Goal: Browse casually: Explore the website without a specific task or goal

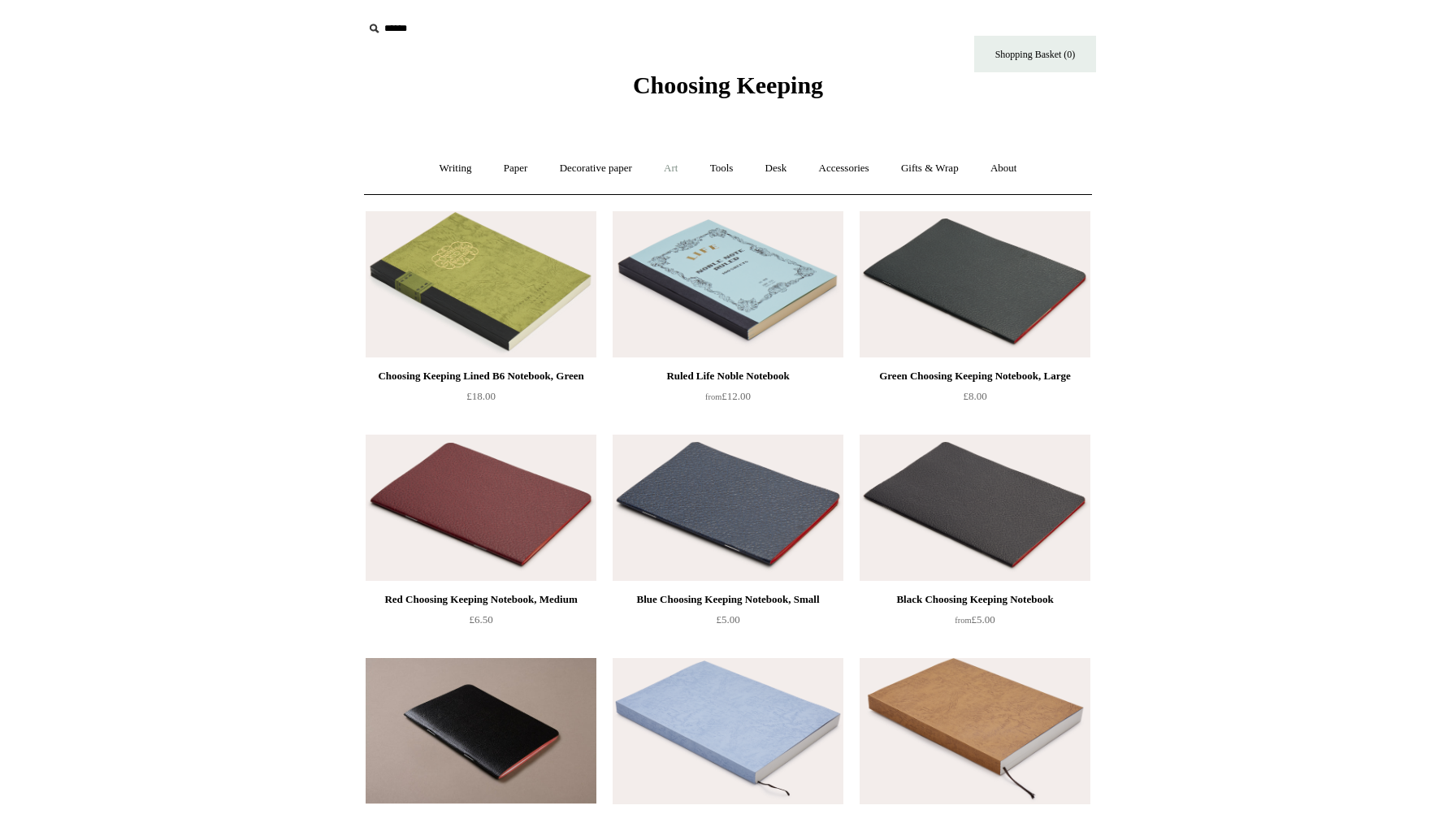
click at [675, 182] on link "Art +" at bounding box center [670, 169] width 43 height 43
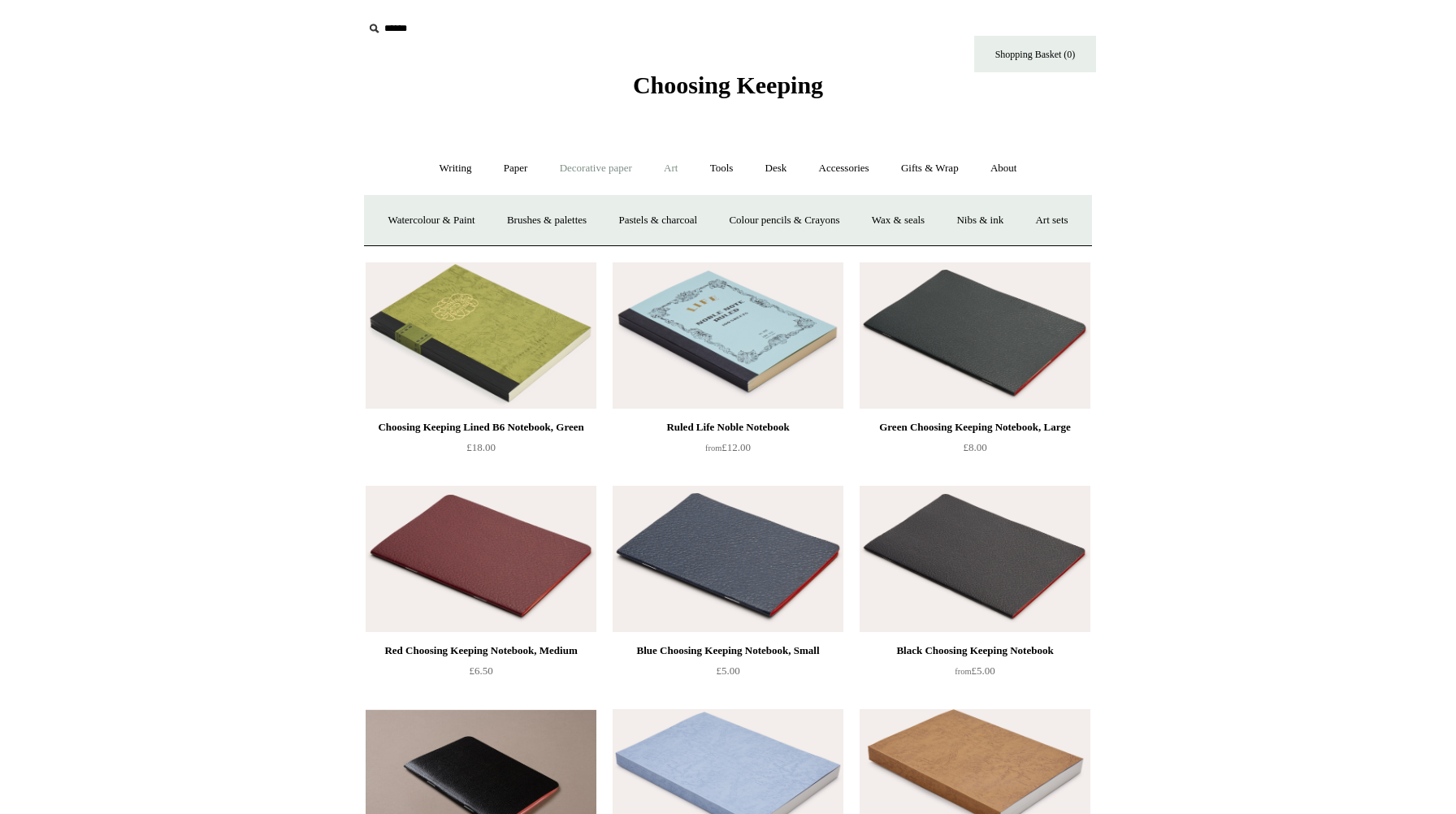
click at [612, 178] on link "Decorative paper +" at bounding box center [596, 169] width 101 height 43
click at [454, 167] on link "Writing +" at bounding box center [456, 169] width 62 height 43
click at [625, 176] on link "Decorative paper +" at bounding box center [596, 169] width 101 height 43
click at [671, 171] on link "Art +" at bounding box center [670, 169] width 43 height 43
click at [939, 215] on link "Wax & seals" at bounding box center [897, 221] width 82 height 43
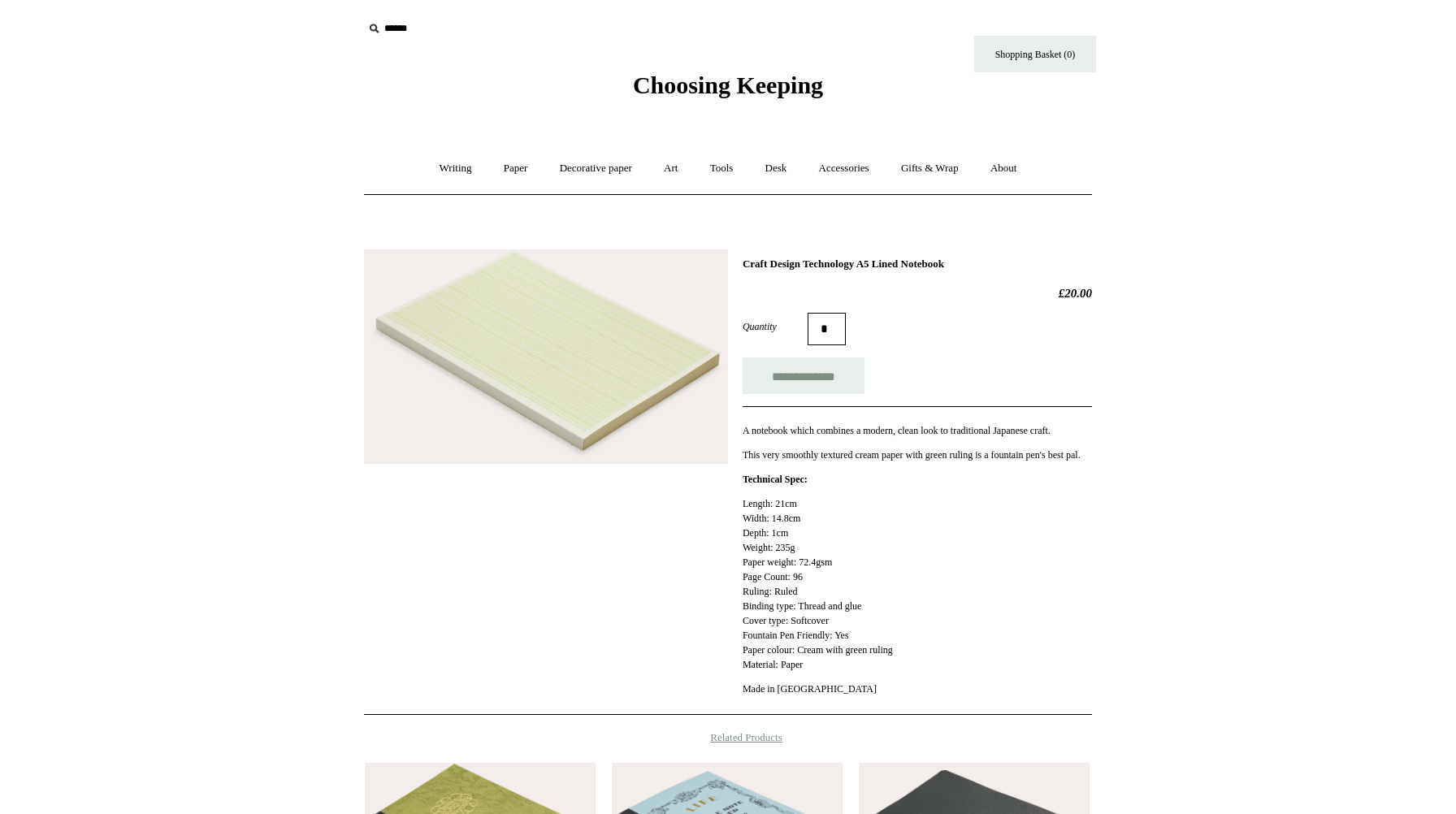
drag, startPoint x: 783, startPoint y: 422, endPoint x: 819, endPoint y: 613, distance: 194.4
click at [819, 613] on div "**********" at bounding box center [917, 482] width 349 height 450
click at [827, 595] on p "Length: 21cm Width: 14.8cm Depth: 1cm Weight: 235g Paper weight: 72.4gsm Page C…" at bounding box center [917, 584] width 349 height 176
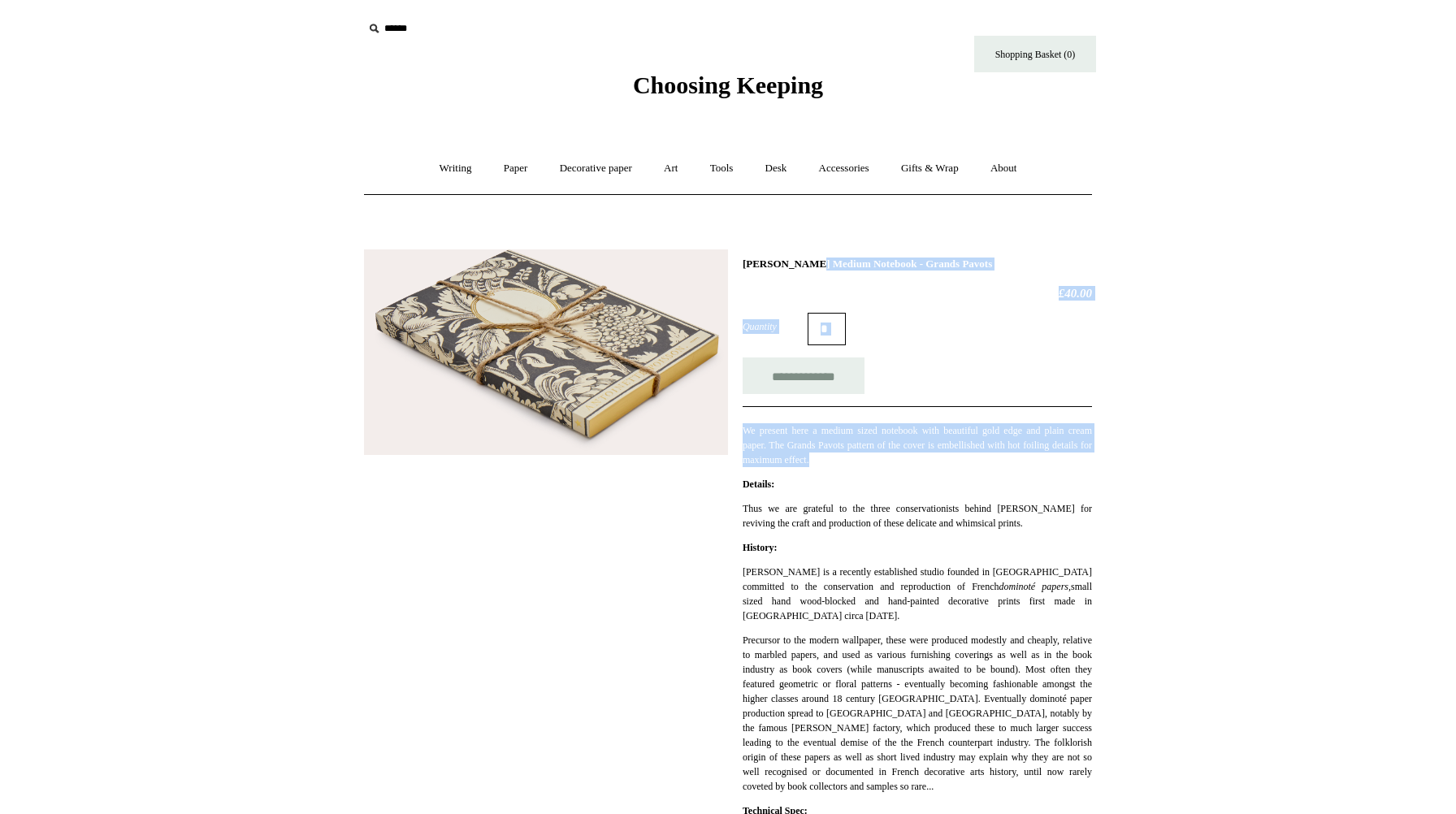
drag, startPoint x: 872, startPoint y: 253, endPoint x: 990, endPoint y: 460, distance: 238.3
click at [990, 460] on div "**********" at bounding box center [728, 642] width 728 height 810
click at [990, 460] on p "We present here a medium sized notebook with beautiful gold edge and plain crea…" at bounding box center [917, 445] width 349 height 44
click at [939, 55] on div "Choosing Keeping" at bounding box center [728, 49] width 812 height 100
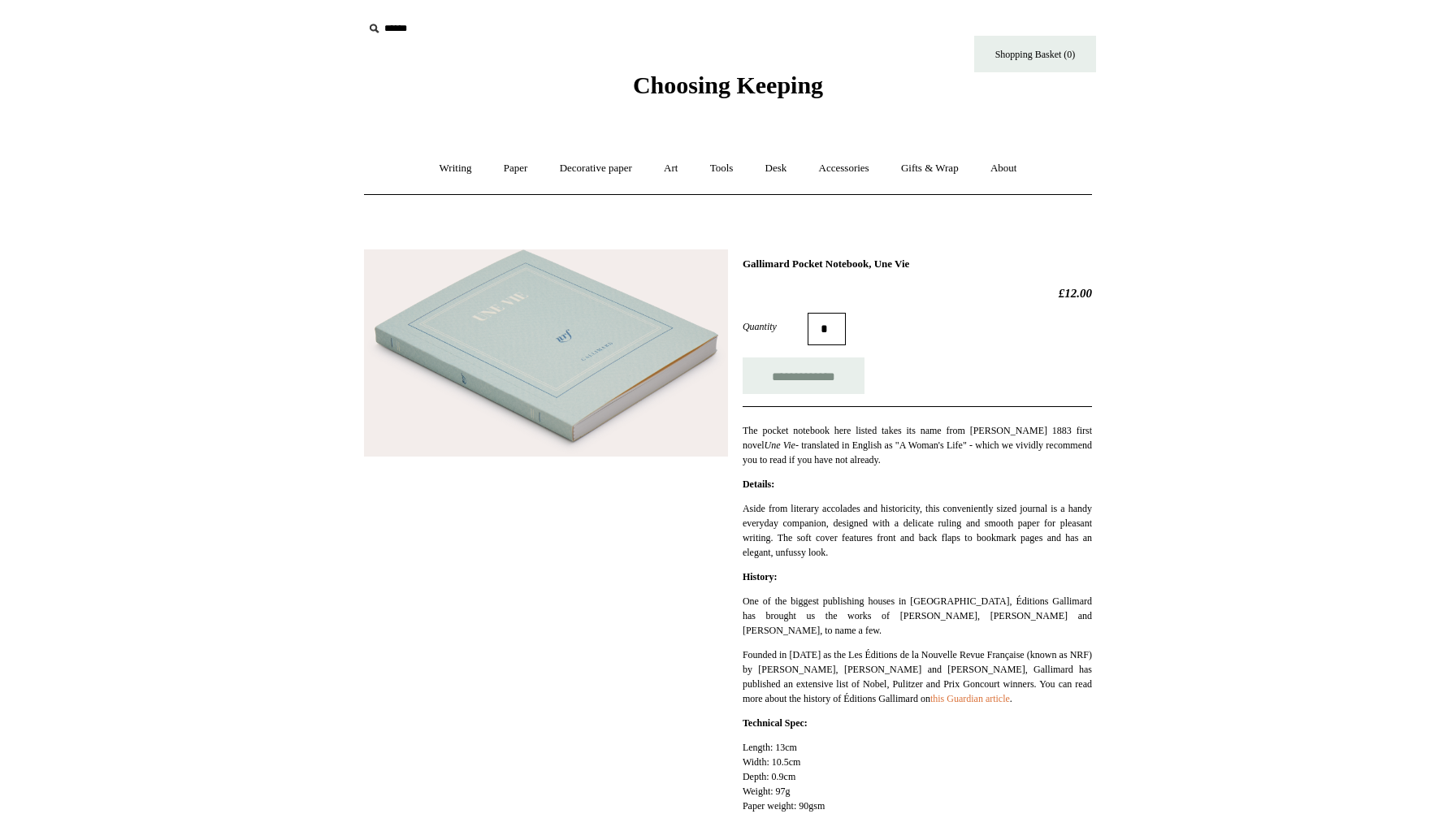
click at [560, 389] on img at bounding box center [546, 353] width 364 height 207
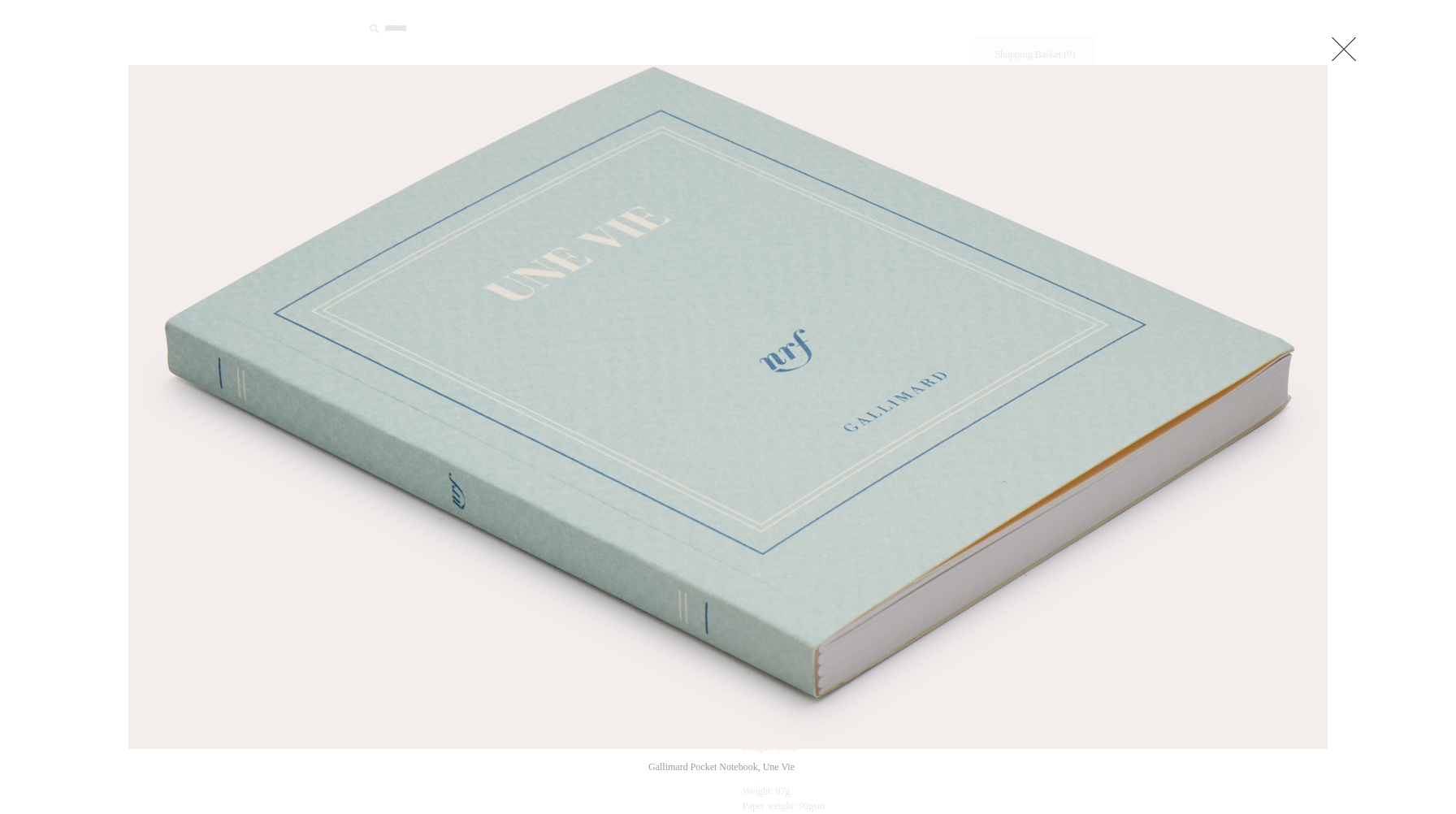
click at [1338, 44] on link at bounding box center [1344, 48] width 32 height 32
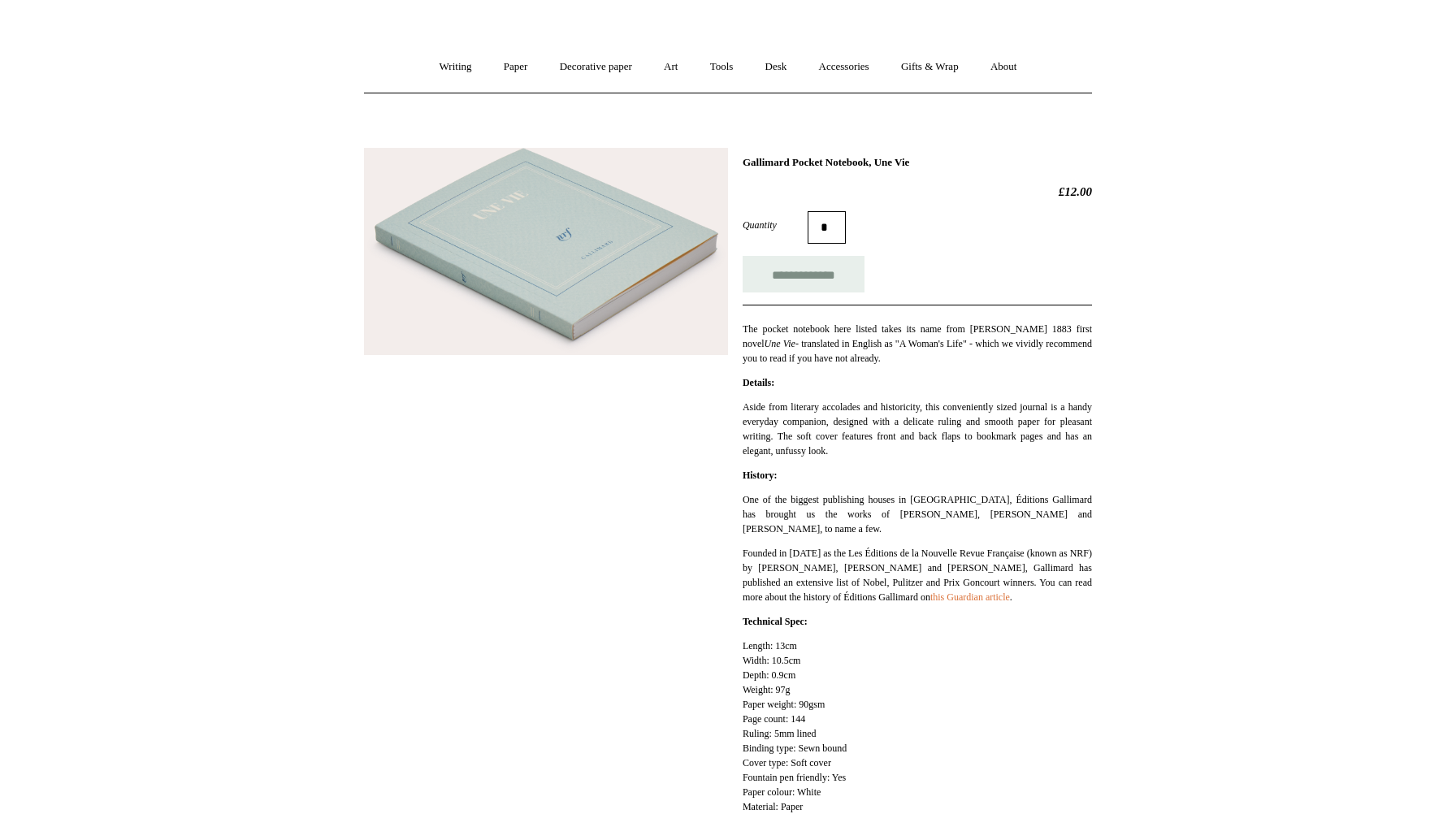
scroll to position [179, 0]
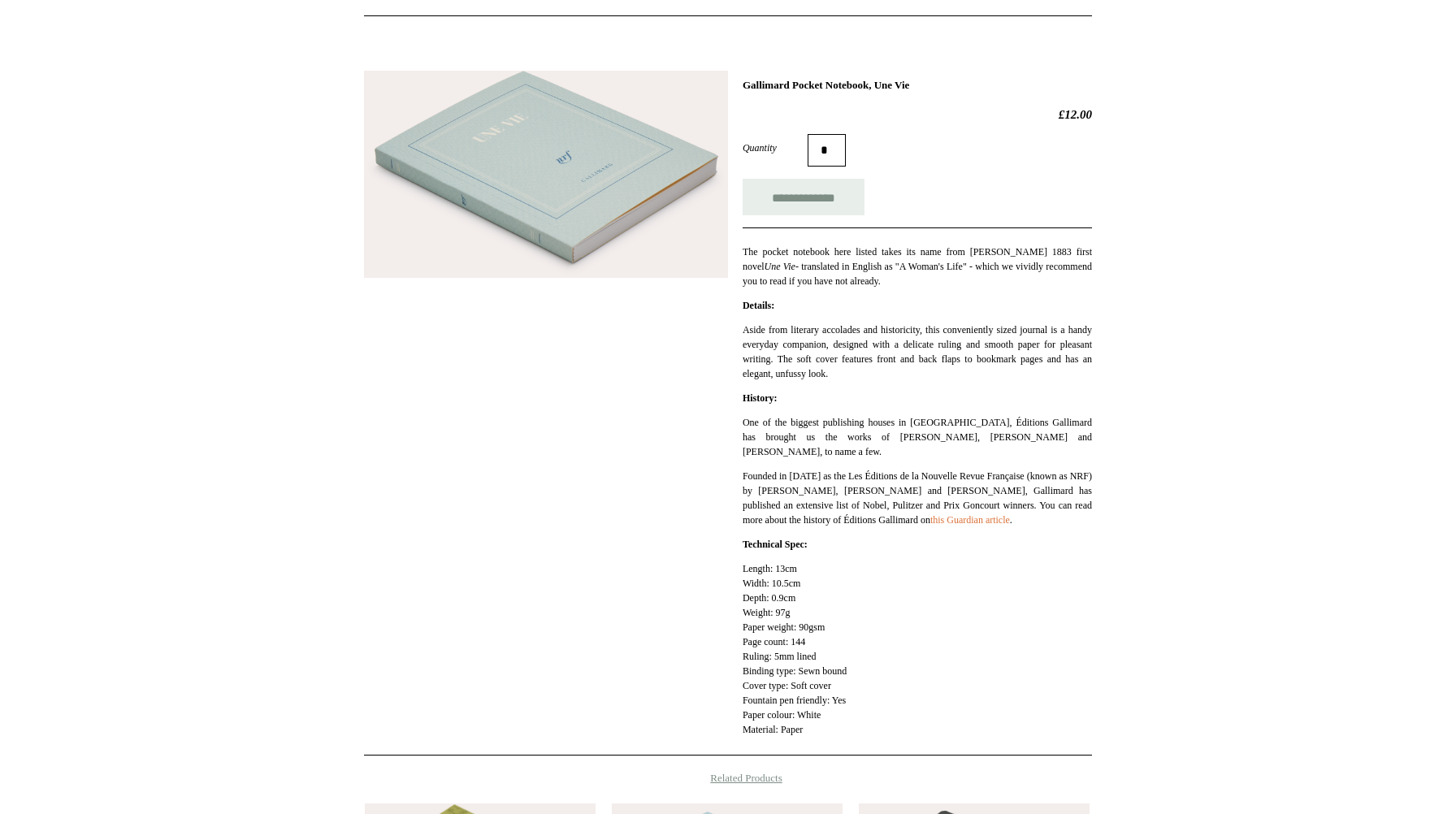
drag, startPoint x: 809, startPoint y: 732, endPoint x: 802, endPoint y: 657, distance: 75.3
click at [802, 656] on p "Length: 13cm Width: 10.5cm Depth: 0.9cm Weight: 97g Paper weight: 90gsm Page co…" at bounding box center [917, 650] width 349 height 176
click at [802, 657] on p "Length: 13cm Width: 10.5cm Depth: 0.9cm Weight: 97g Paper weight: 90gsm Page co…" at bounding box center [917, 650] width 349 height 176
drag, startPoint x: 778, startPoint y: 664, endPoint x: 823, endPoint y: 735, distance: 84.1
click at [824, 744] on div "**********" at bounding box center [917, 413] width 349 height 669
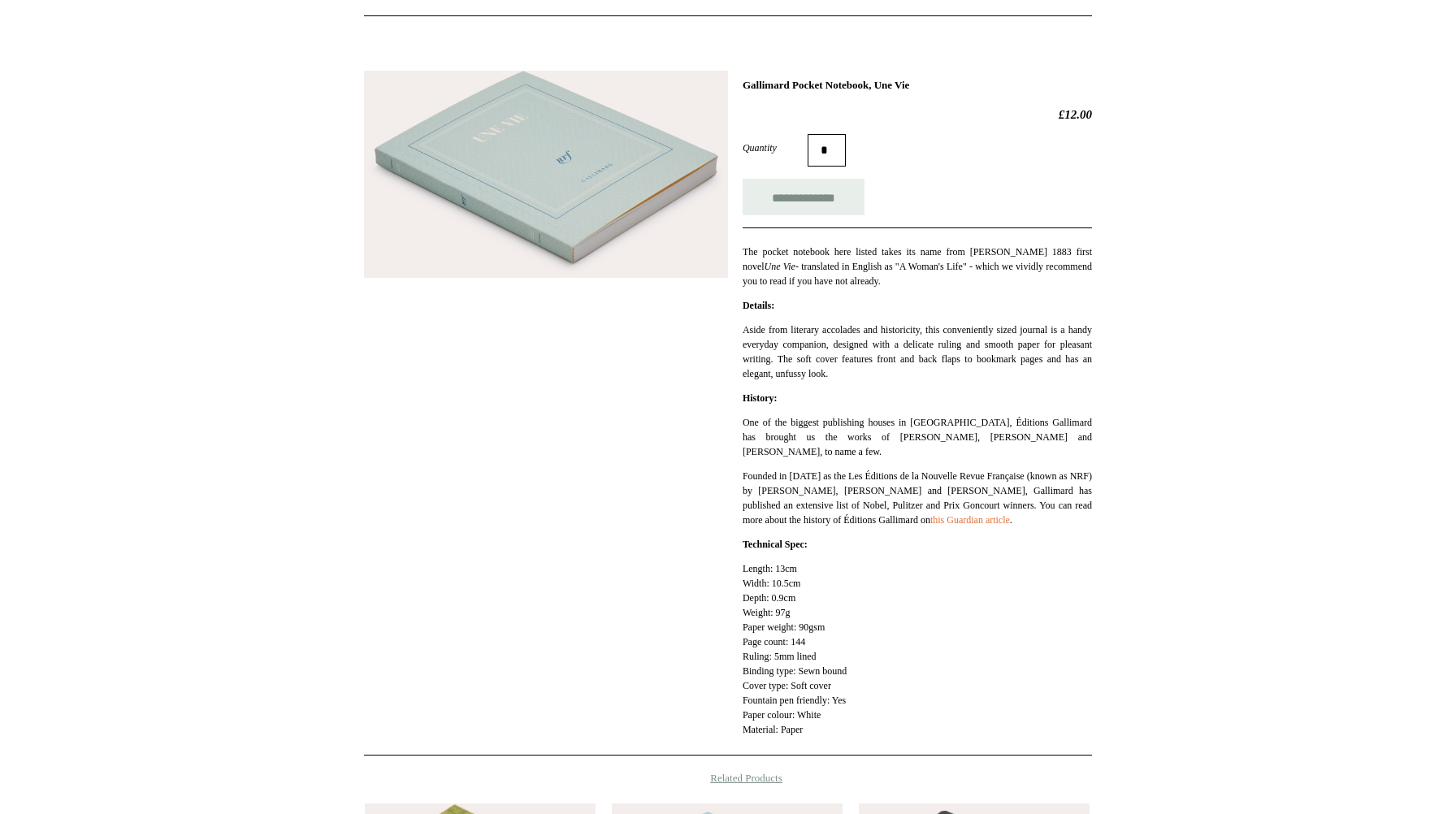
click at [822, 724] on p "Length: 13cm Width: 10.5cm Depth: 0.9cm Weight: 97g Paper weight: 90gsm Page co…" at bounding box center [917, 650] width 349 height 176
drag, startPoint x: 808, startPoint y: 731, endPoint x: 788, endPoint y: 655, distance: 78.6
click at [788, 655] on p "Length: 13cm Width: 10.5cm Depth: 0.9cm Weight: 97g Paper weight: 90gsm Page co…" at bounding box center [917, 650] width 349 height 176
click at [798, 674] on p "Length: 13cm Width: 10.5cm Depth: 0.9cm Weight: 97g Paper weight: 90gsm Page co…" at bounding box center [917, 650] width 349 height 176
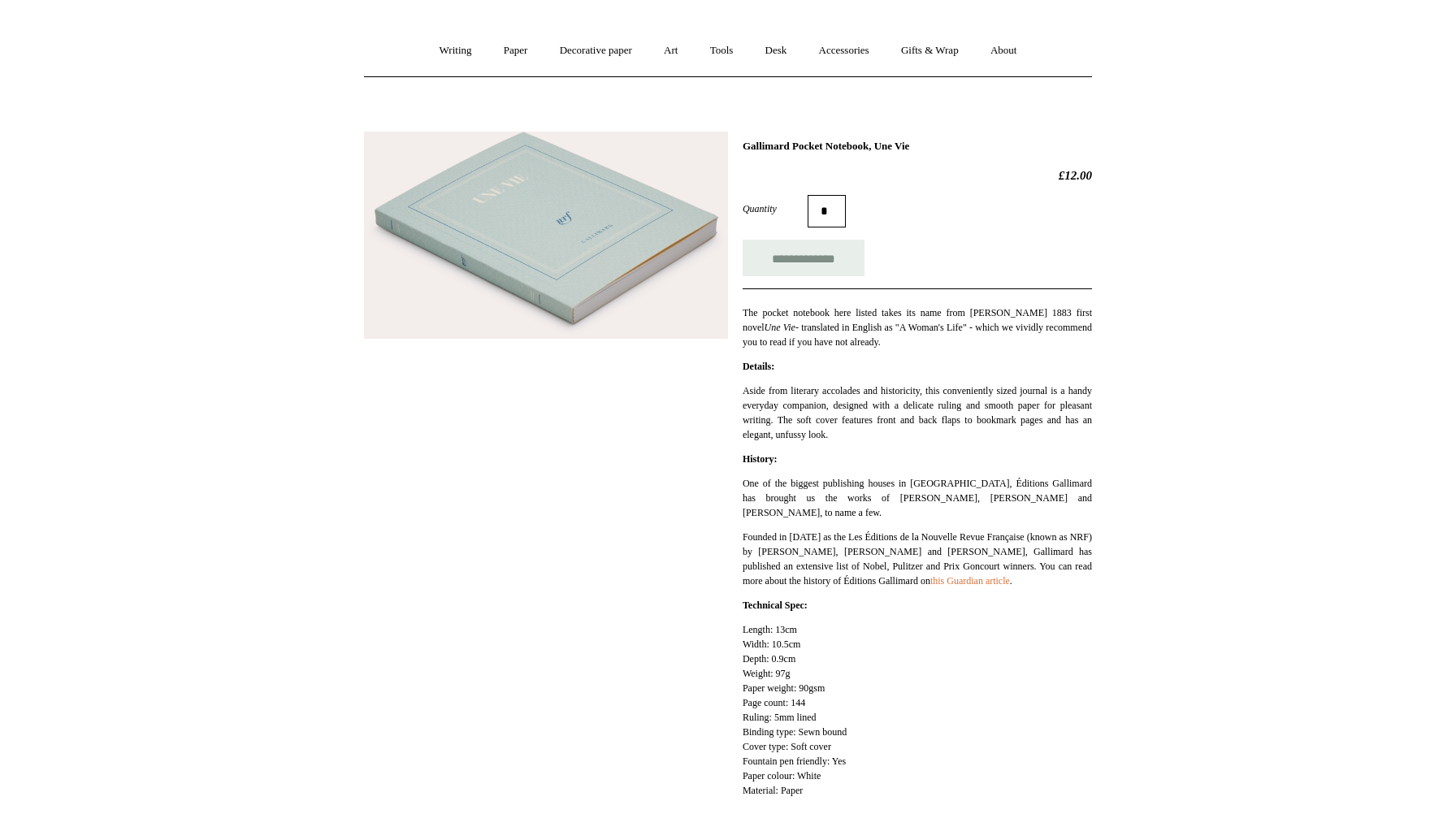
scroll to position [99, 0]
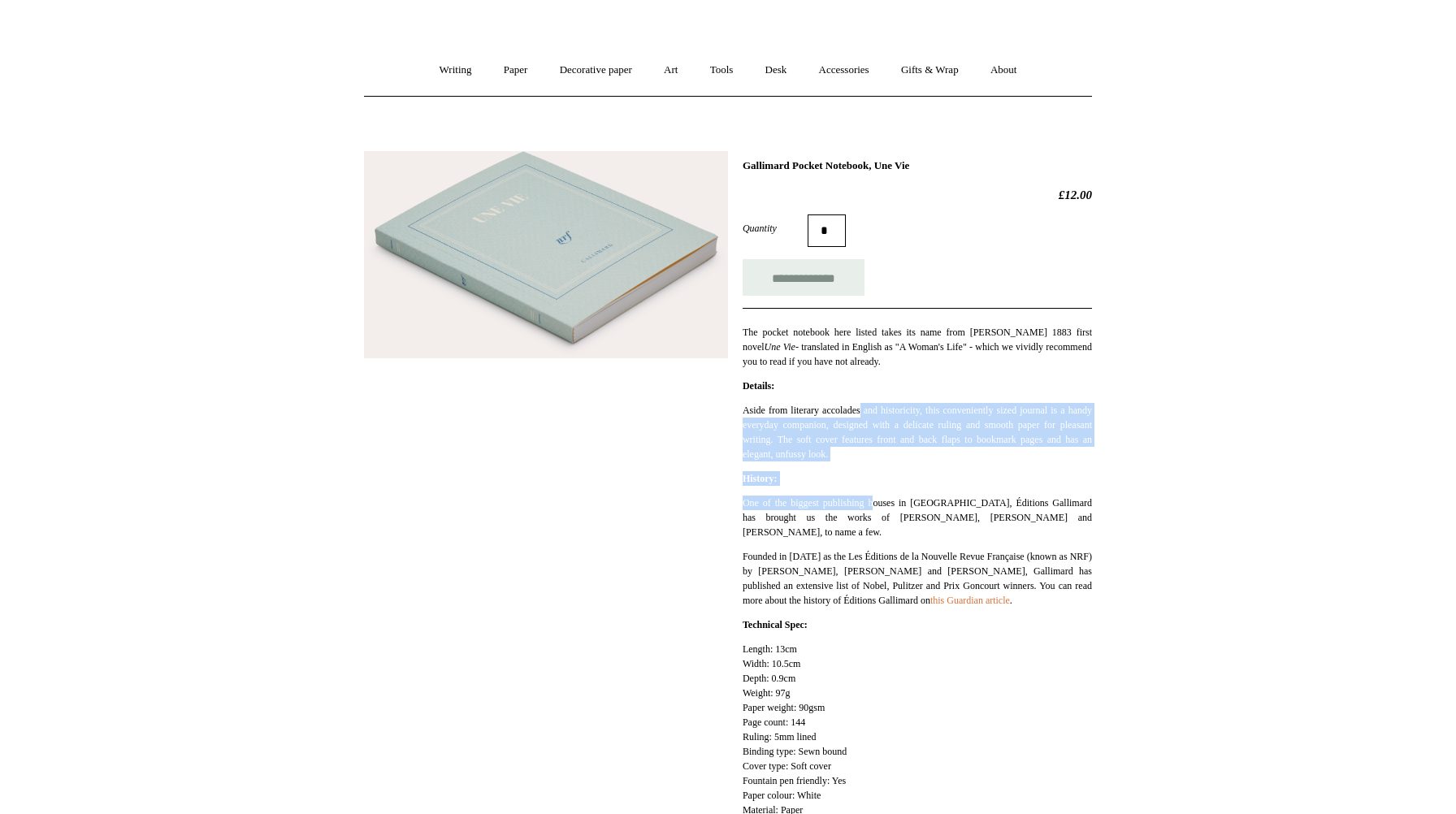
drag, startPoint x: 902, startPoint y: 503, endPoint x: 870, endPoint y: 416, distance: 92.7
click at [870, 416] on div "**********" at bounding box center [917, 493] width 349 height 669
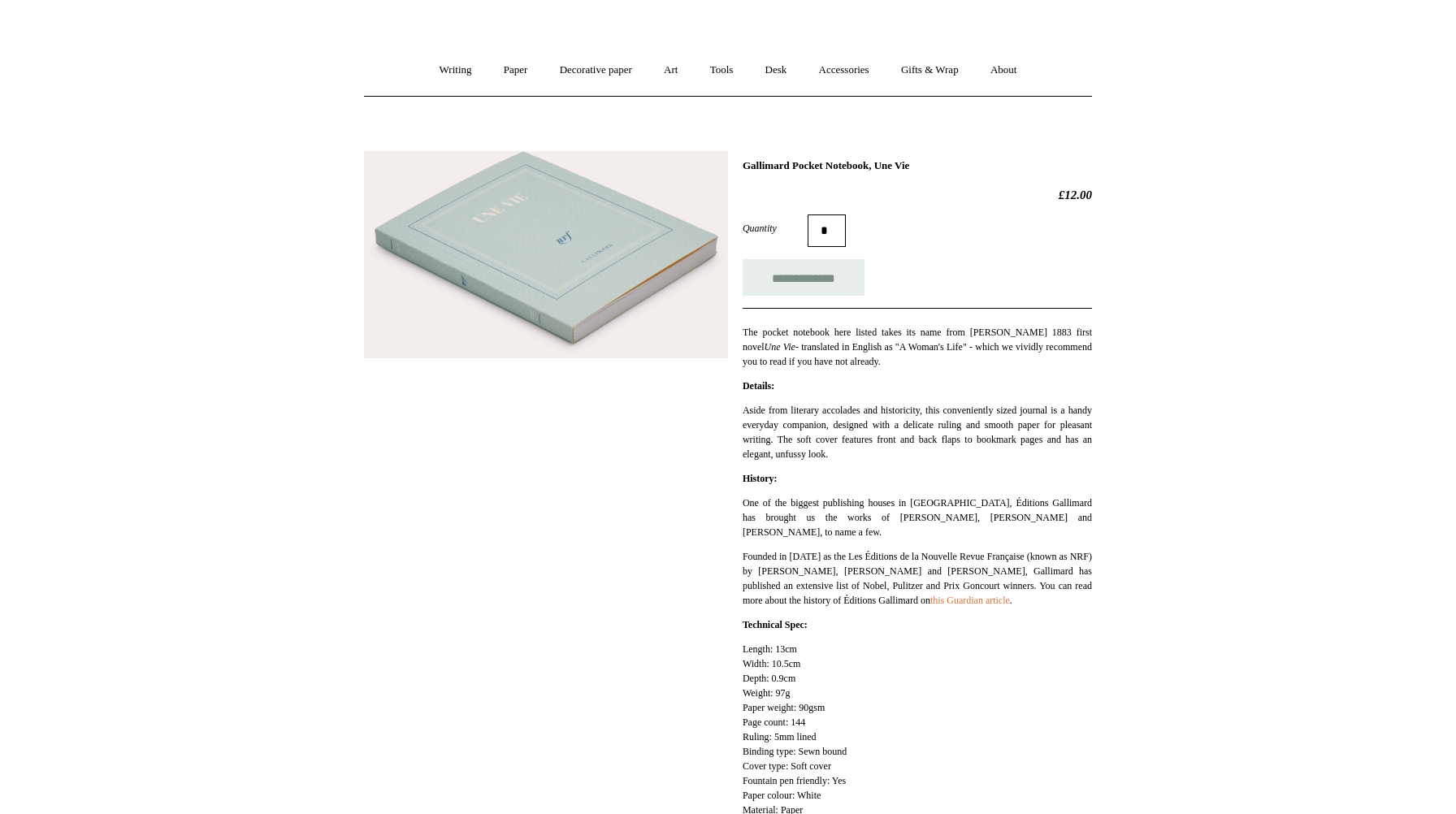
click at [830, 402] on div "**********" at bounding box center [917, 493] width 349 height 669
drag, startPoint x: 836, startPoint y: 412, endPoint x: 904, endPoint y: 468, distance: 88.1
click at [904, 468] on div "**********" at bounding box center [917, 493] width 349 height 669
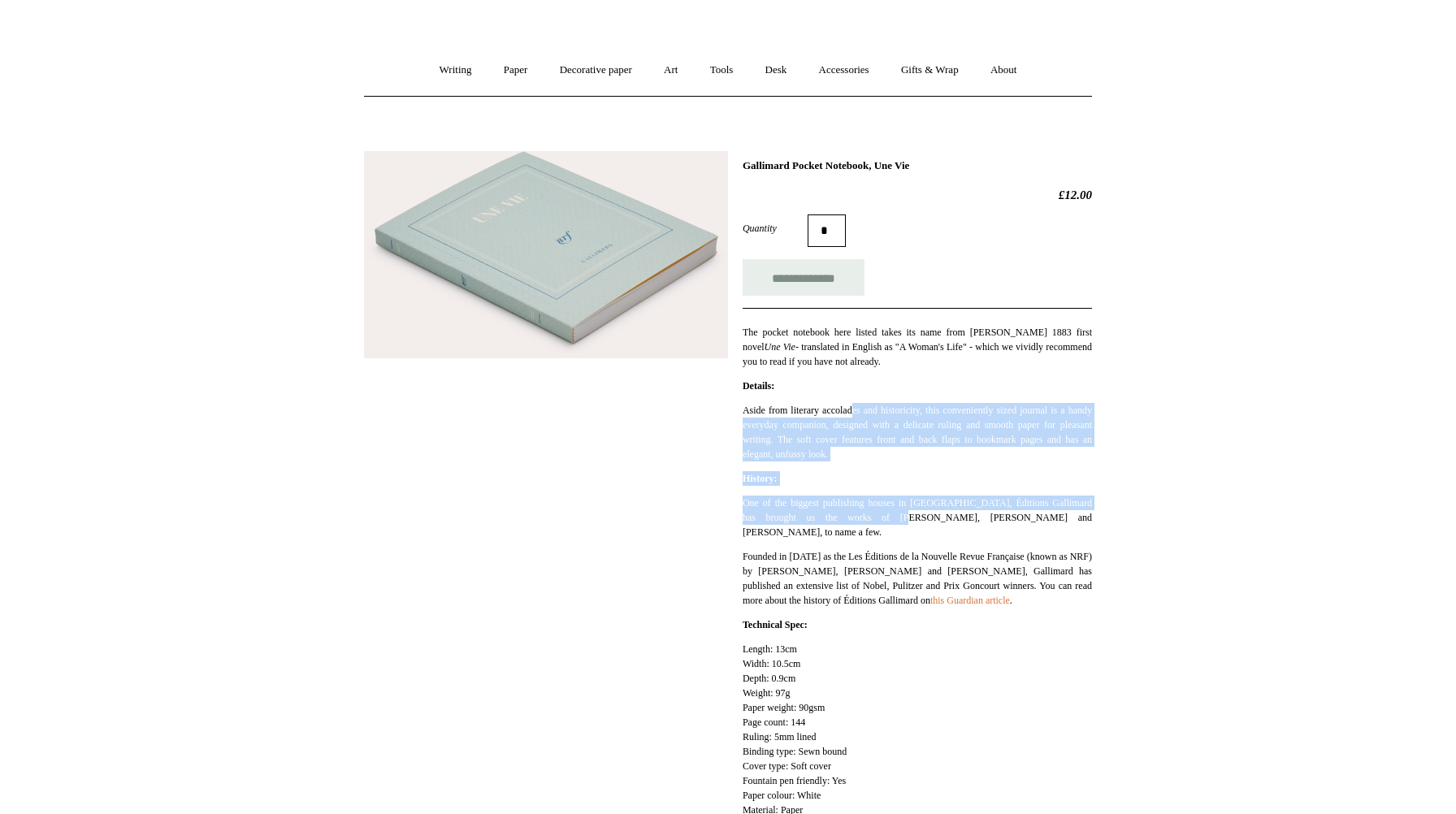
drag, startPoint x: 862, startPoint y: 416, endPoint x: 922, endPoint y: 526, distance: 125.3
click at [922, 526] on div "**********" at bounding box center [917, 493] width 349 height 669
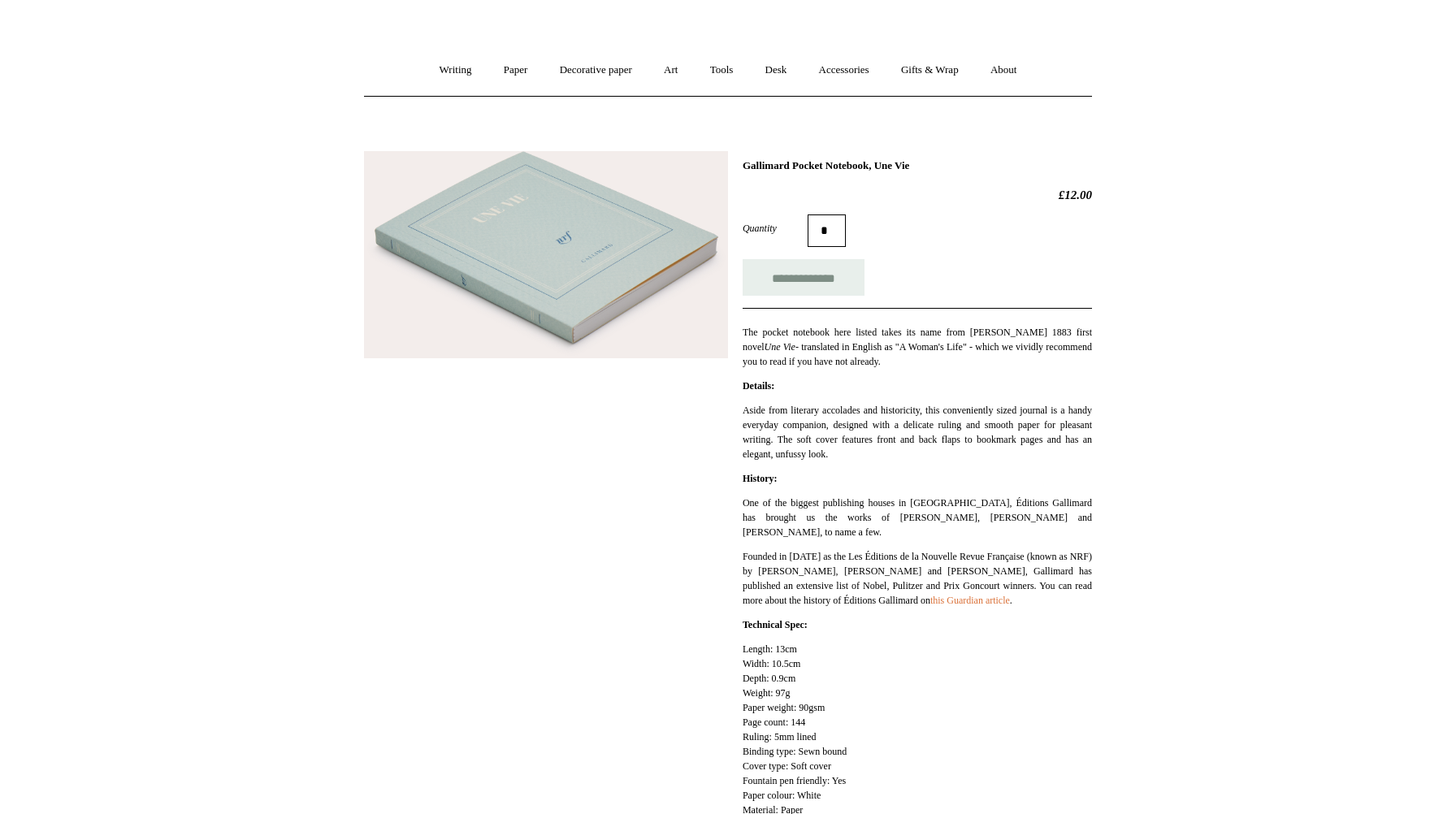
click at [915, 535] on p "One of the biggest publishing houses in France, Éditions Gallimard has brought …" at bounding box center [917, 517] width 349 height 44
click at [597, 248] on img at bounding box center [546, 254] width 364 height 207
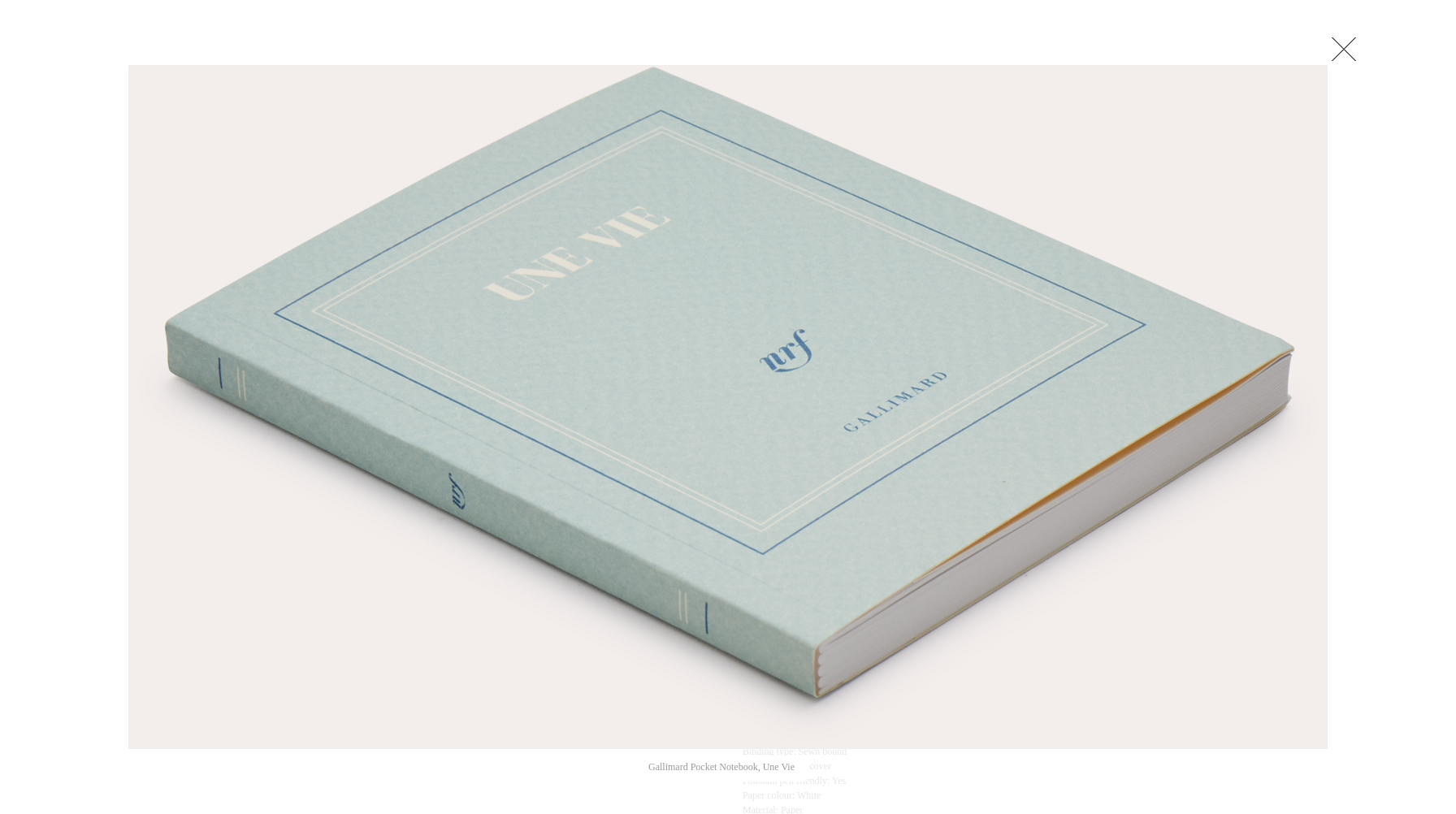
click at [1360, 47] on div at bounding box center [728, 627] width 1456 height 1453
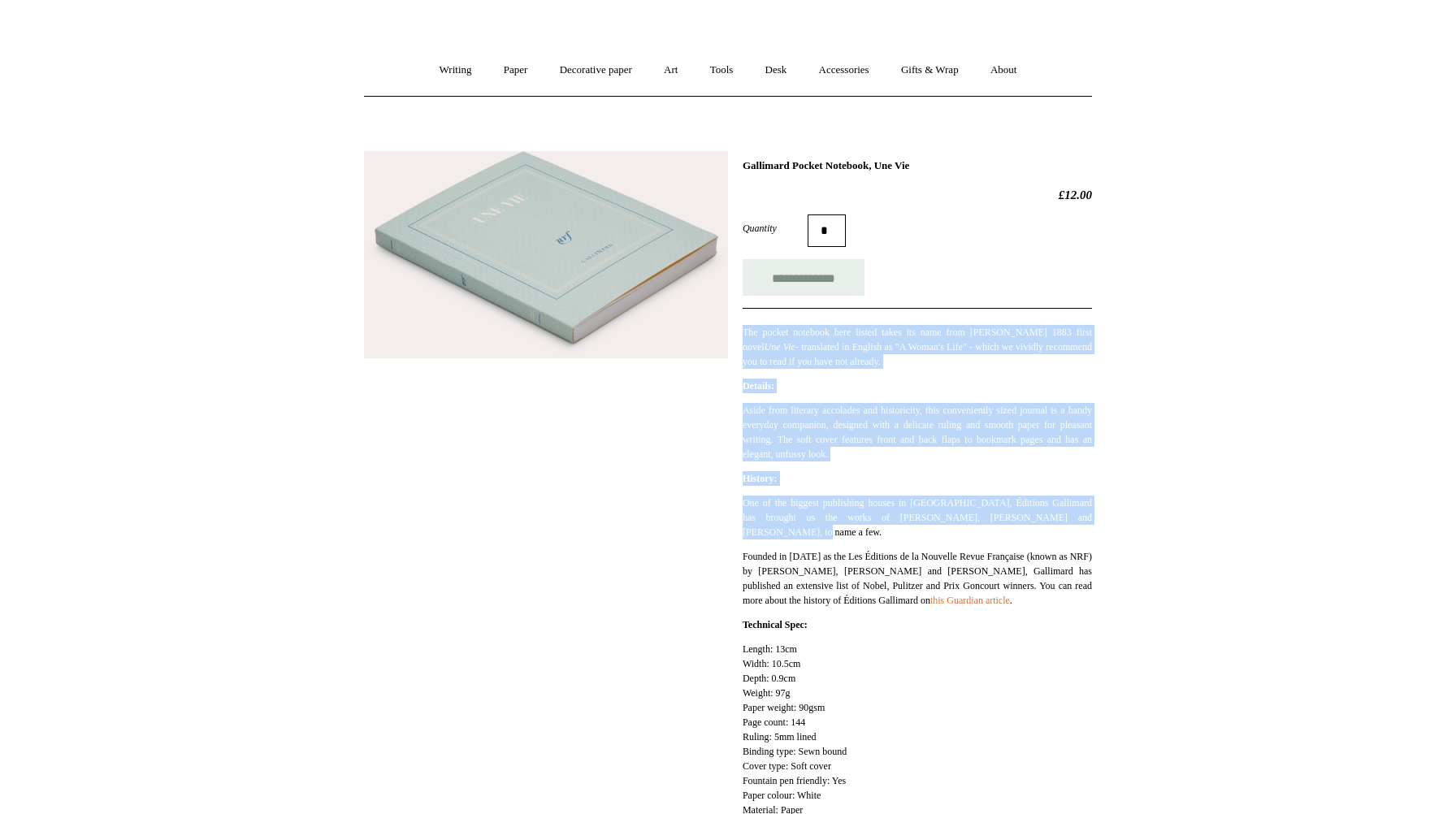
drag, startPoint x: 1019, startPoint y: 314, endPoint x: 1063, endPoint y: 527, distance: 217.5
click at [1063, 527] on div "**********" at bounding box center [917, 493] width 349 height 669
click at [975, 402] on div "**********" at bounding box center [917, 493] width 349 height 669
drag, startPoint x: 953, startPoint y: 332, endPoint x: 1059, endPoint y: 527, distance: 221.9
click at [1059, 528] on div "**********" at bounding box center [917, 493] width 349 height 669
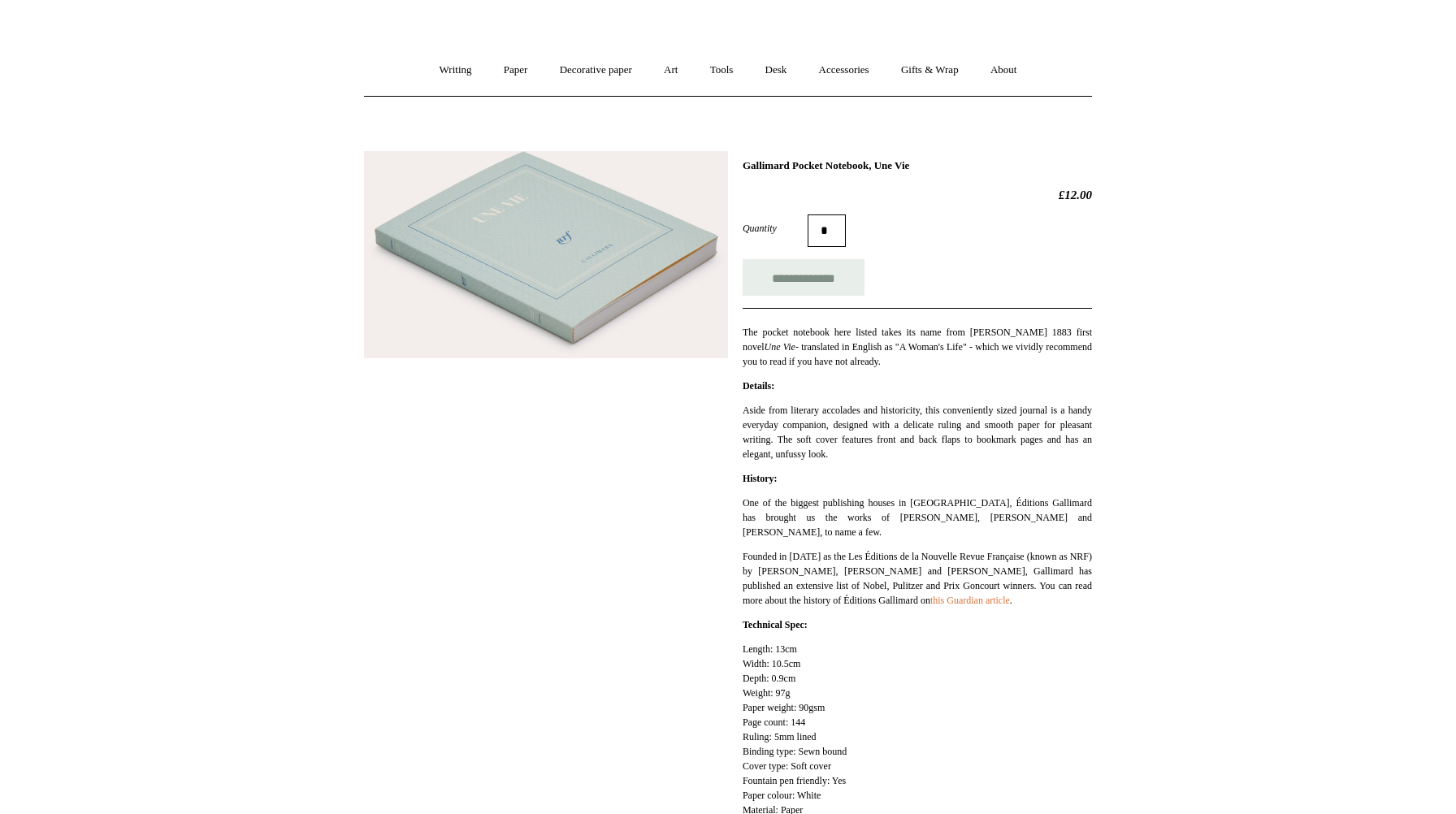
click at [1059, 527] on p "One of the biggest publishing houses in France, Éditions Gallimard has brought …" at bounding box center [917, 517] width 349 height 44
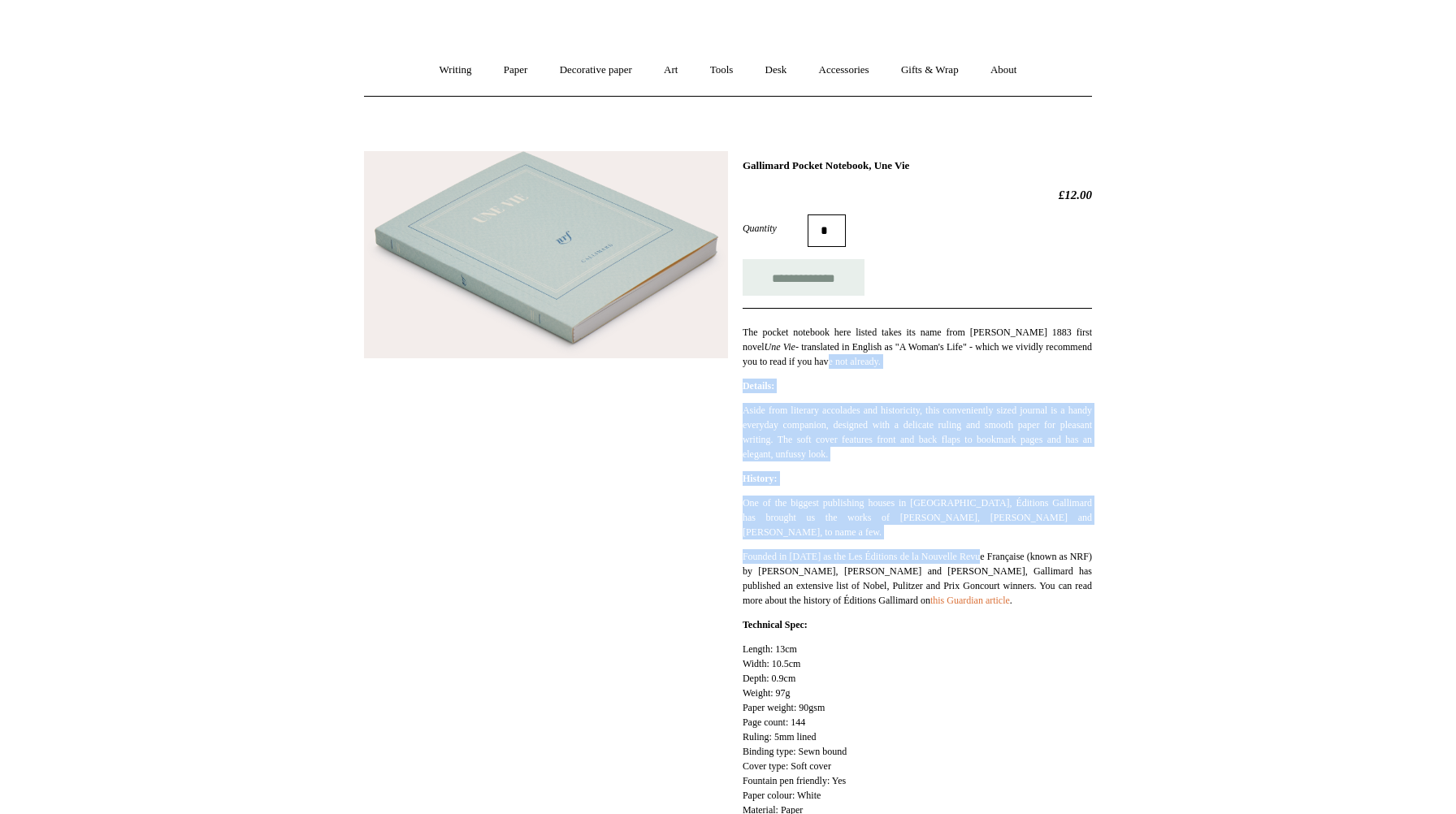
drag, startPoint x: 915, startPoint y: 357, endPoint x: 1001, endPoint y: 556, distance: 216.8
click at [1001, 556] on div "**********" at bounding box center [917, 493] width 349 height 669
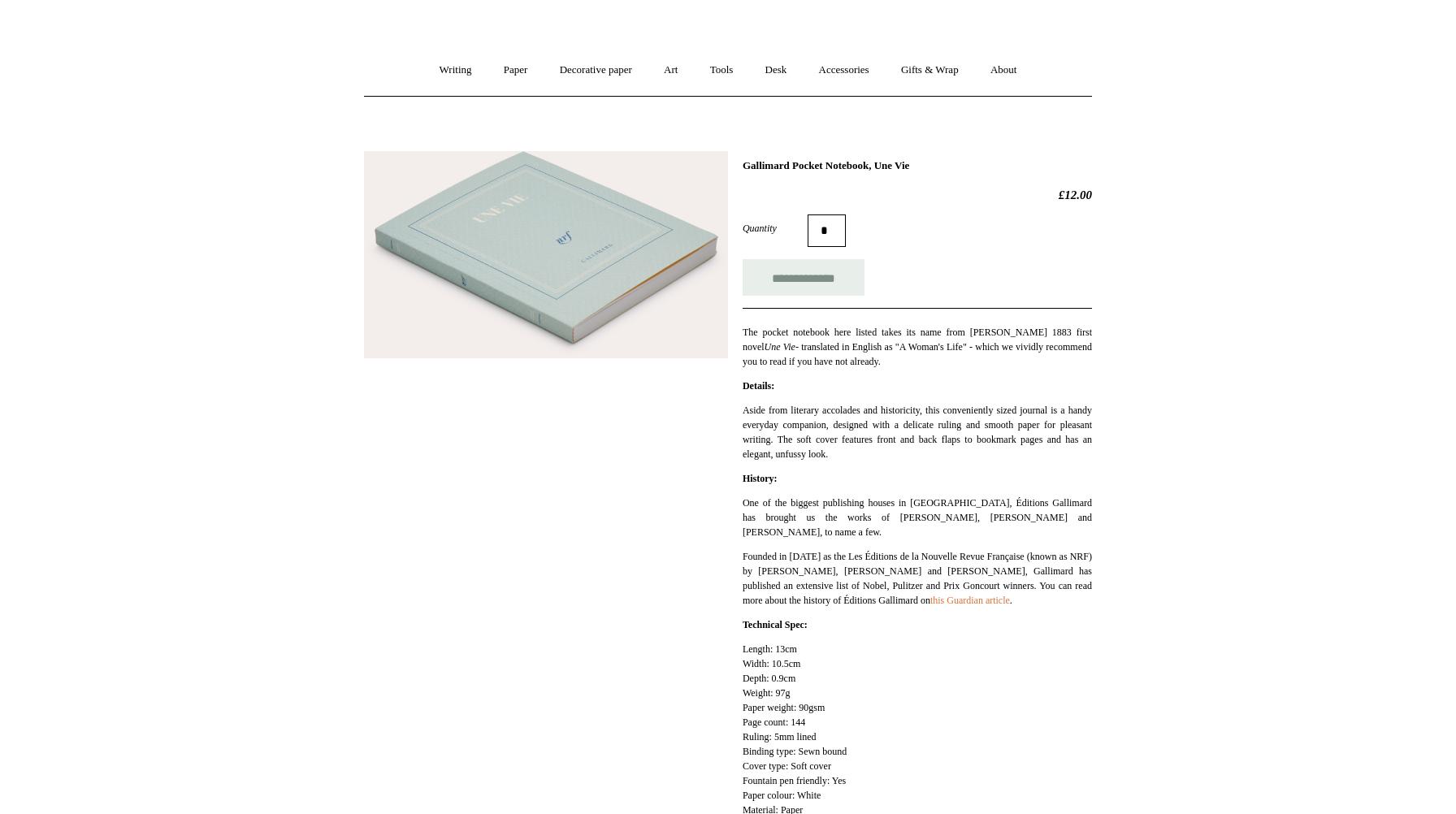
drag, startPoint x: 1001, startPoint y: 556, endPoint x: 1010, endPoint y: 550, distance: 10.8
click at [1000, 556] on p "Founded in 1911 as the Les Éditions de la Nouvelle Revue Française (known as NR…" at bounding box center [917, 578] width 349 height 58
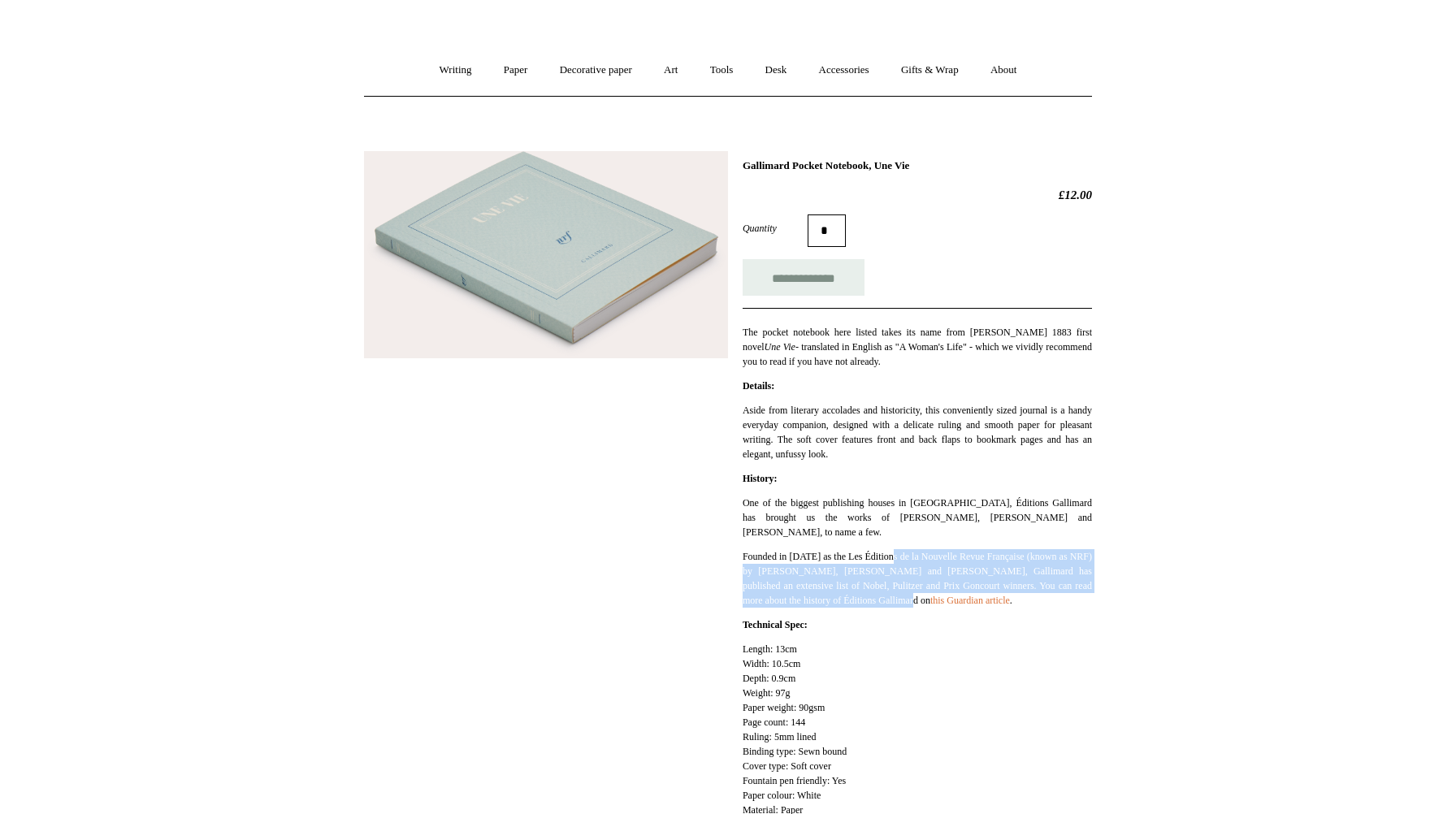
drag, startPoint x: 907, startPoint y: 553, endPoint x: 945, endPoint y: 601, distance: 61.2
click at [945, 601] on p "Founded in 1911 as the Les Éditions de la Nouvelle Revue Française (known as NR…" at bounding box center [917, 578] width 349 height 58
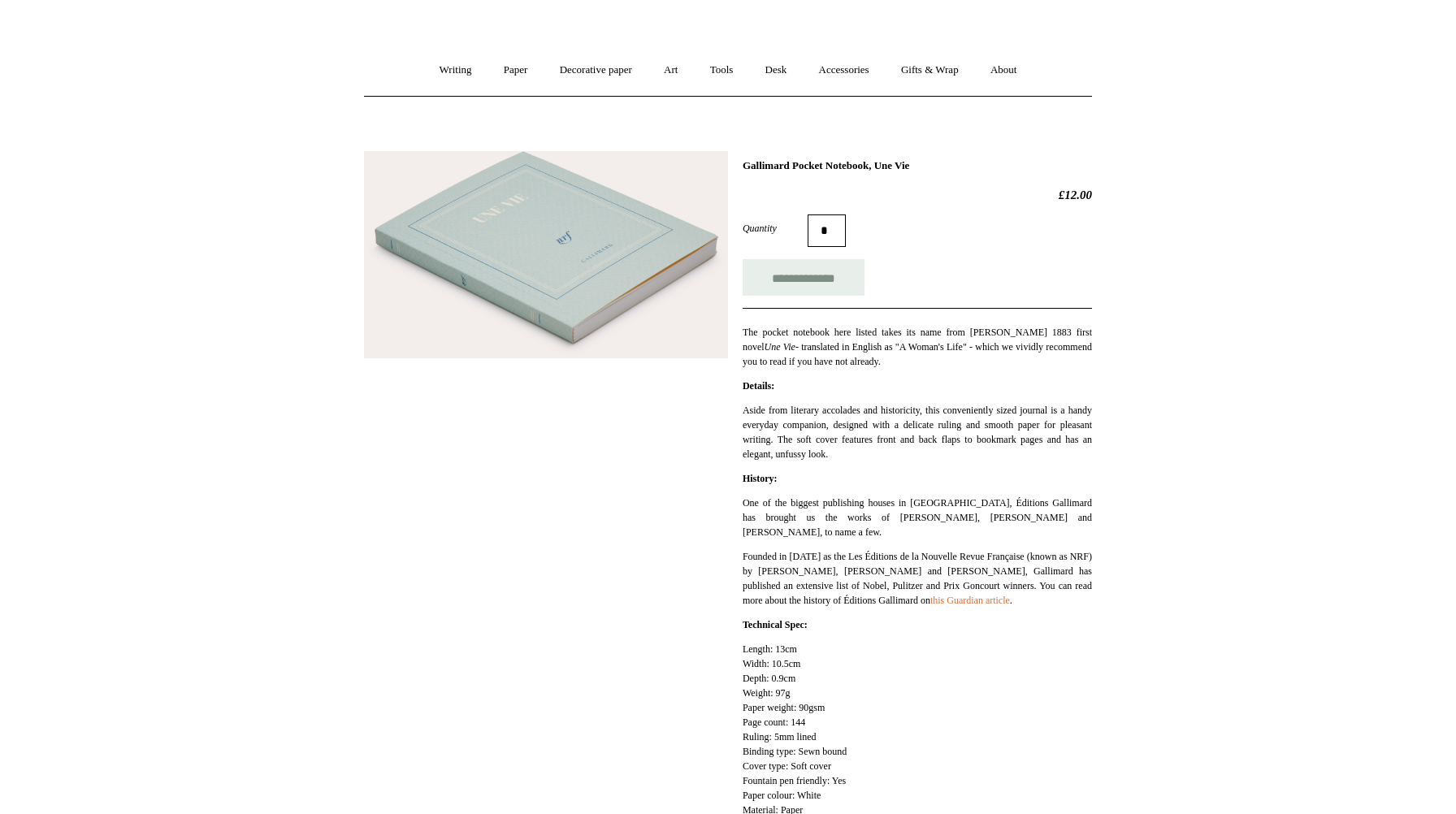
click at [945, 601] on p "Founded in 1911 as the Les Éditions de la Nouvelle Revue Française (known as NR…" at bounding box center [917, 578] width 349 height 58
click at [1001, 606] on link "this Guardian article" at bounding box center [970, 600] width 80 height 12
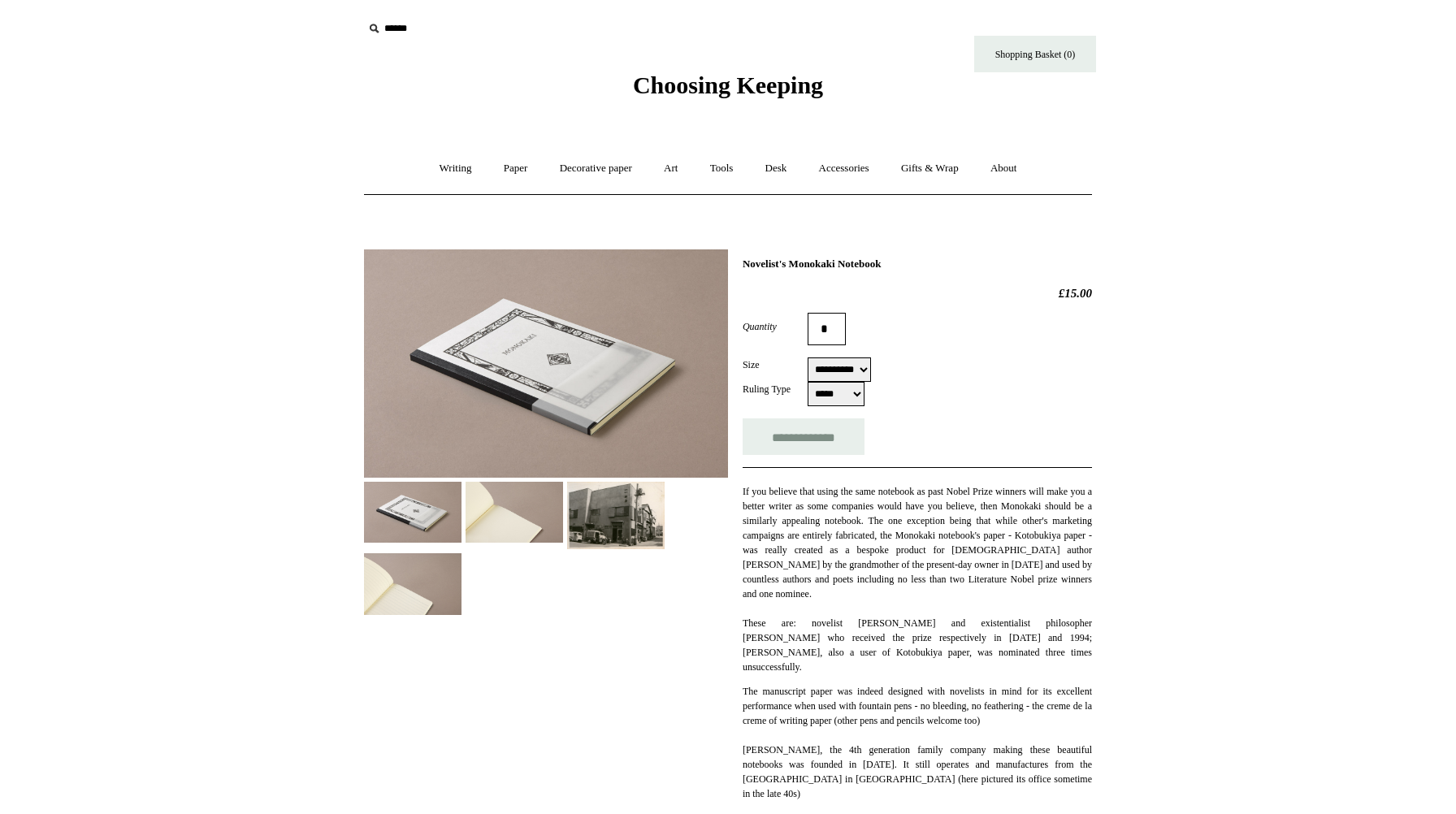
select select "**********"
select select "*****"
click at [893, 80] on div "Choosing Keeping" at bounding box center [728, 49] width 812 height 100
click at [432, 589] on img at bounding box center [413, 584] width 98 height 61
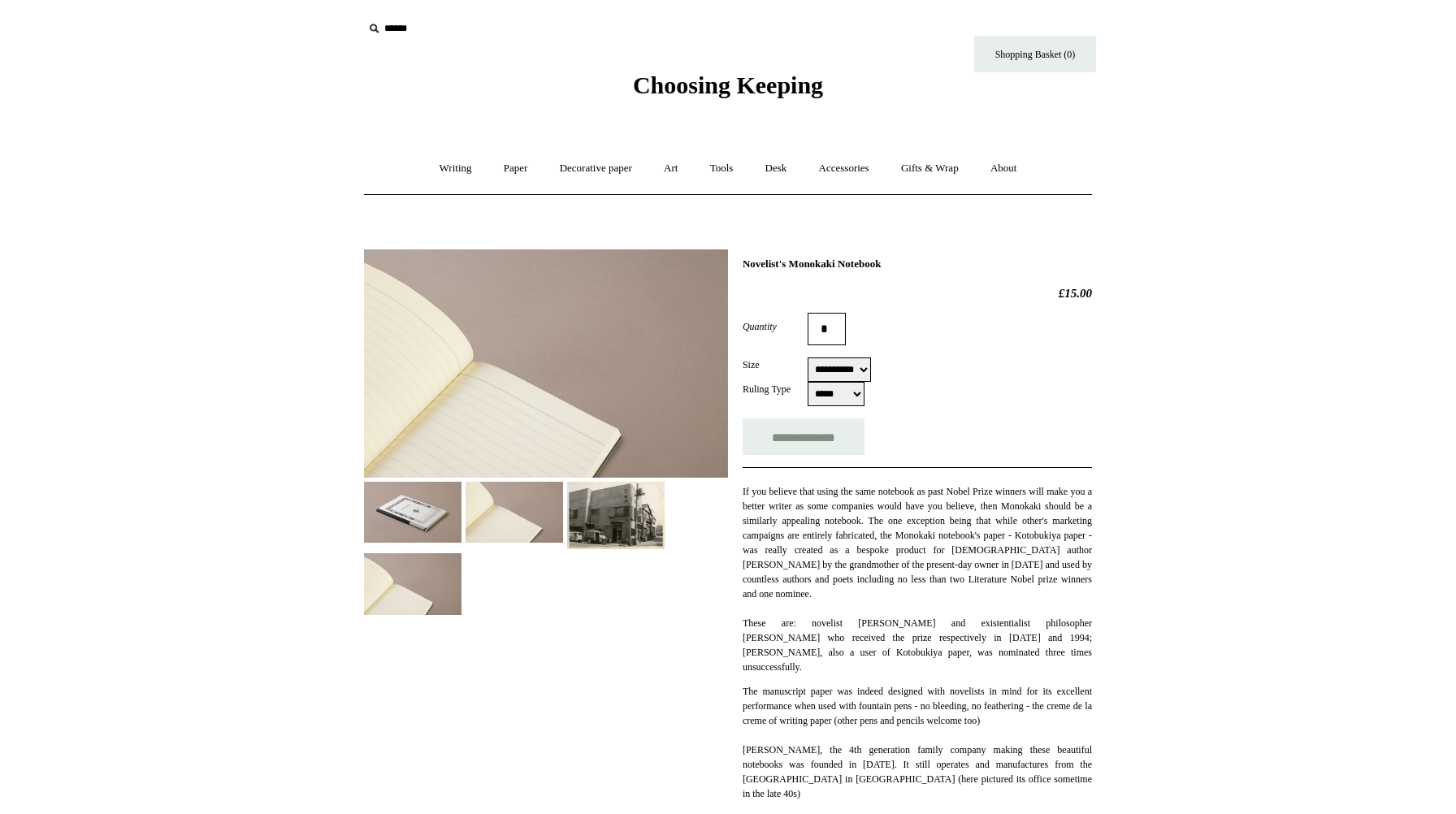
click at [526, 522] on img at bounding box center [514, 512] width 98 height 61
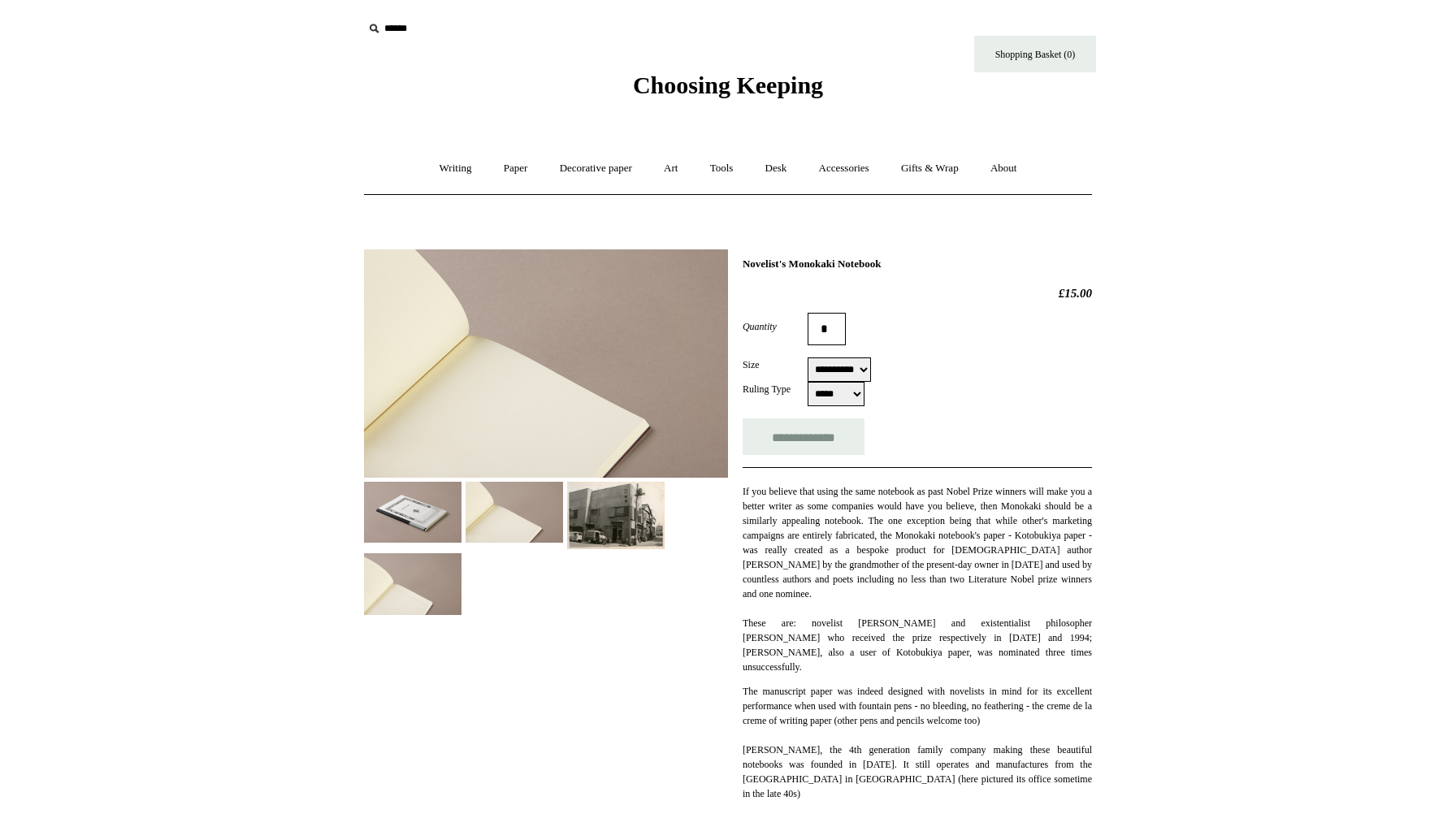
click at [622, 519] on img at bounding box center [615, 516] width 98 height 68
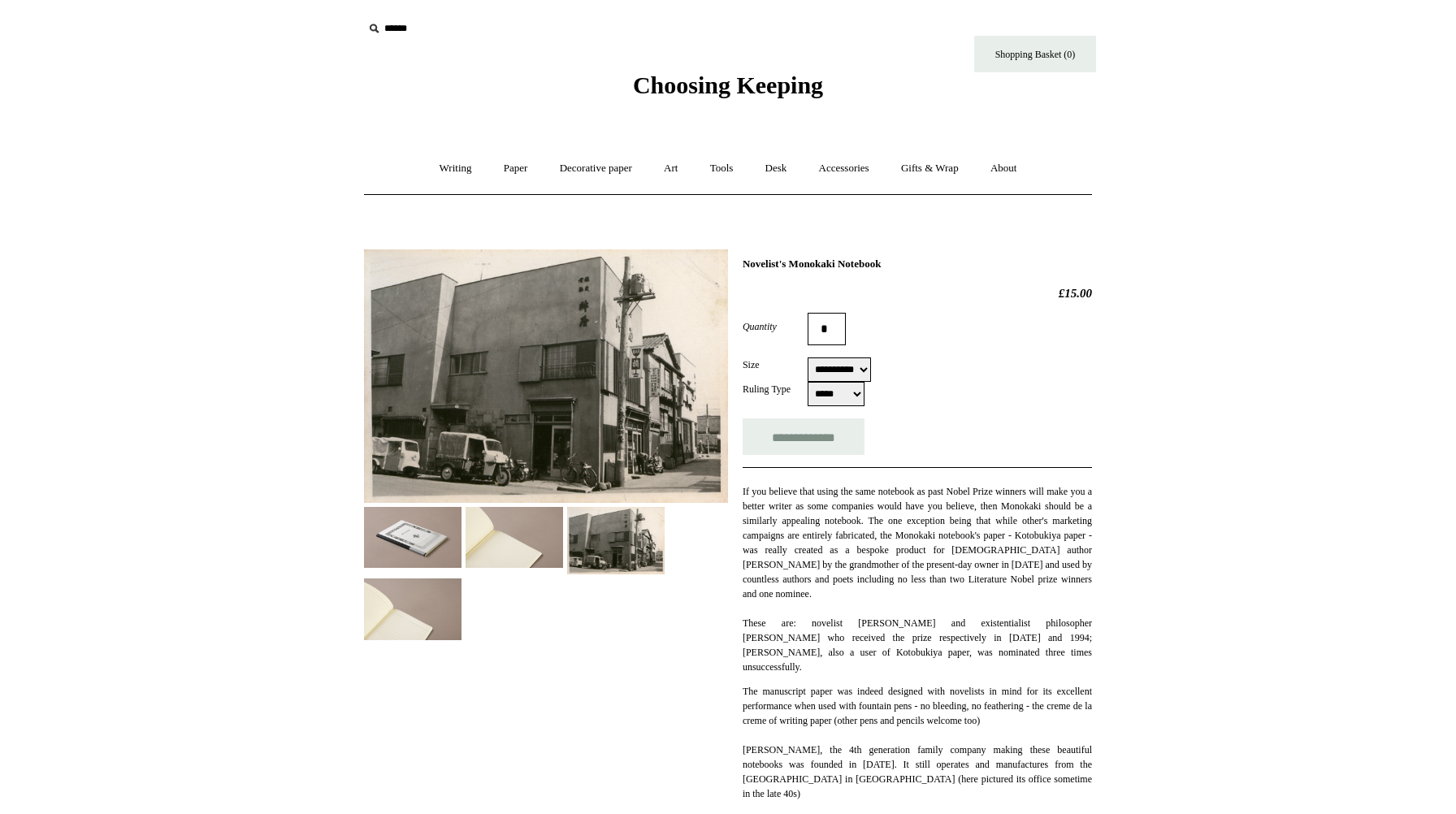
click at [417, 559] on img at bounding box center [413, 538] width 98 height 61
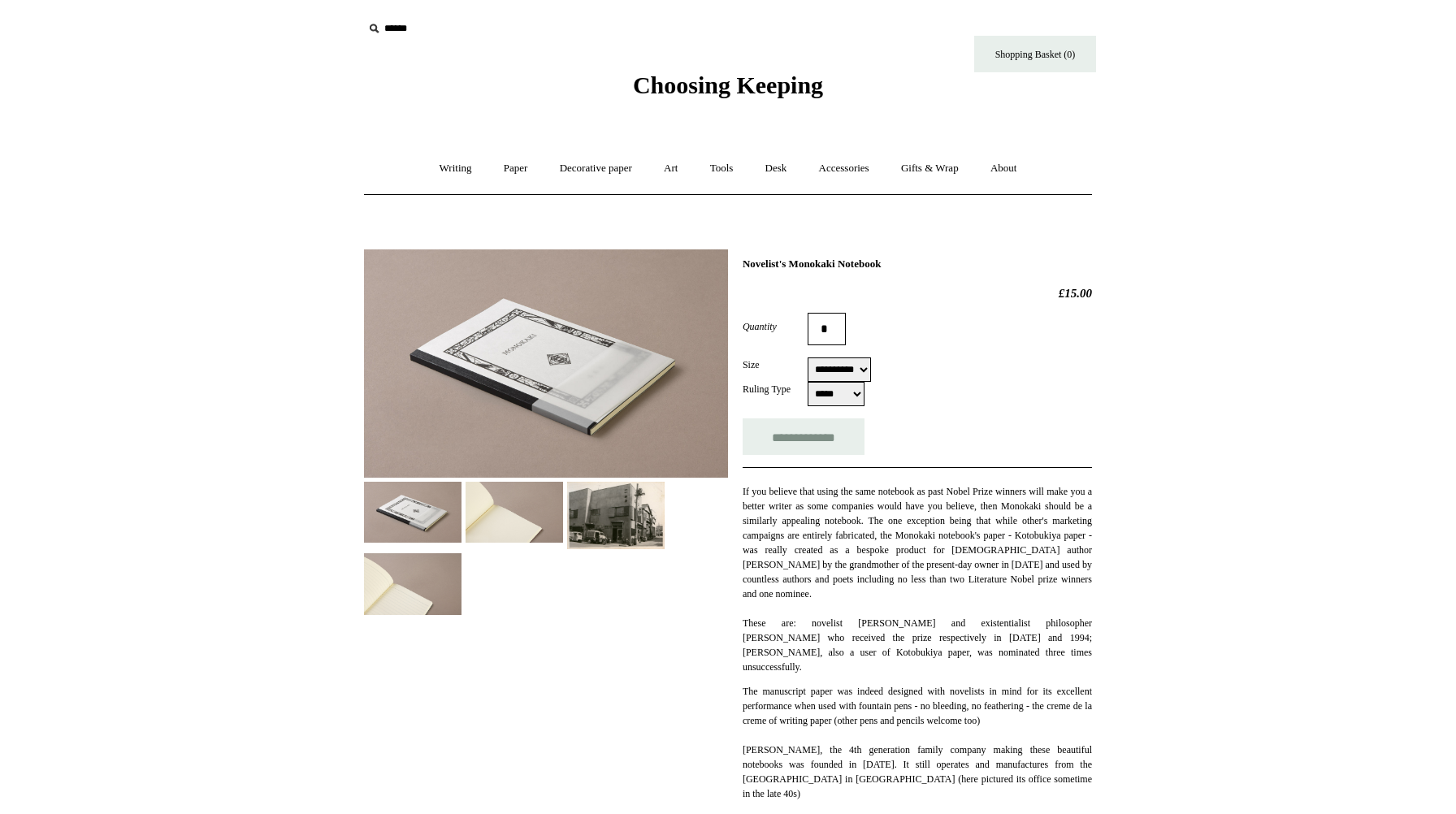
drag, startPoint x: 642, startPoint y: 508, endPoint x: 719, endPoint y: 333, distance: 191.2
click at [642, 508] on img at bounding box center [615, 516] width 98 height 68
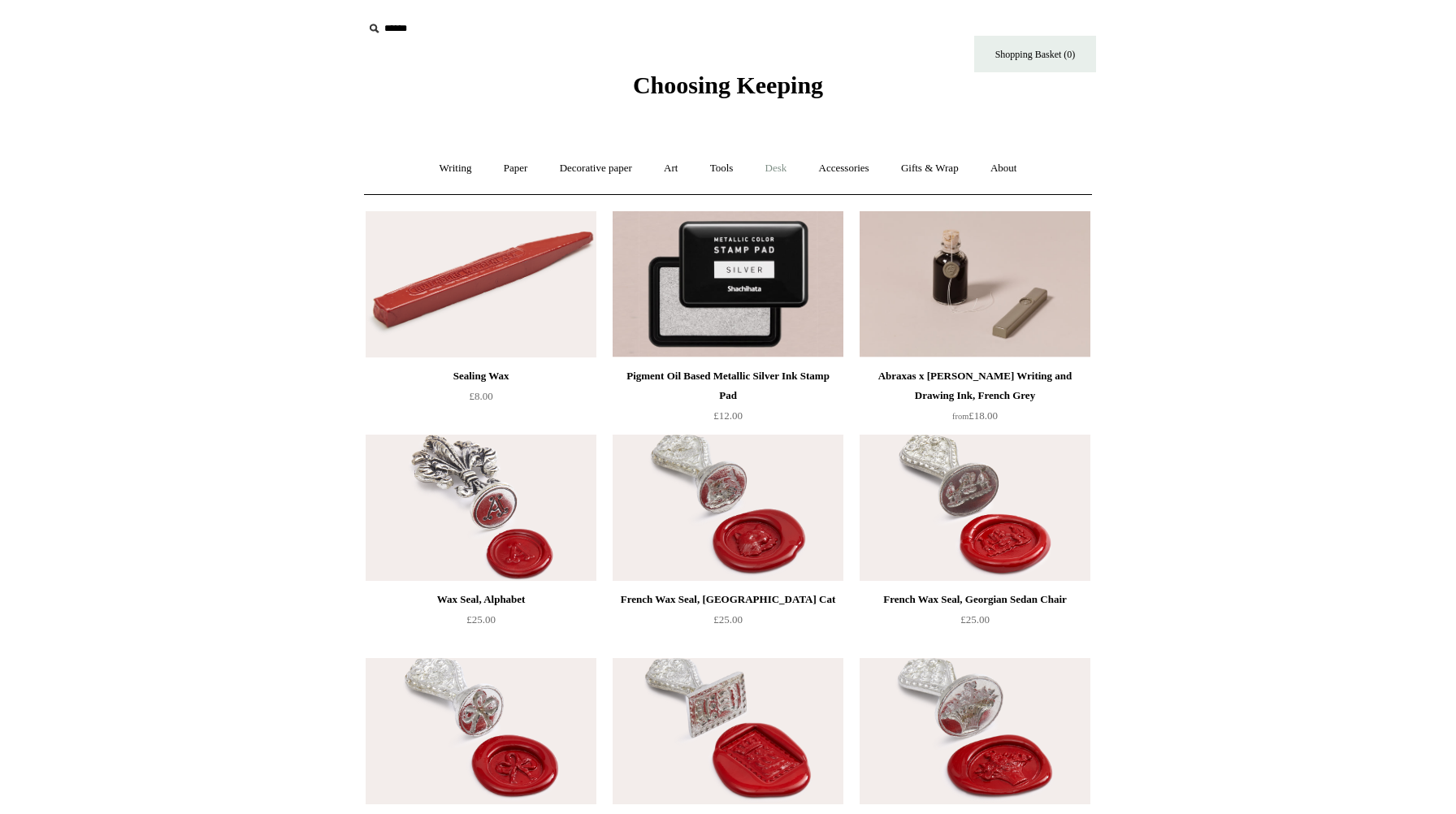
click at [769, 171] on link "Desk +" at bounding box center [776, 169] width 51 height 43
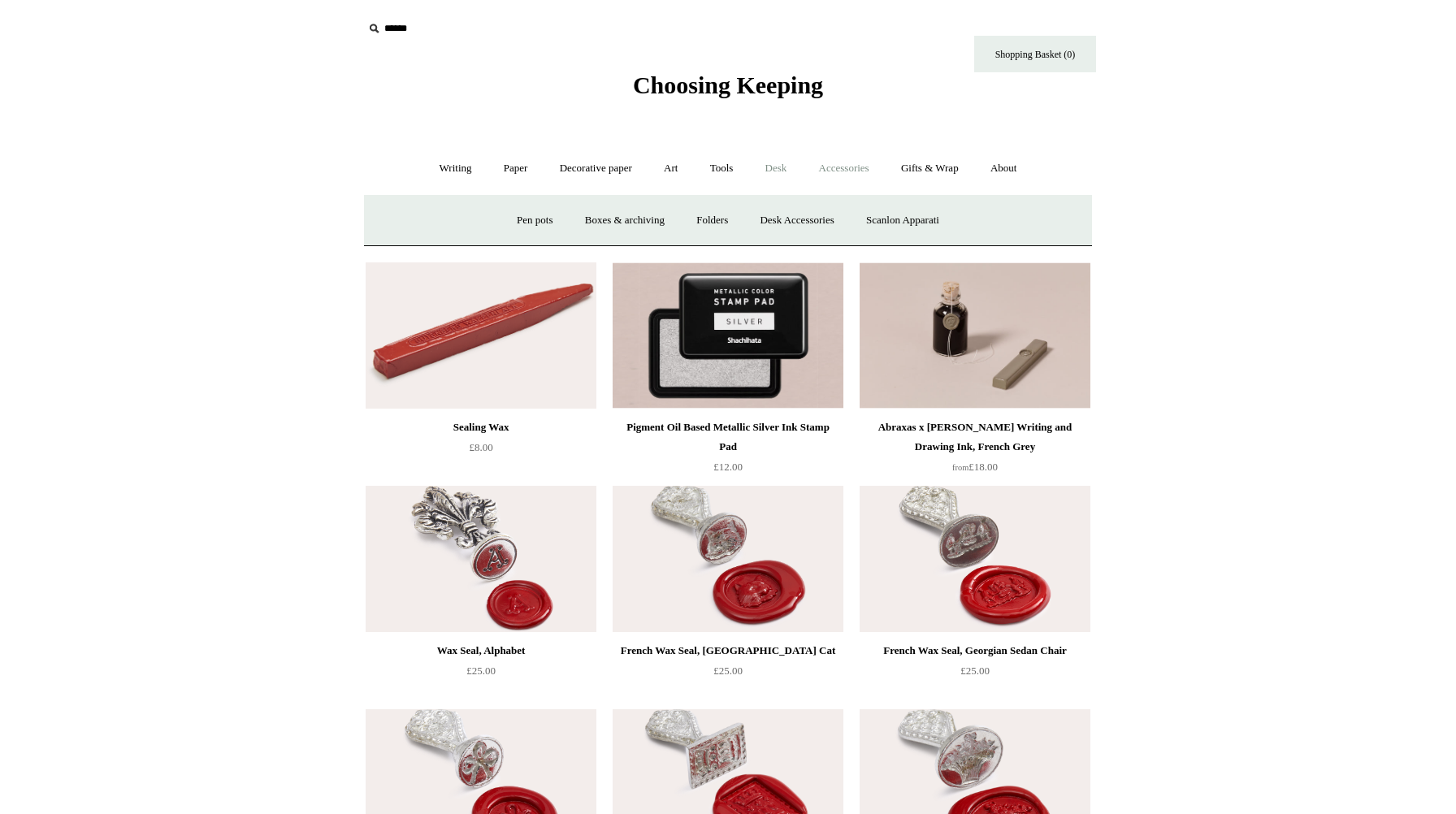
click at [874, 180] on link "Accessories +" at bounding box center [843, 169] width 80 height 43
click at [635, 217] on link "Paperweights +" at bounding box center [629, 221] width 86 height 43
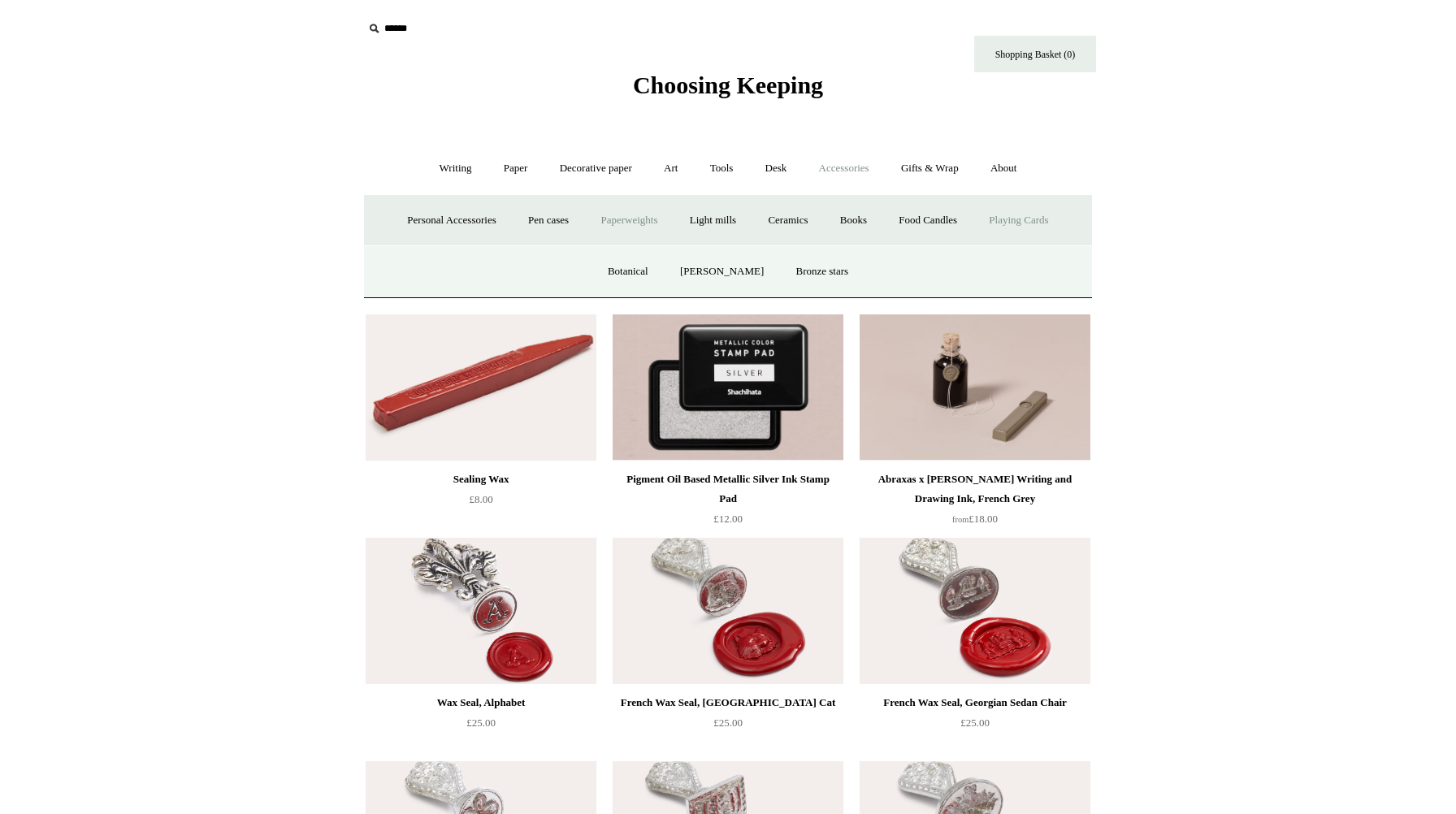
click at [1017, 228] on link "Playing Cards" at bounding box center [1018, 221] width 89 height 43
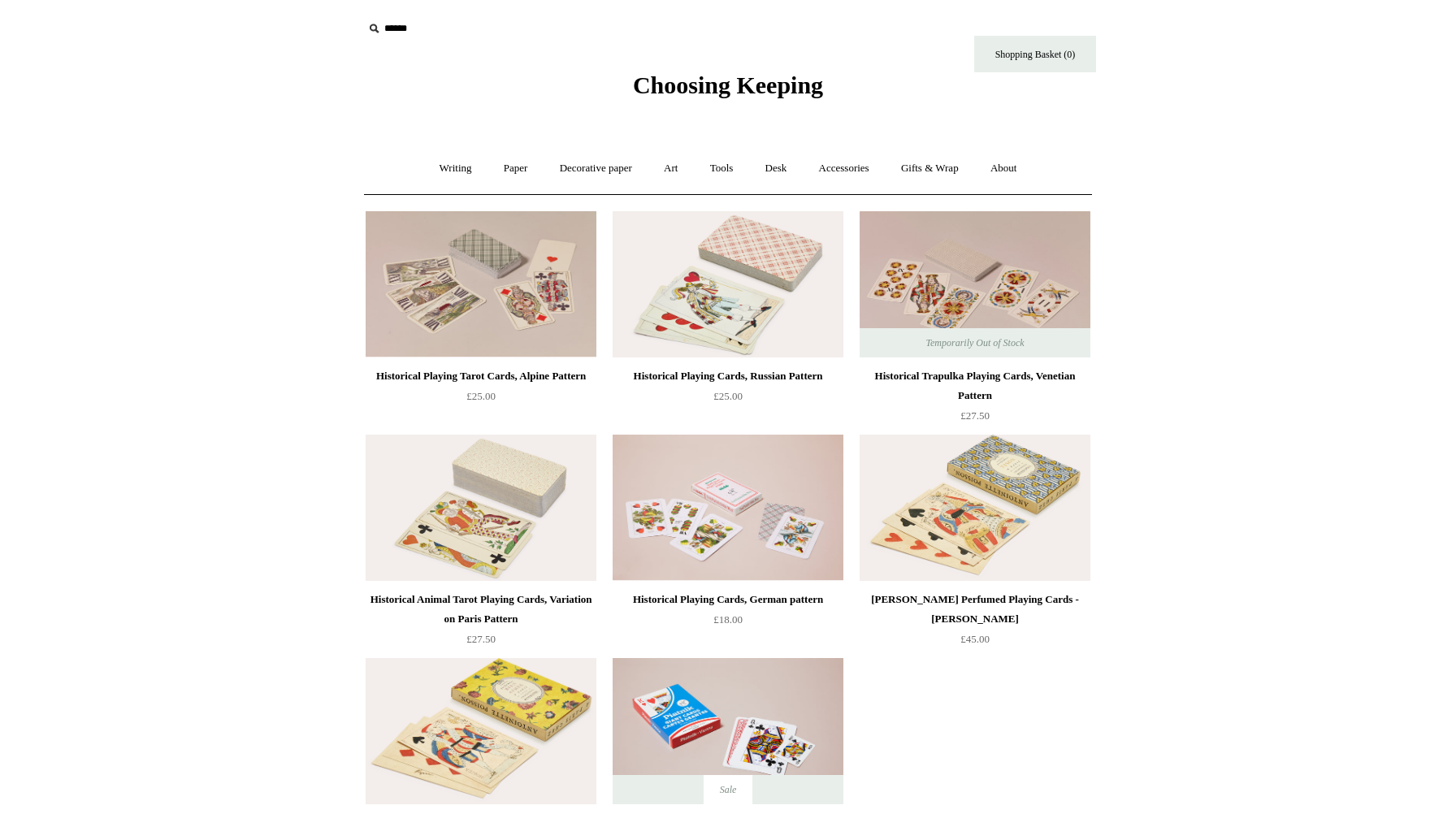
click at [676, 97] on span "Choosing Keeping" at bounding box center [728, 85] width 190 height 27
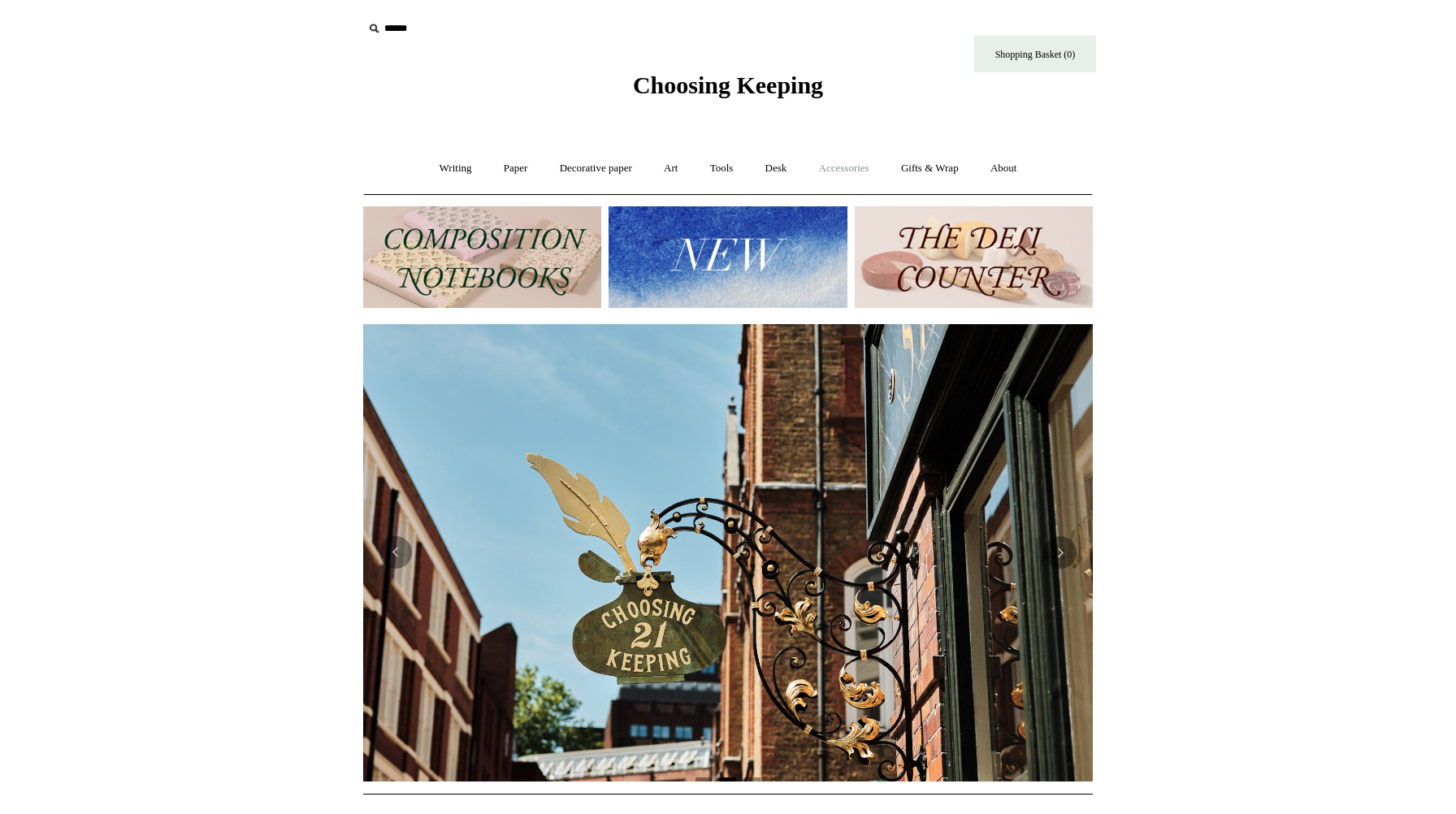
click at [845, 166] on link "Accessories +" at bounding box center [843, 169] width 80 height 43
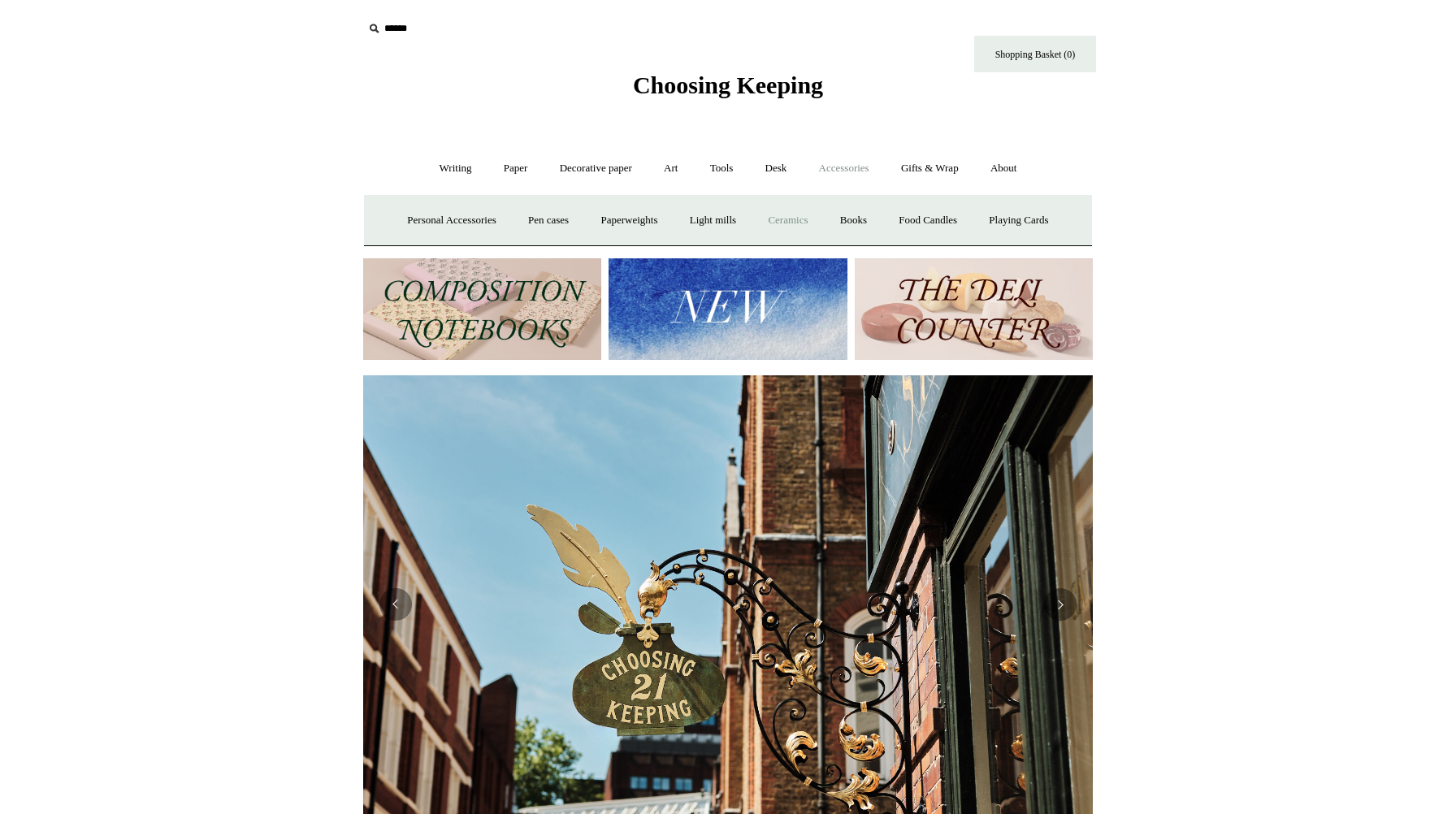
click at [799, 215] on link "Ceramics +" at bounding box center [787, 221] width 69 height 43
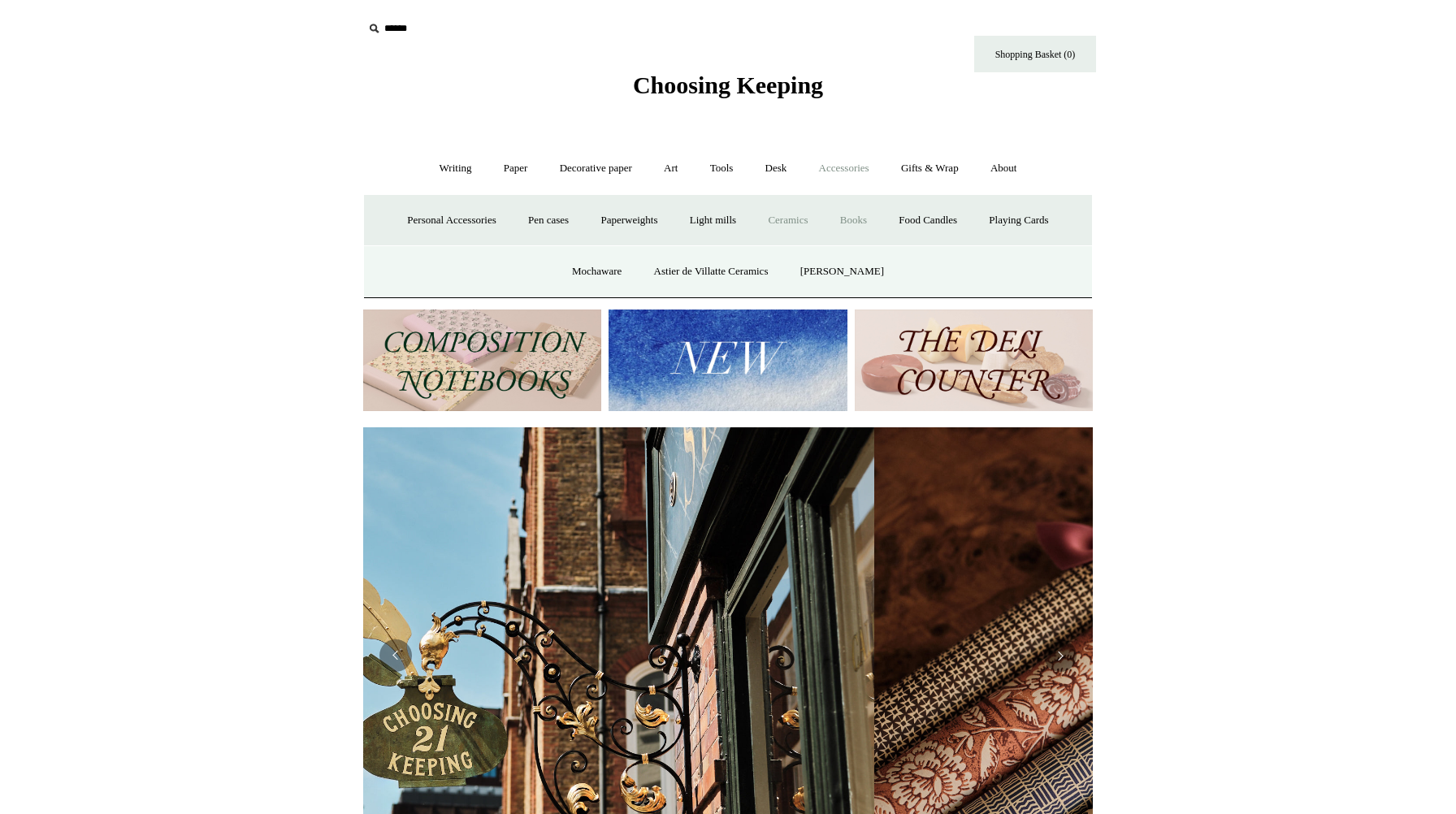
scroll to position [0, 1456]
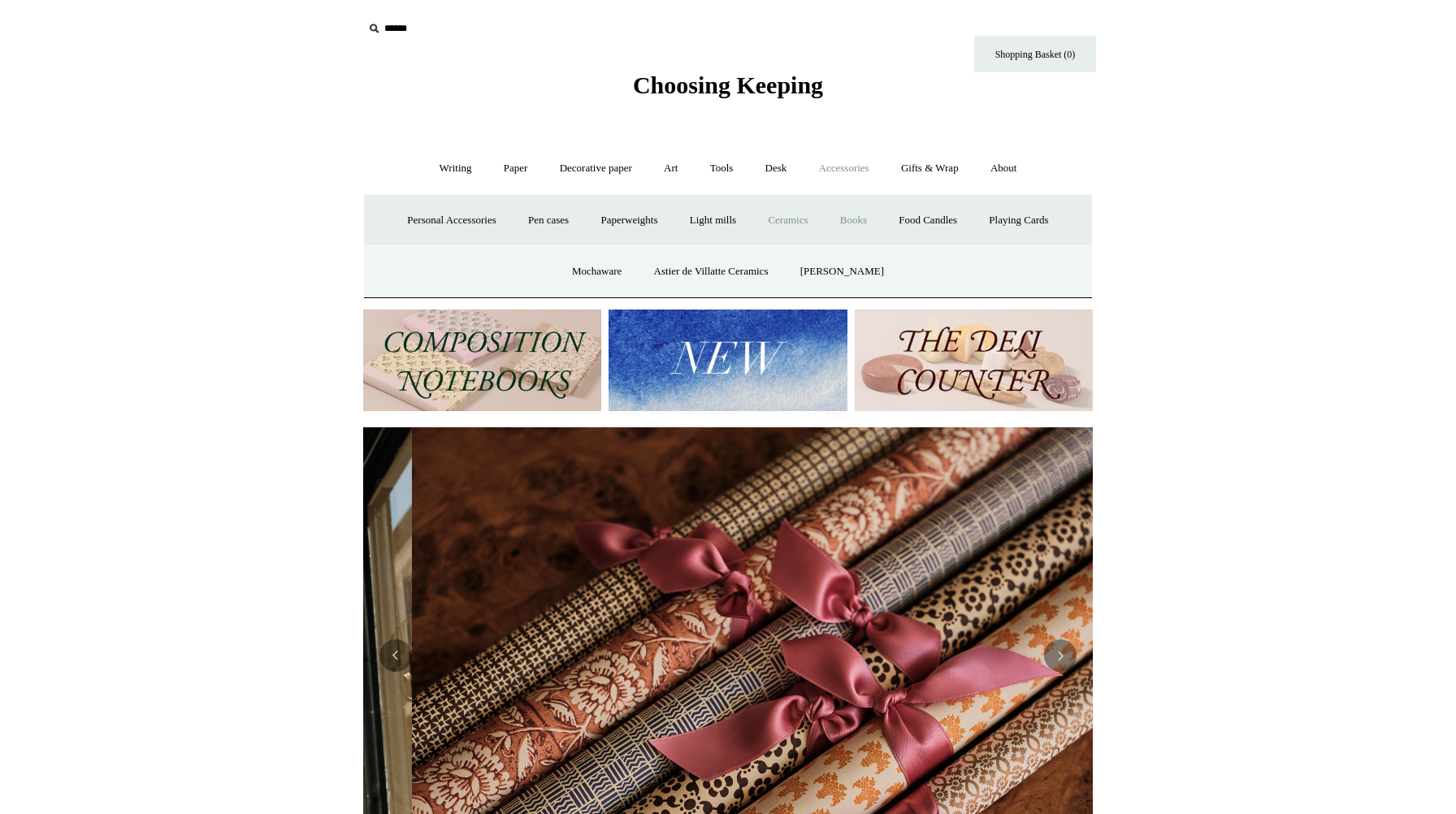
click at [872, 225] on link "Books" at bounding box center [853, 221] width 56 height 43
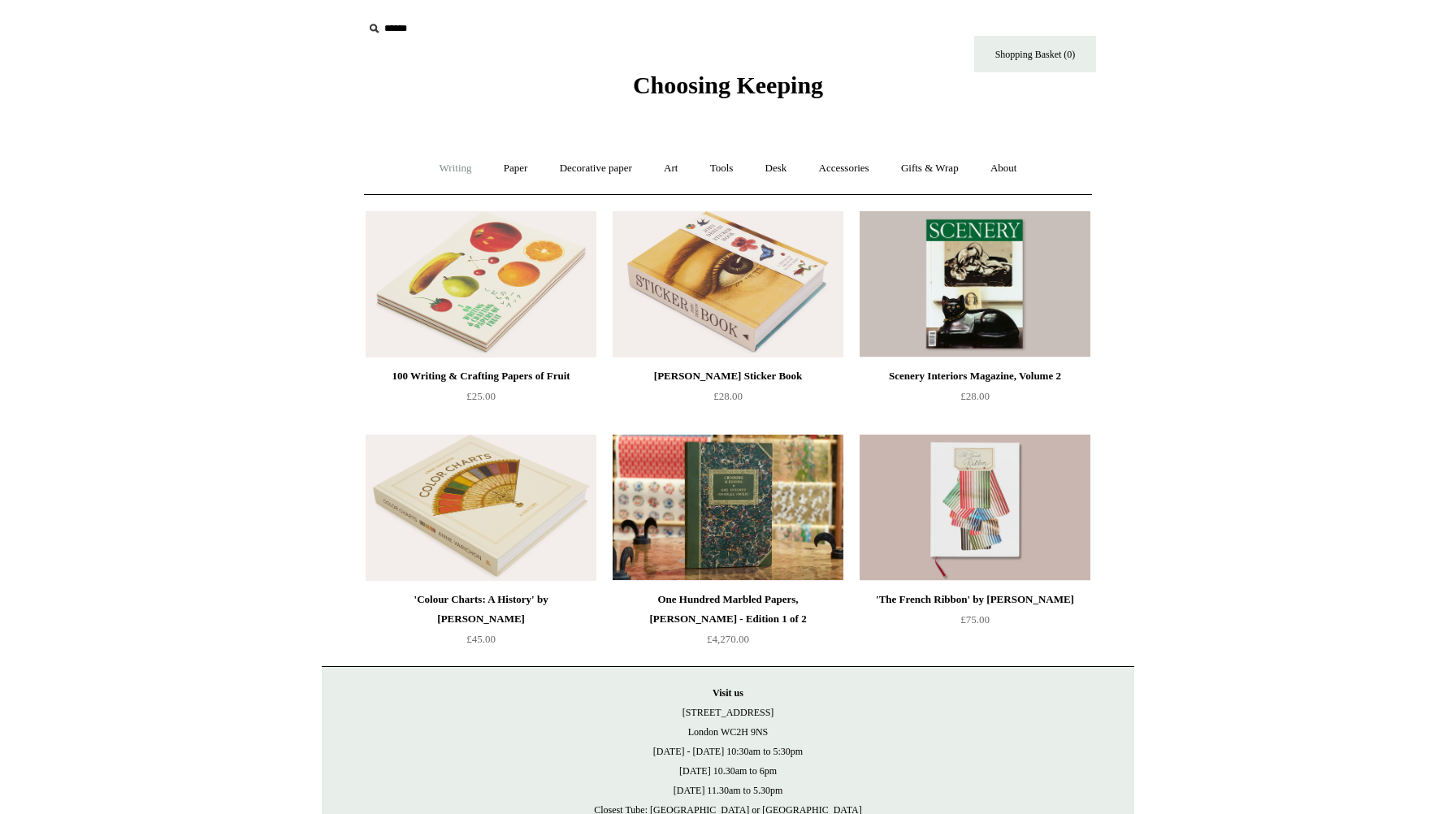
click at [442, 164] on link "Writing +" at bounding box center [456, 169] width 62 height 43
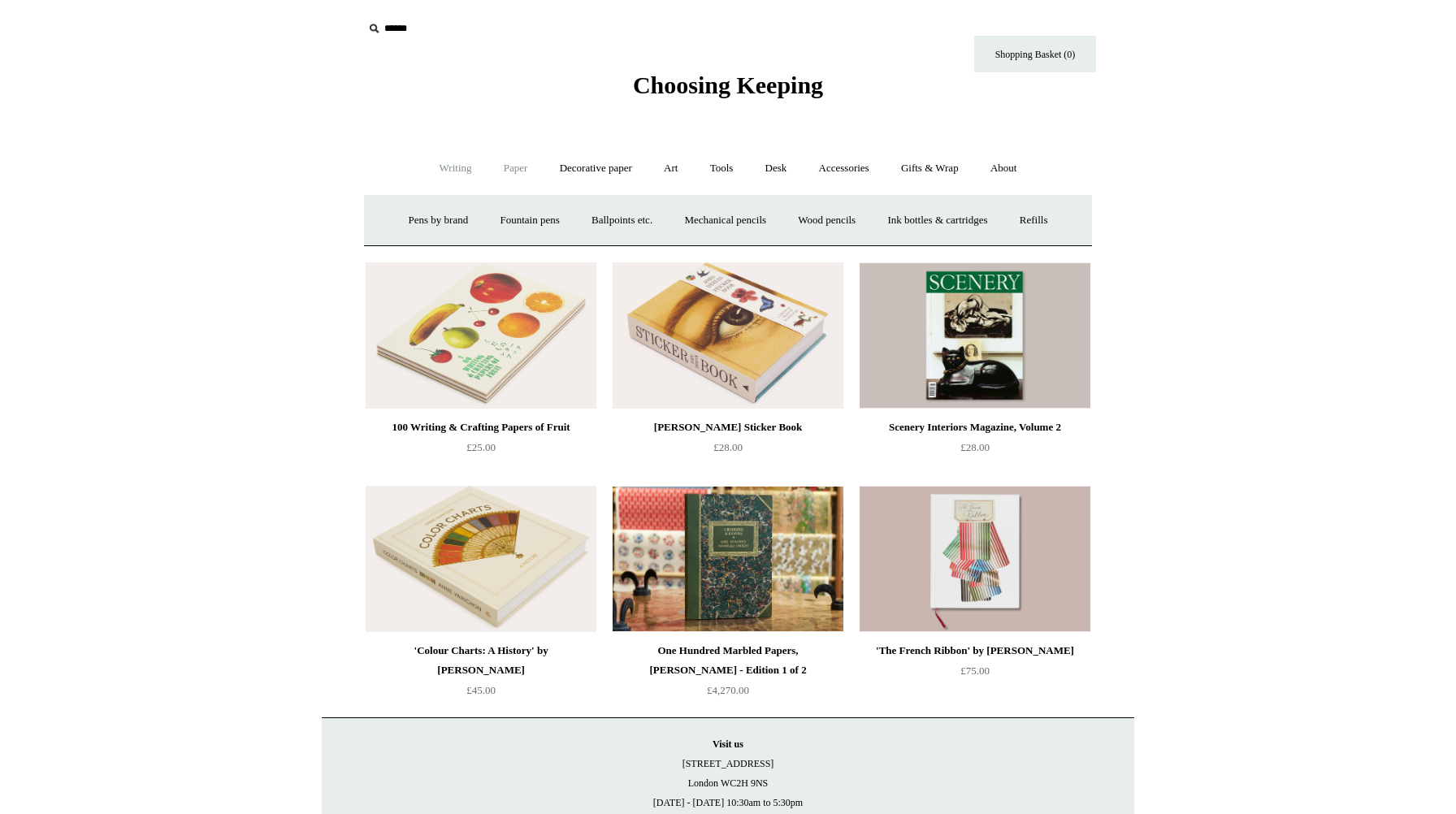
click at [533, 175] on link "Paper +" at bounding box center [516, 169] width 54 height 43
click at [795, 213] on link "Greeting cards +" at bounding box center [793, 221] width 91 height 43
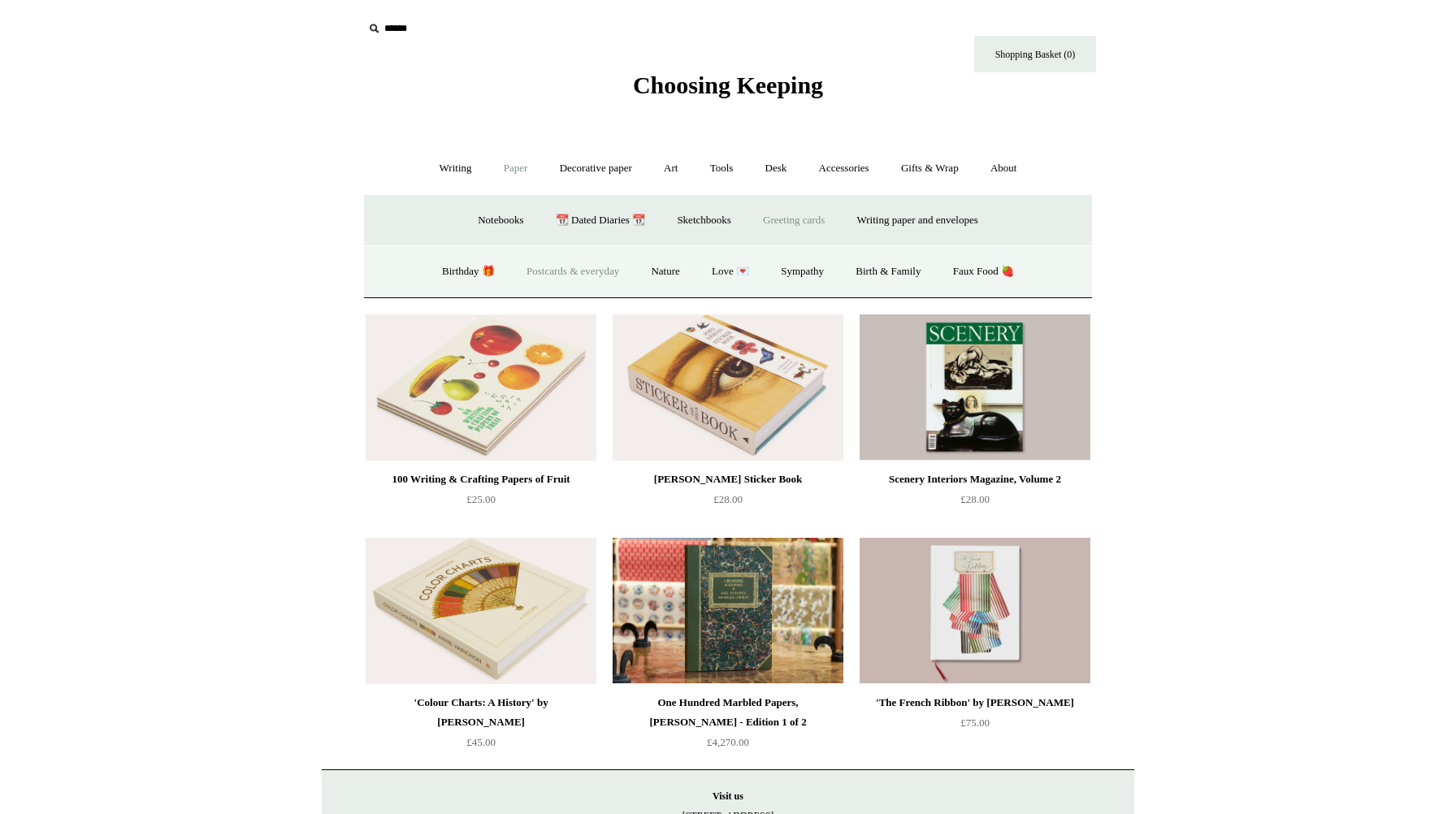
click at [603, 279] on link "Postcards & everyday" at bounding box center [572, 272] width 122 height 43
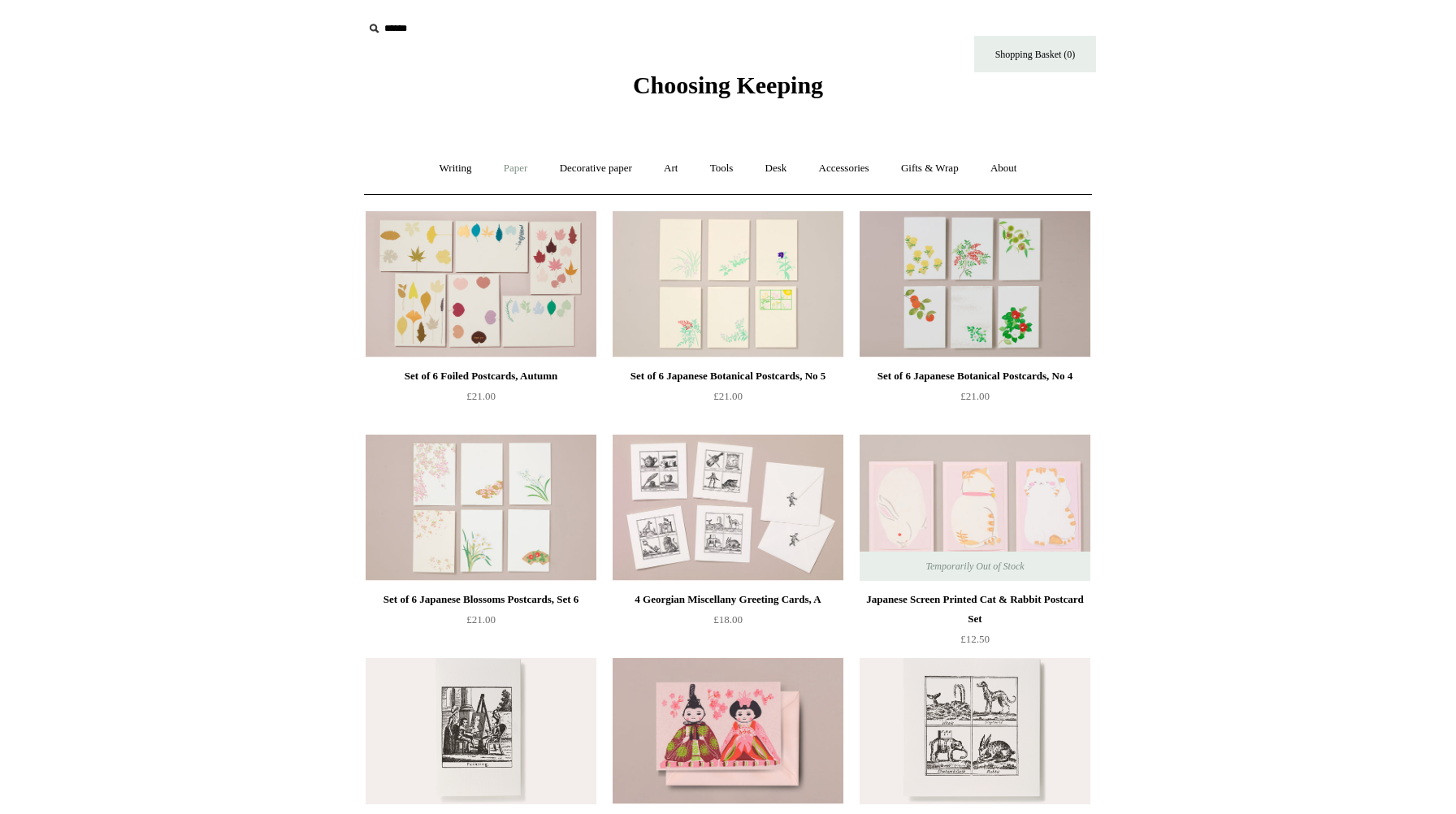
click at [507, 173] on link "Paper +" at bounding box center [516, 169] width 54 height 43
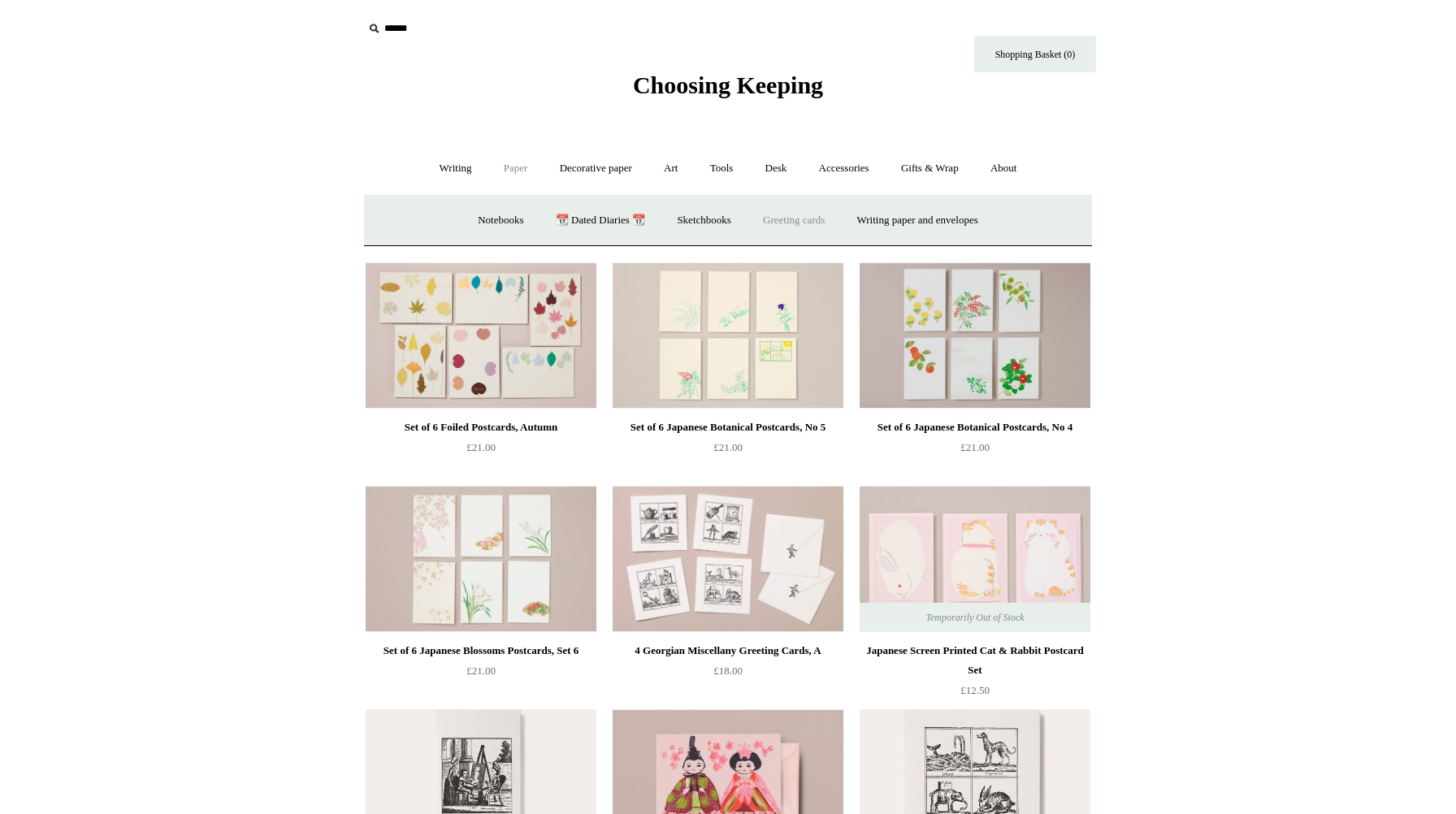
click at [812, 216] on link "Greeting cards +" at bounding box center [793, 221] width 91 height 43
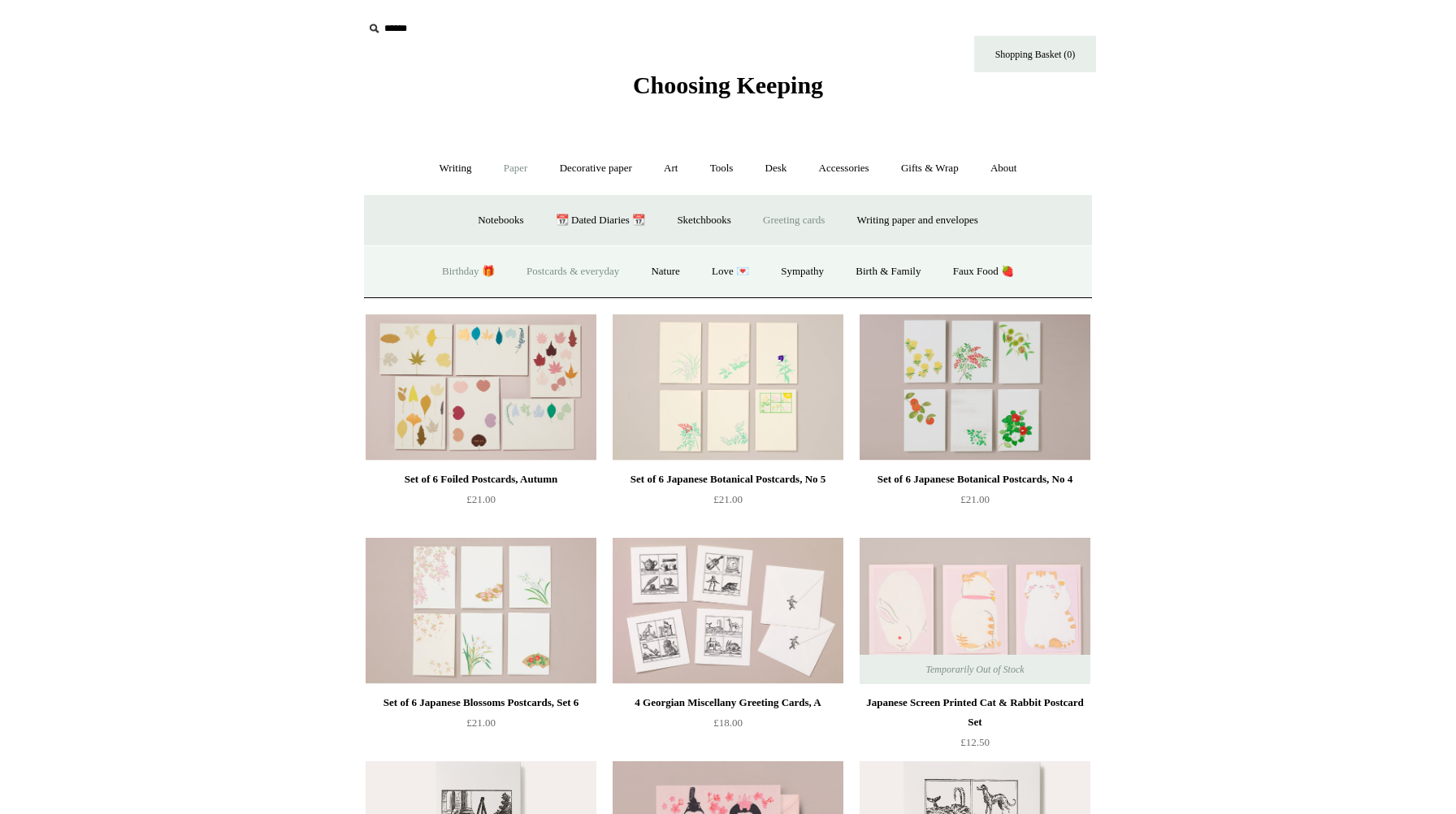
click at [472, 276] on link "Birthday 🎁" at bounding box center [467, 272] width 82 height 43
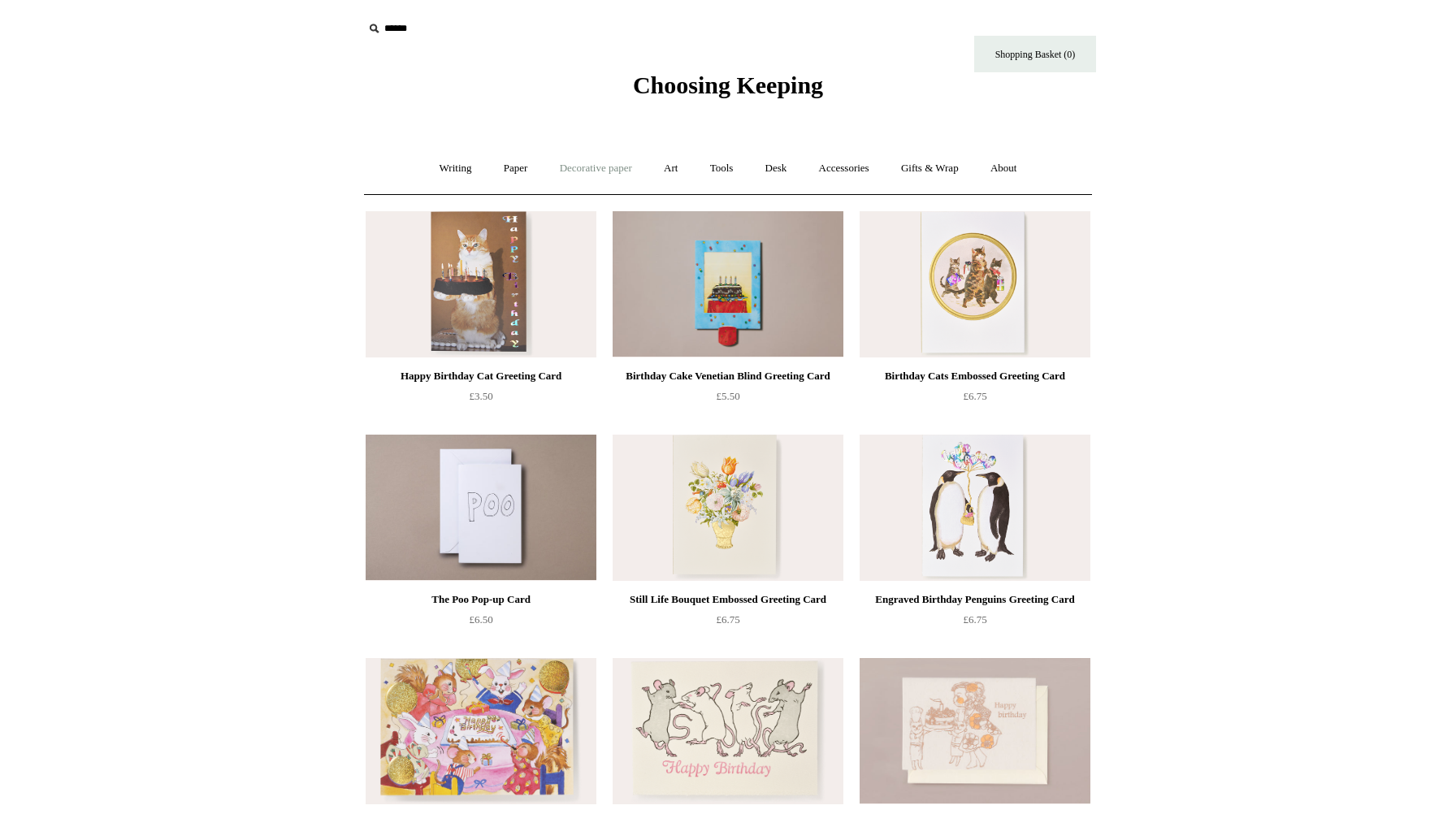
click at [581, 171] on link "Decorative paper +" at bounding box center [596, 169] width 101 height 43
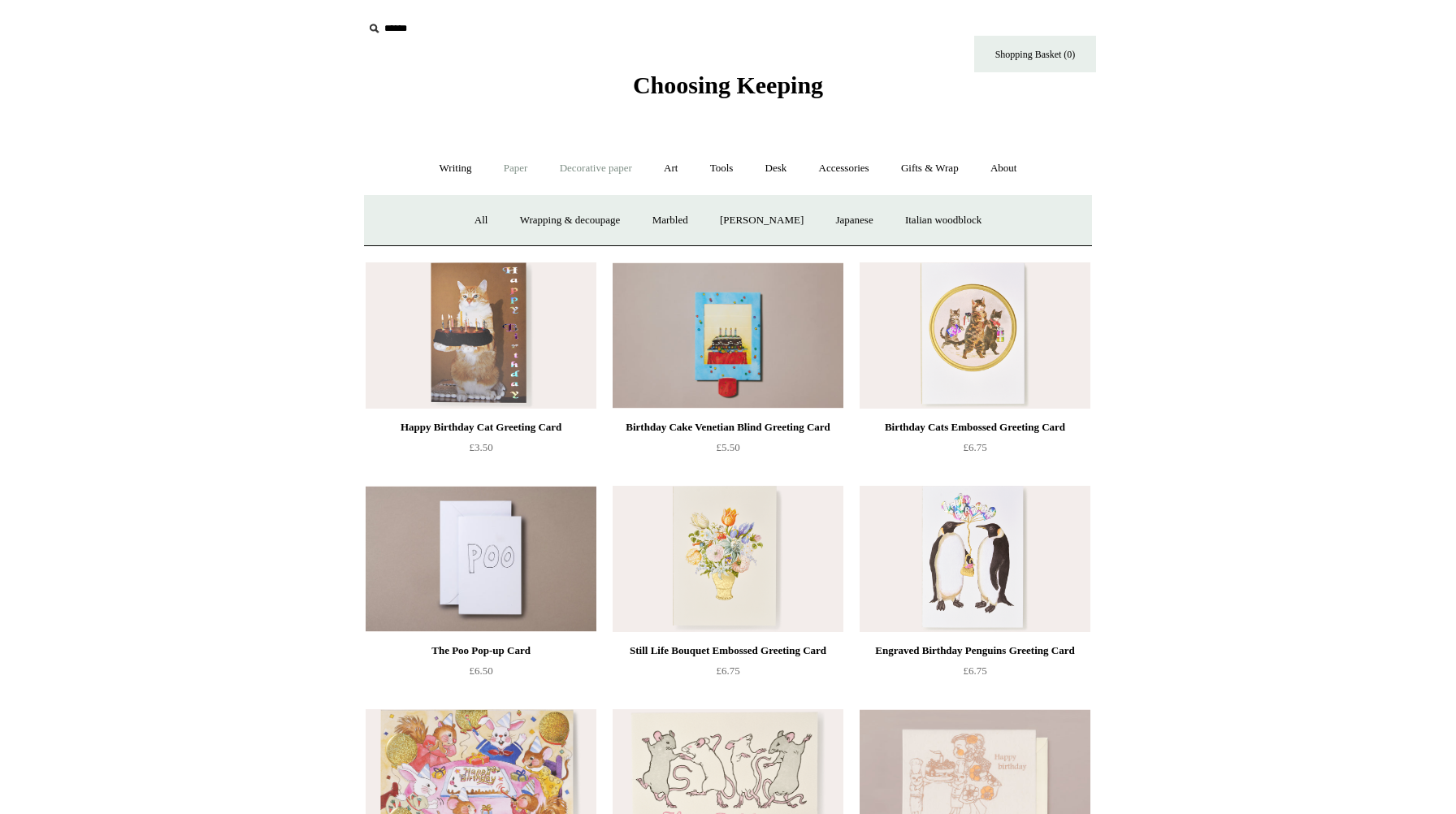
click at [519, 169] on link "Paper +" at bounding box center [516, 169] width 54 height 43
click at [800, 222] on link "Greeting cards +" at bounding box center [793, 221] width 91 height 43
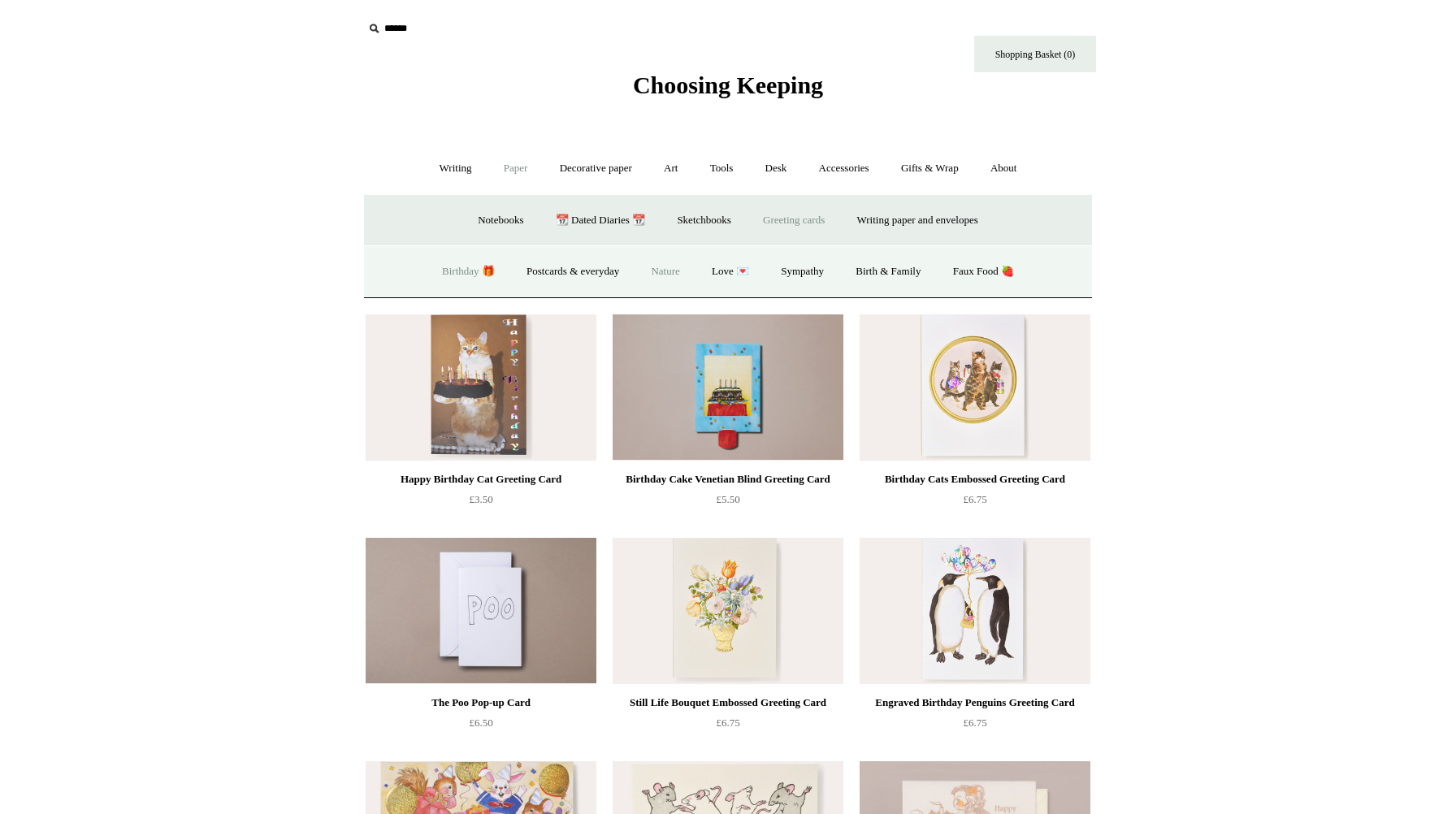
click at [672, 271] on link "Nature" at bounding box center [665, 272] width 57 height 43
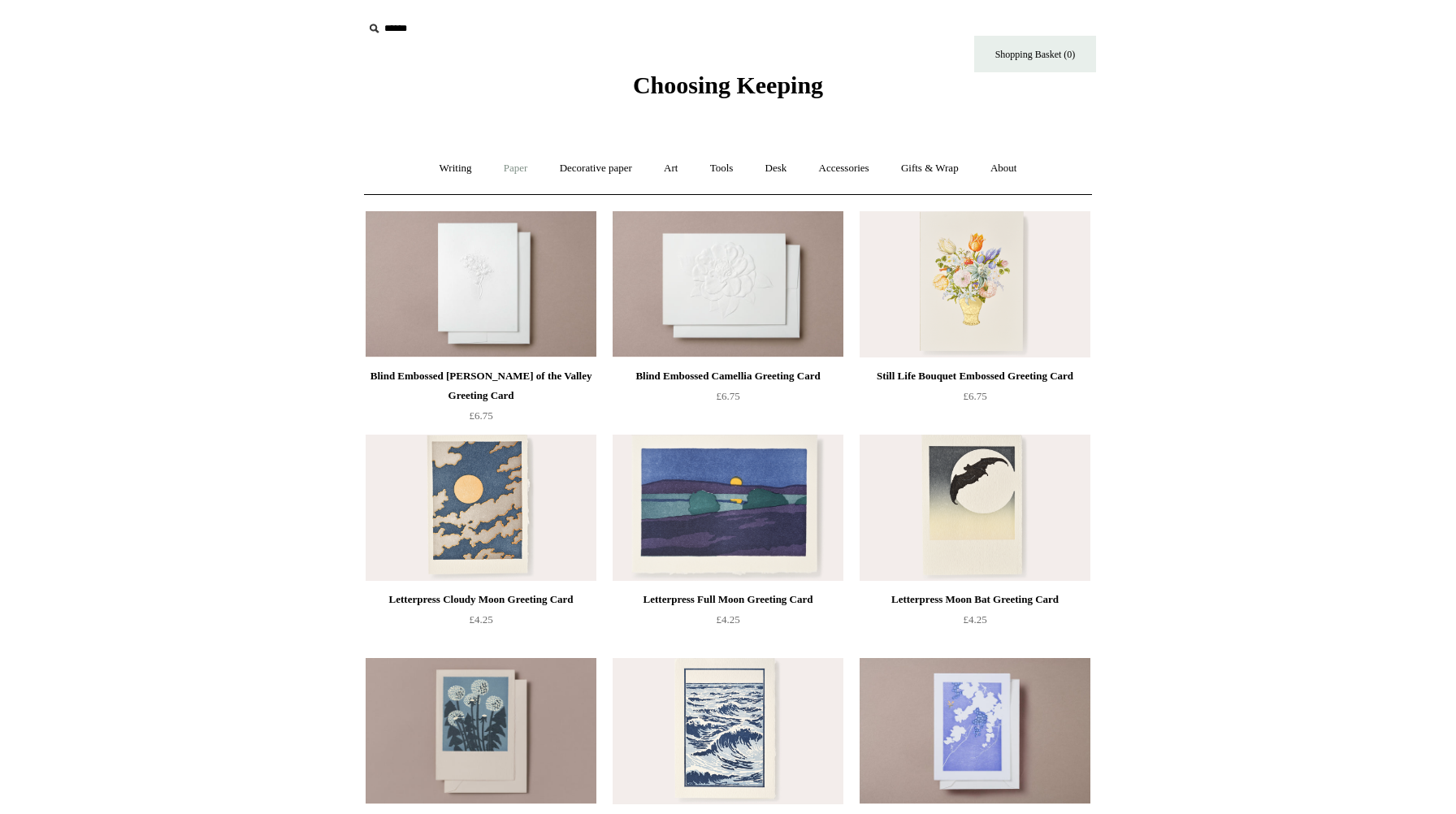
click at [505, 164] on link "Paper +" at bounding box center [516, 169] width 54 height 43
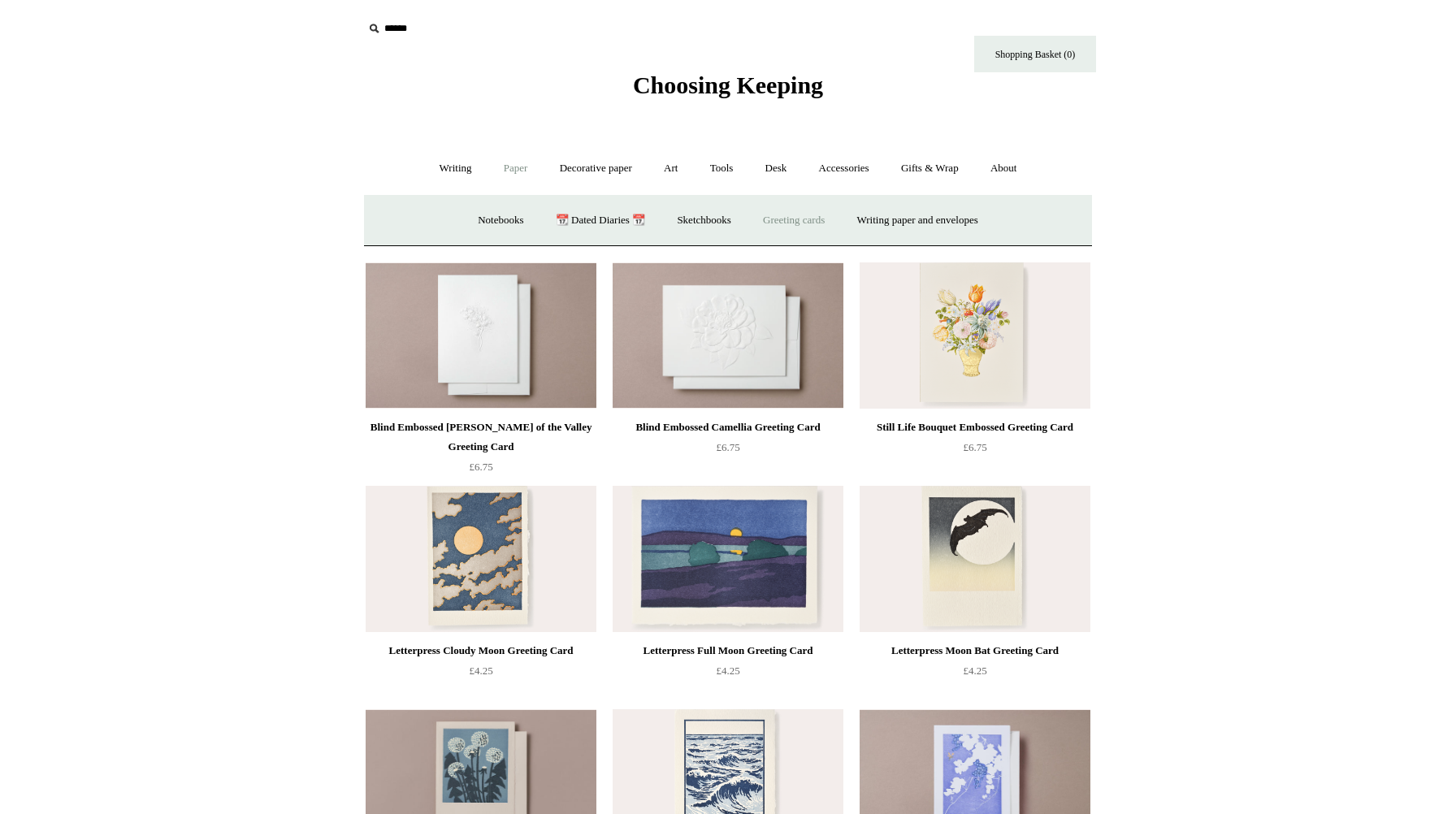
click at [792, 217] on link "Greeting cards +" at bounding box center [793, 221] width 91 height 43
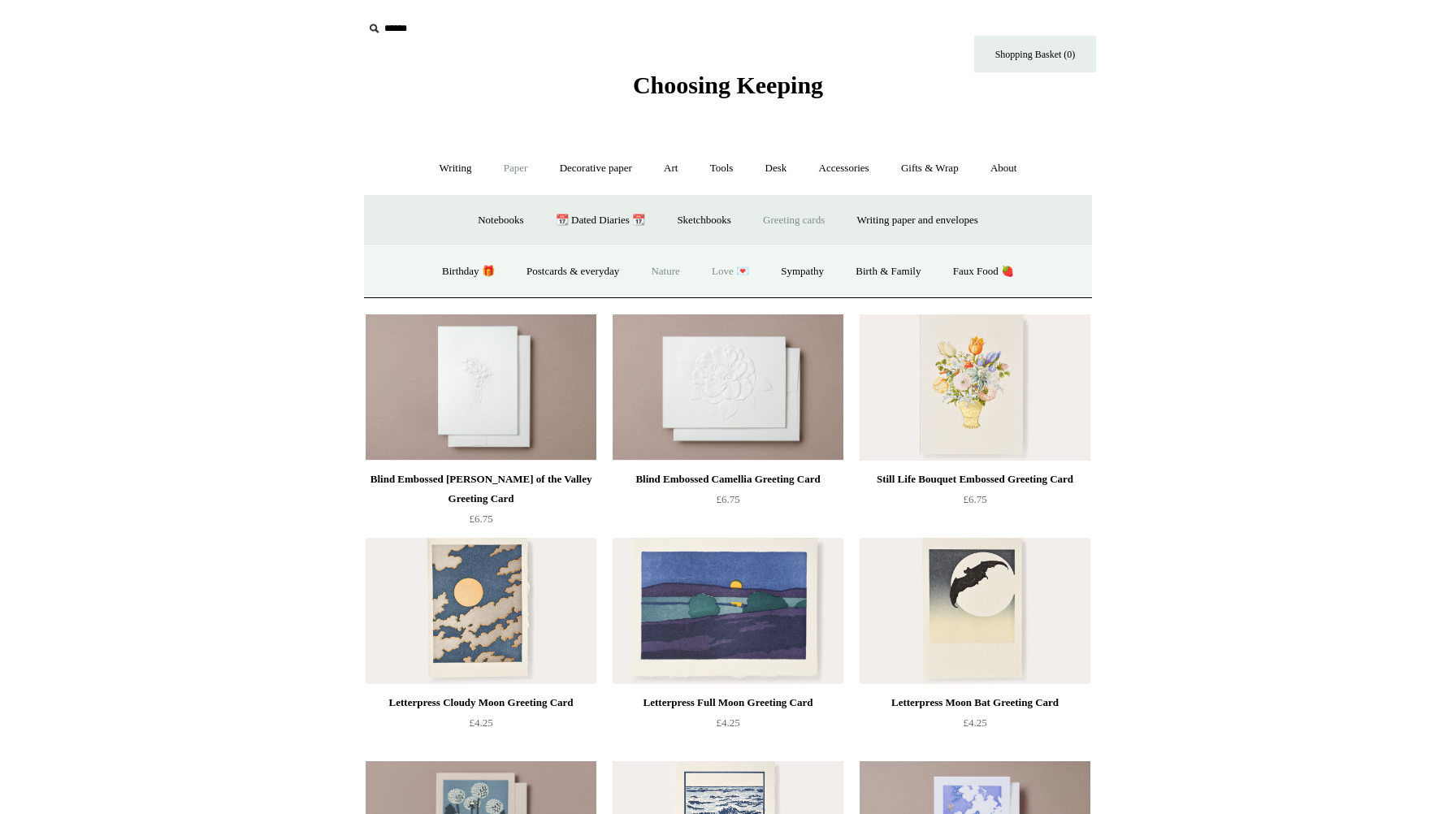
click at [735, 275] on link "Love 💌" at bounding box center [730, 272] width 66 height 43
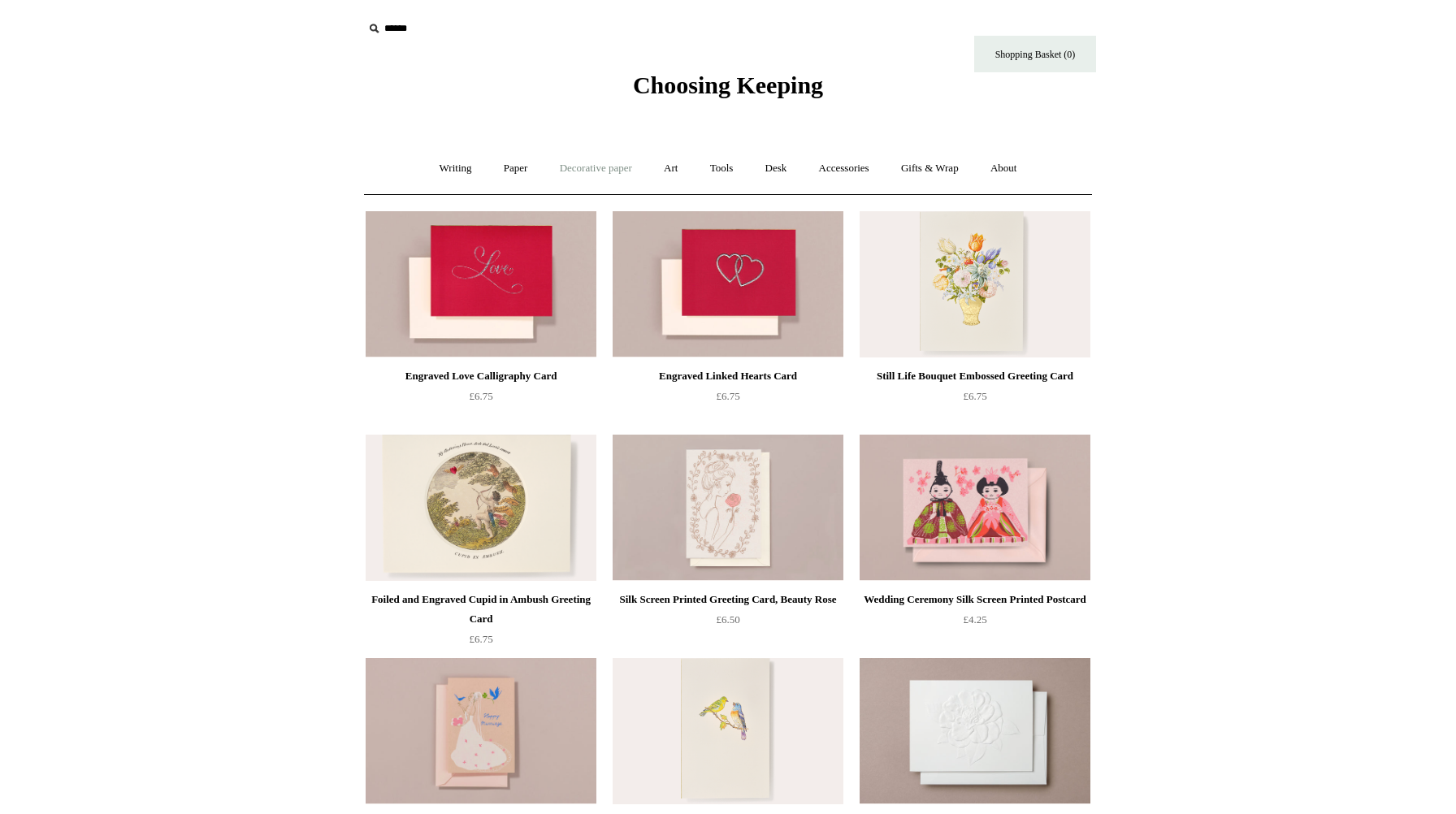
click at [571, 172] on link "Decorative paper +" at bounding box center [596, 169] width 101 height 43
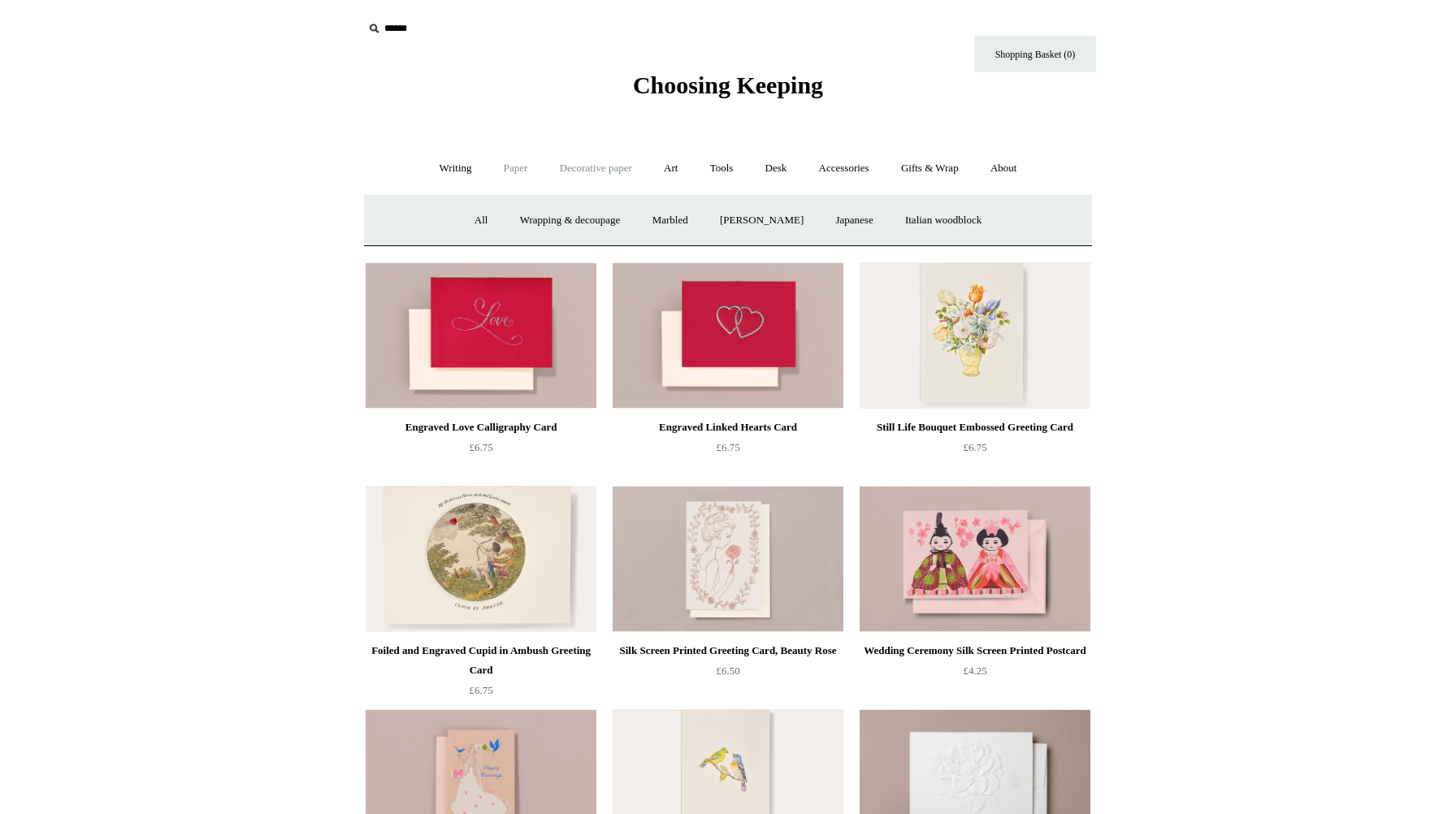
click at [509, 173] on link "Paper +" at bounding box center [516, 169] width 54 height 43
click at [822, 224] on link "Greeting cards +" at bounding box center [793, 221] width 91 height 43
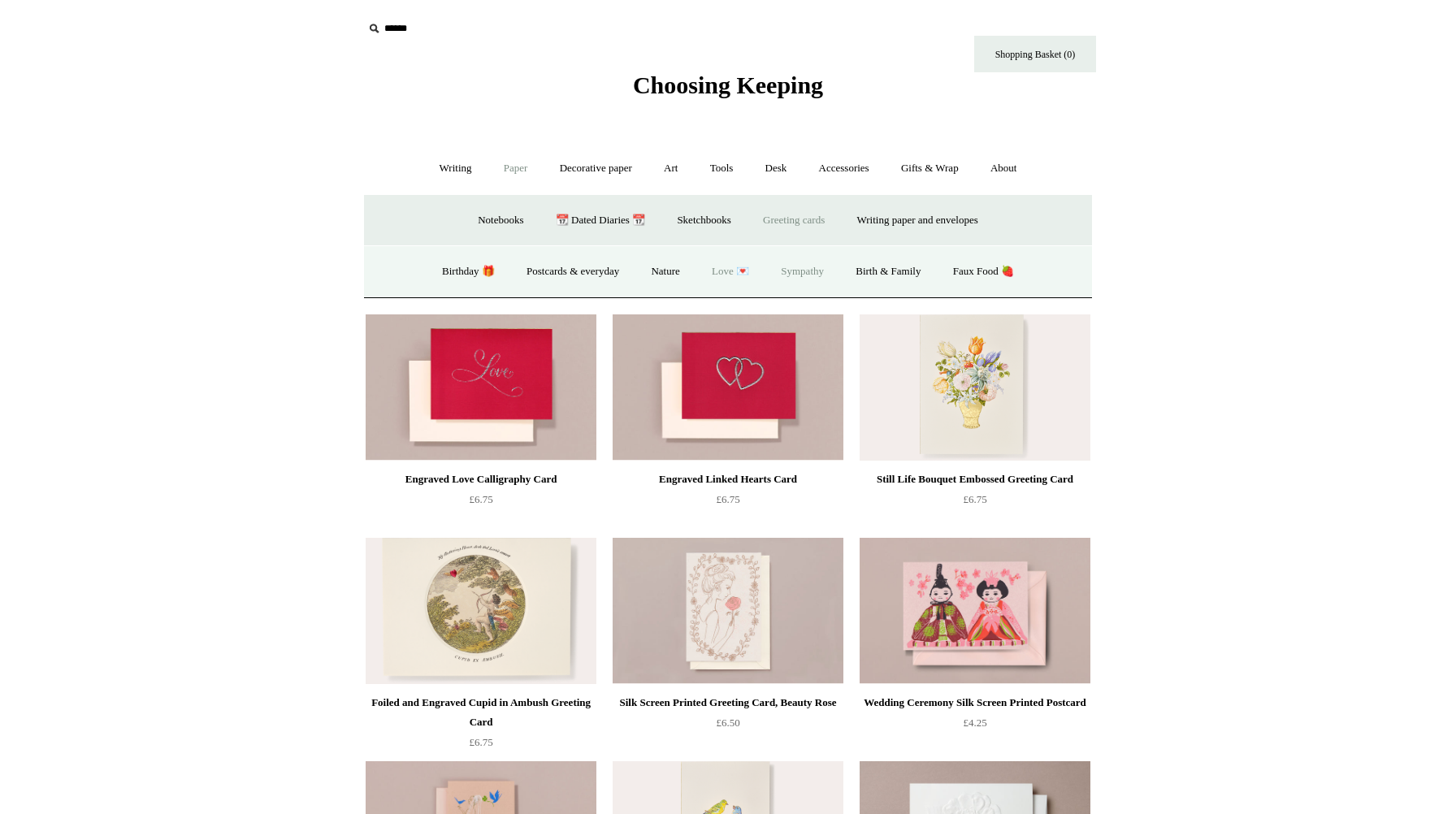
click at [817, 278] on link "Sympathy" at bounding box center [802, 272] width 73 height 43
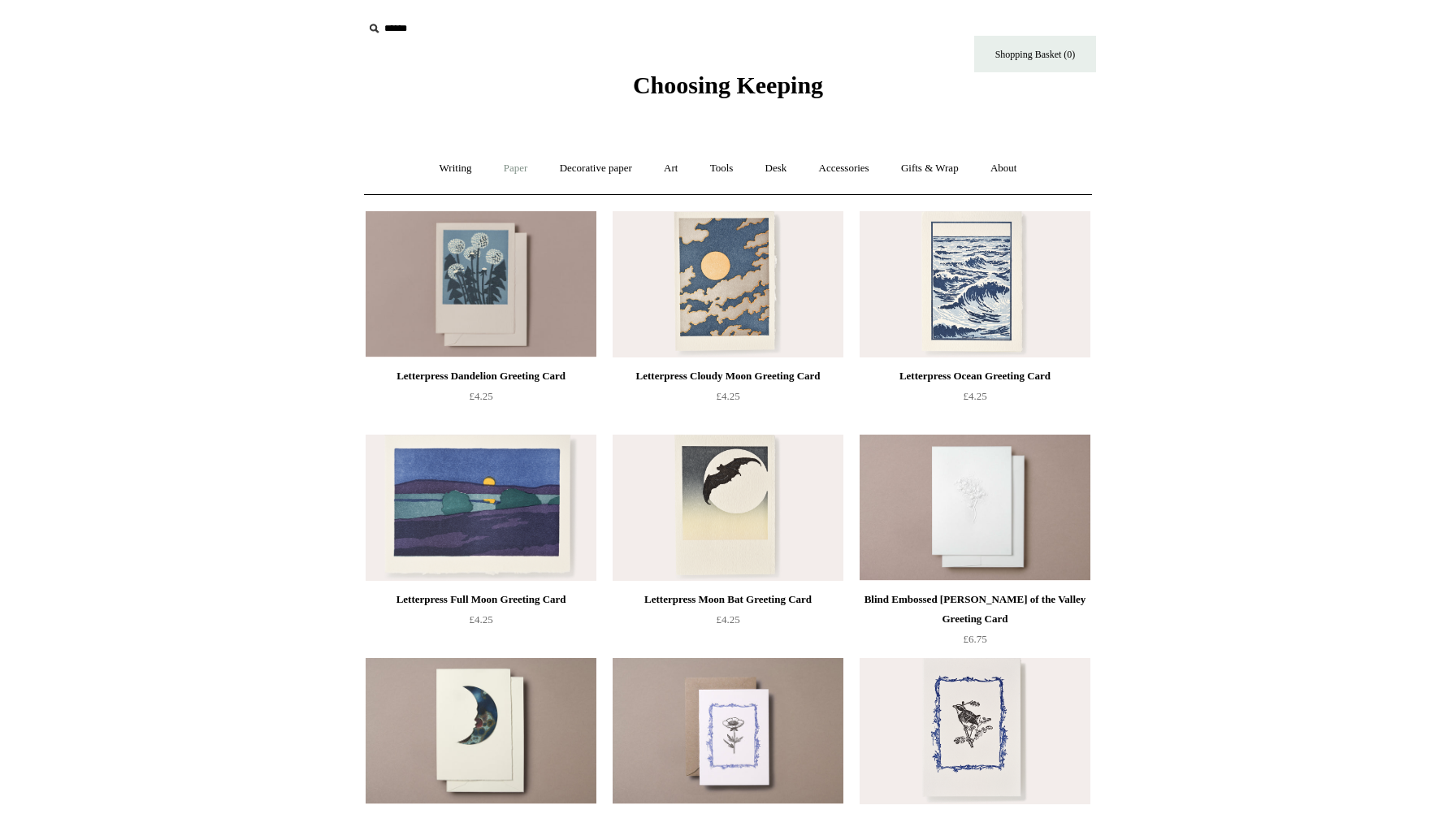
click at [529, 168] on link "Paper +" at bounding box center [516, 169] width 54 height 43
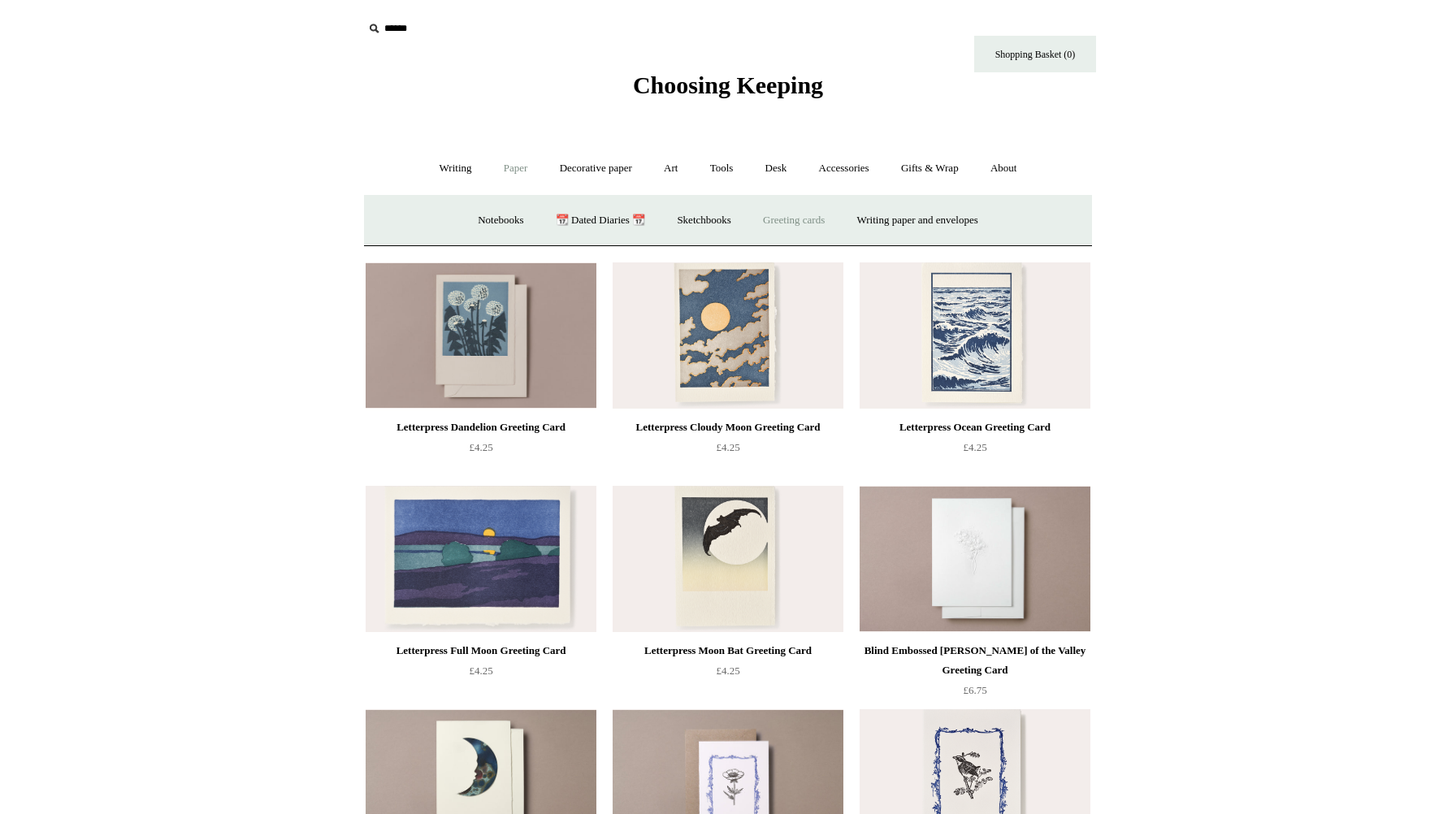
click at [818, 223] on link "Greeting cards +" at bounding box center [793, 221] width 91 height 43
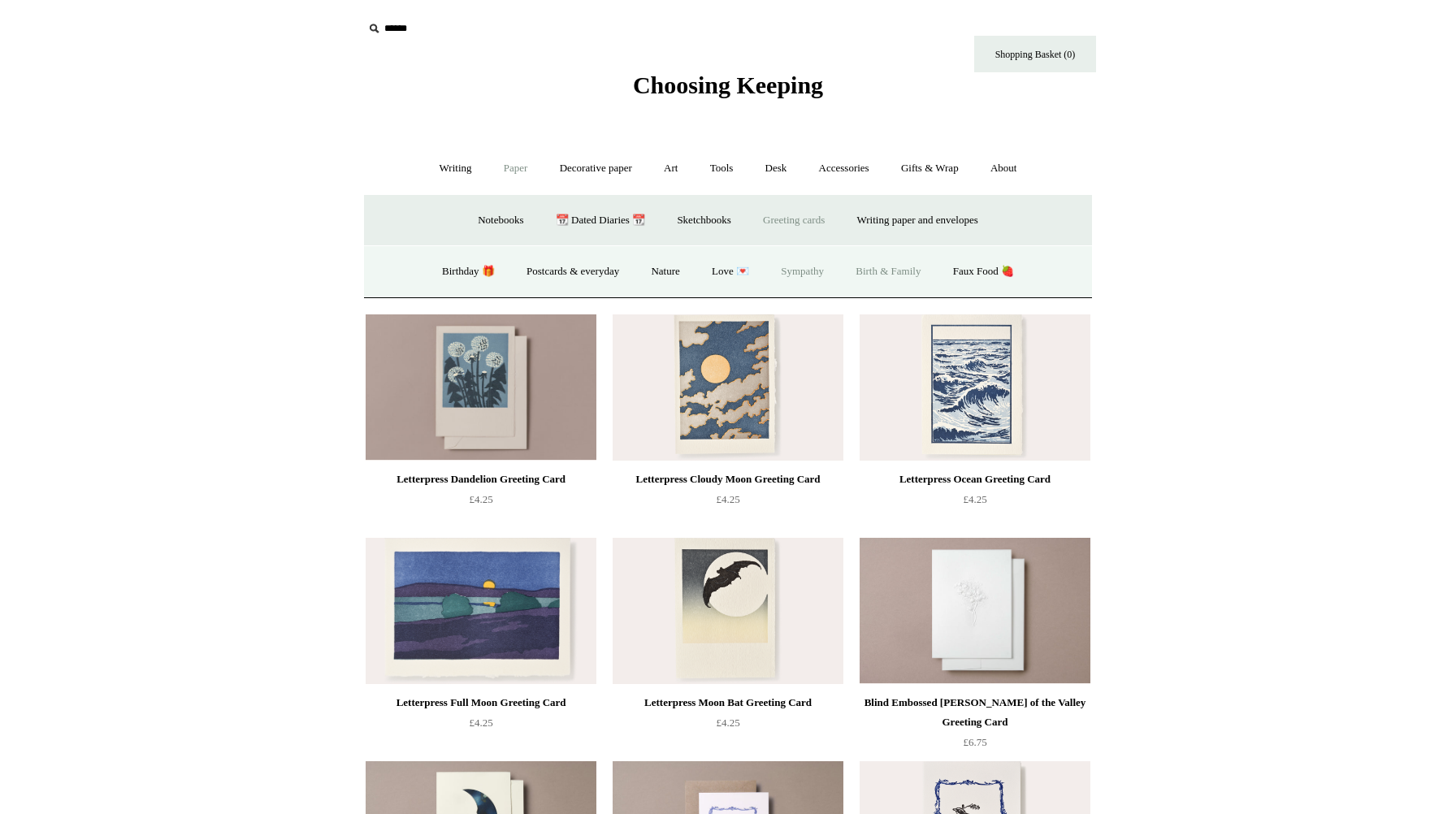
click at [915, 277] on link "Birth & Family" at bounding box center [887, 272] width 94 height 43
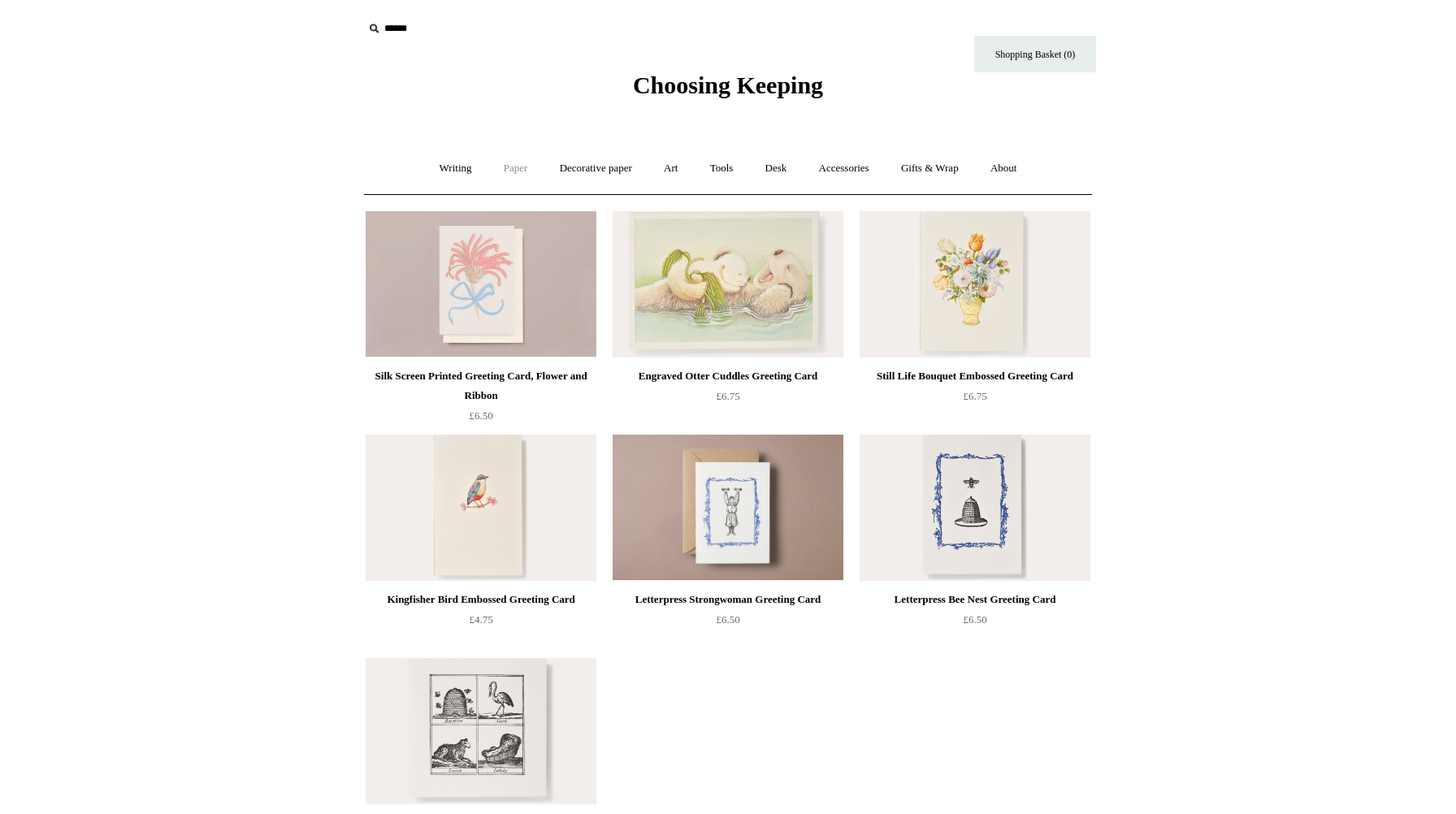
drag, startPoint x: 477, startPoint y: 171, endPoint x: 485, endPoint y: 168, distance: 8.5
click at [477, 171] on ul "Writing + Pens by brand + Kaweco Lamy Ohnishi Seisakusho Pelikan Tetzbo Pilot P…" at bounding box center [728, 169] width 606 height 43
click at [494, 169] on link "Paper +" at bounding box center [516, 169] width 54 height 43
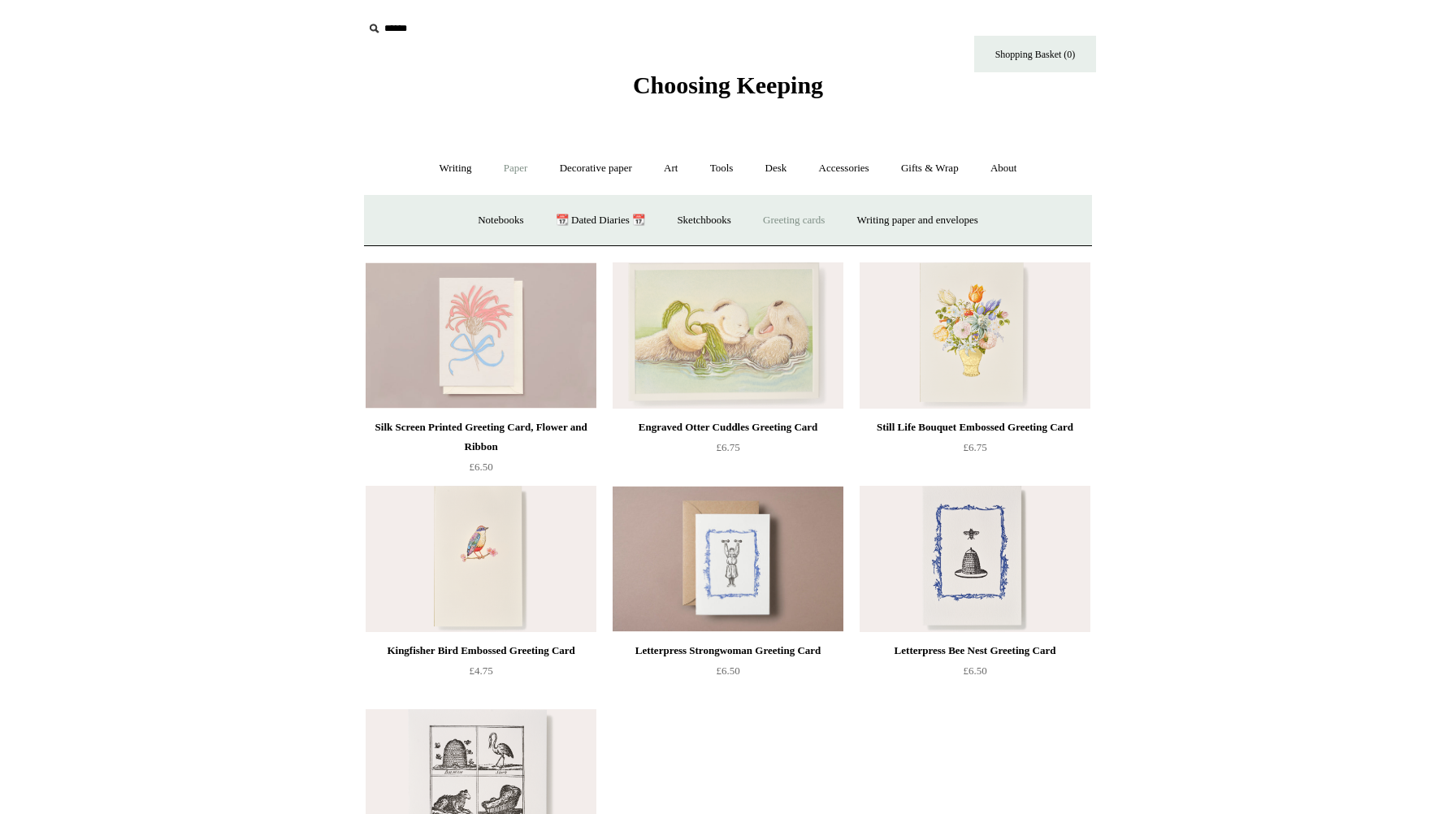
click at [805, 215] on link "Greeting cards +" at bounding box center [793, 221] width 91 height 43
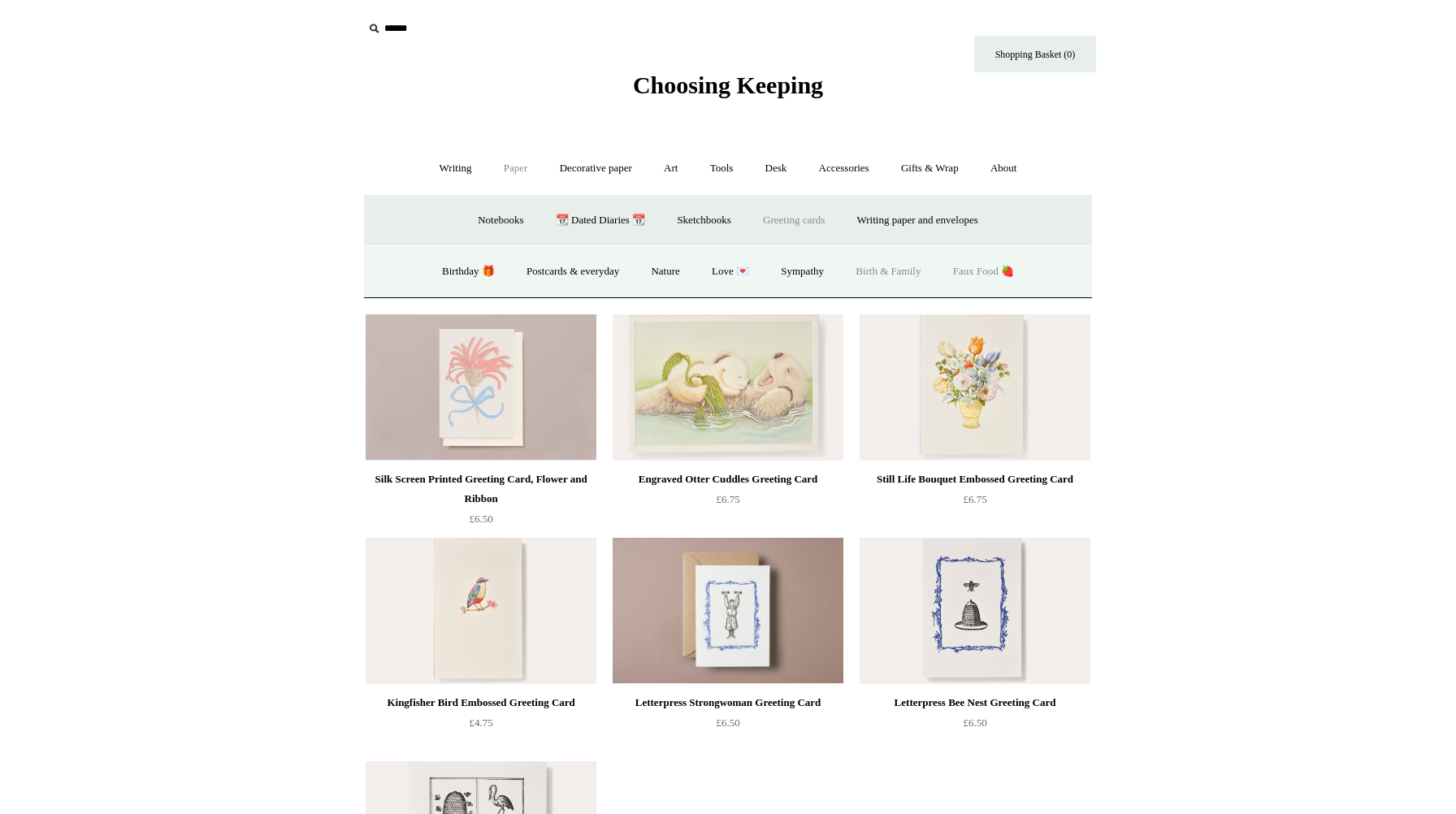
click at [991, 279] on link "Faux Food 🍓" at bounding box center [983, 272] width 91 height 43
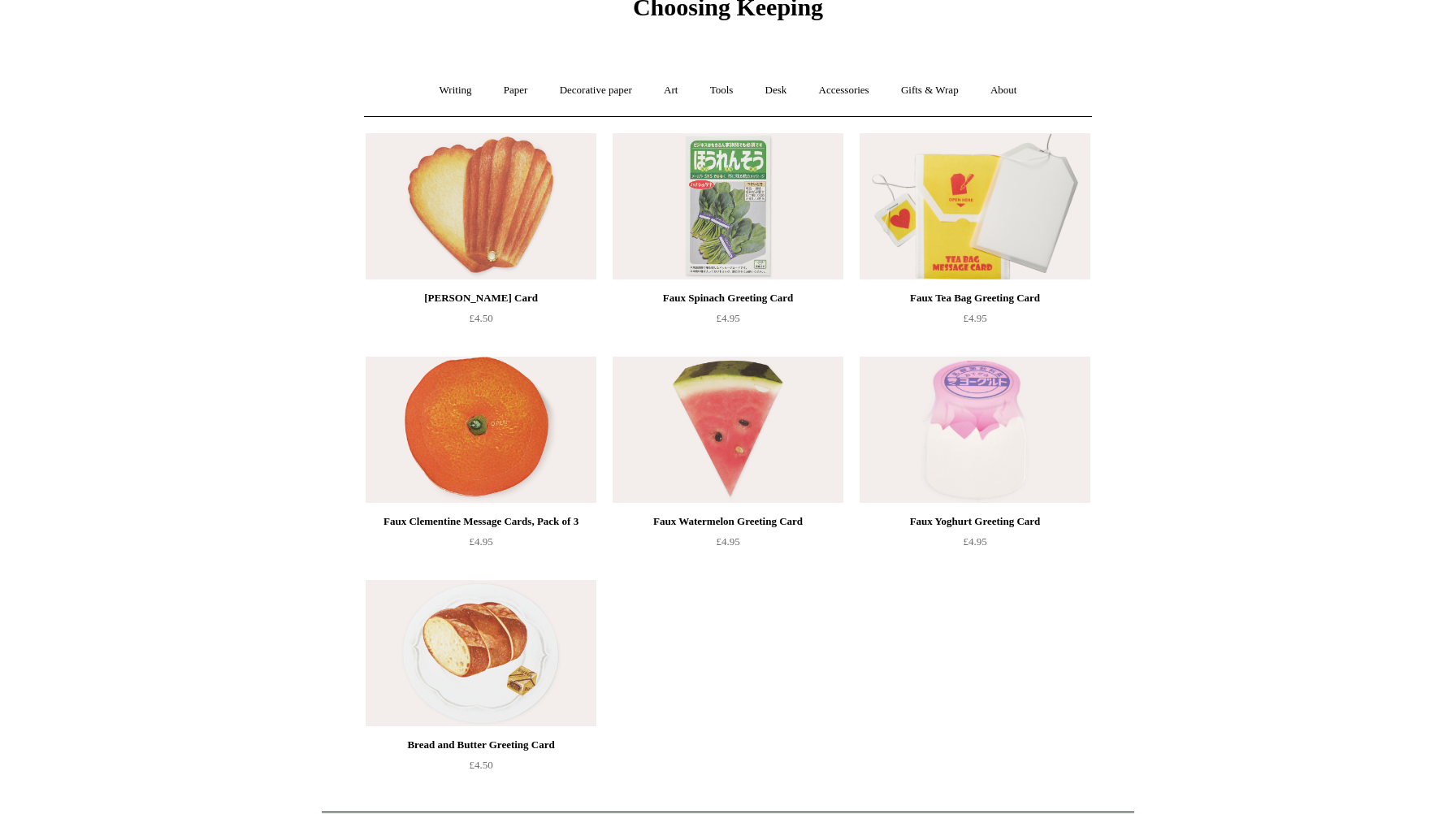
scroll to position [80, 0]
click at [706, 89] on link "Tools +" at bounding box center [721, 89] width 53 height 43
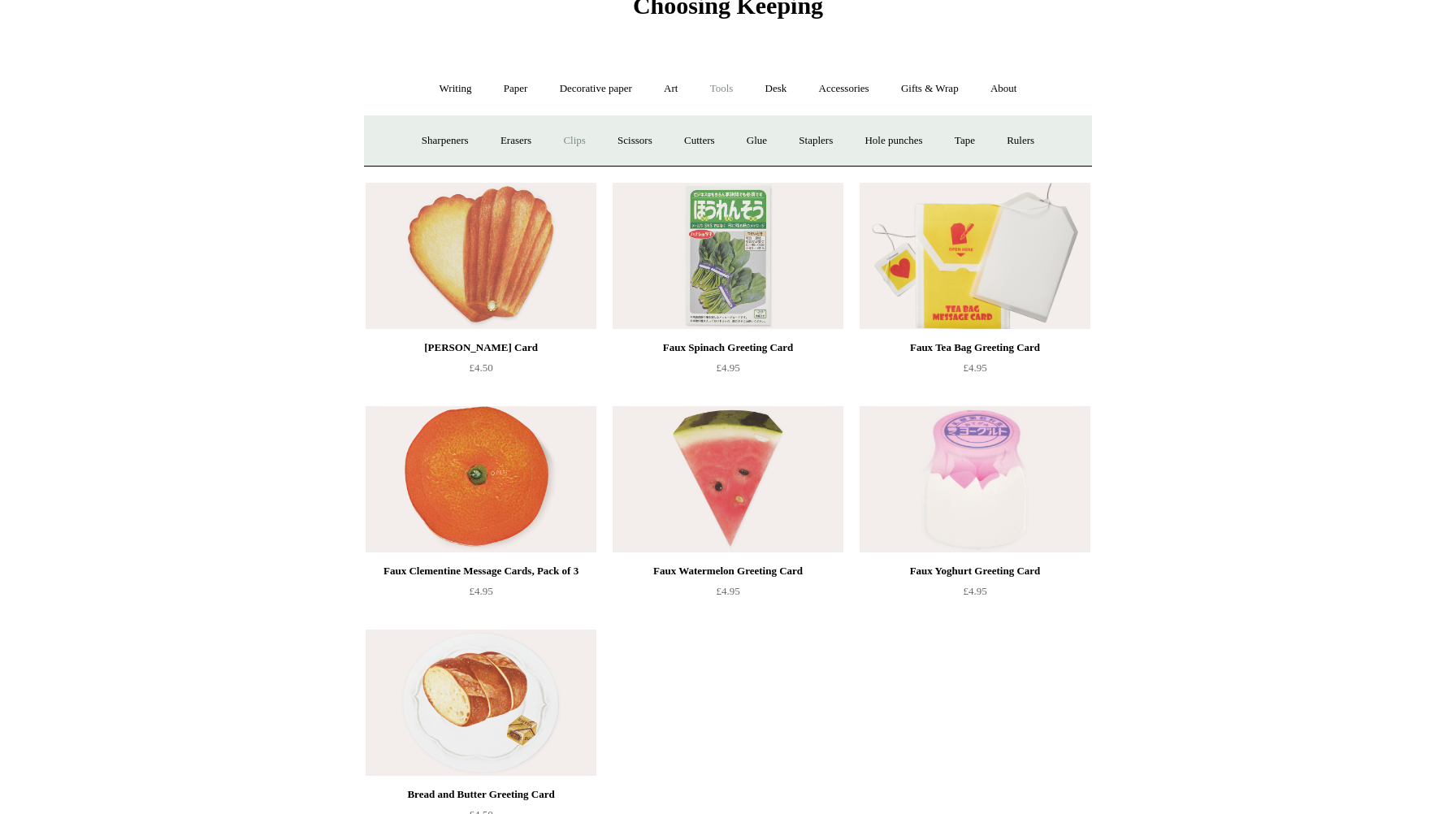
click at [548, 145] on link "Clips +" at bounding box center [573, 141] width 51 height 43
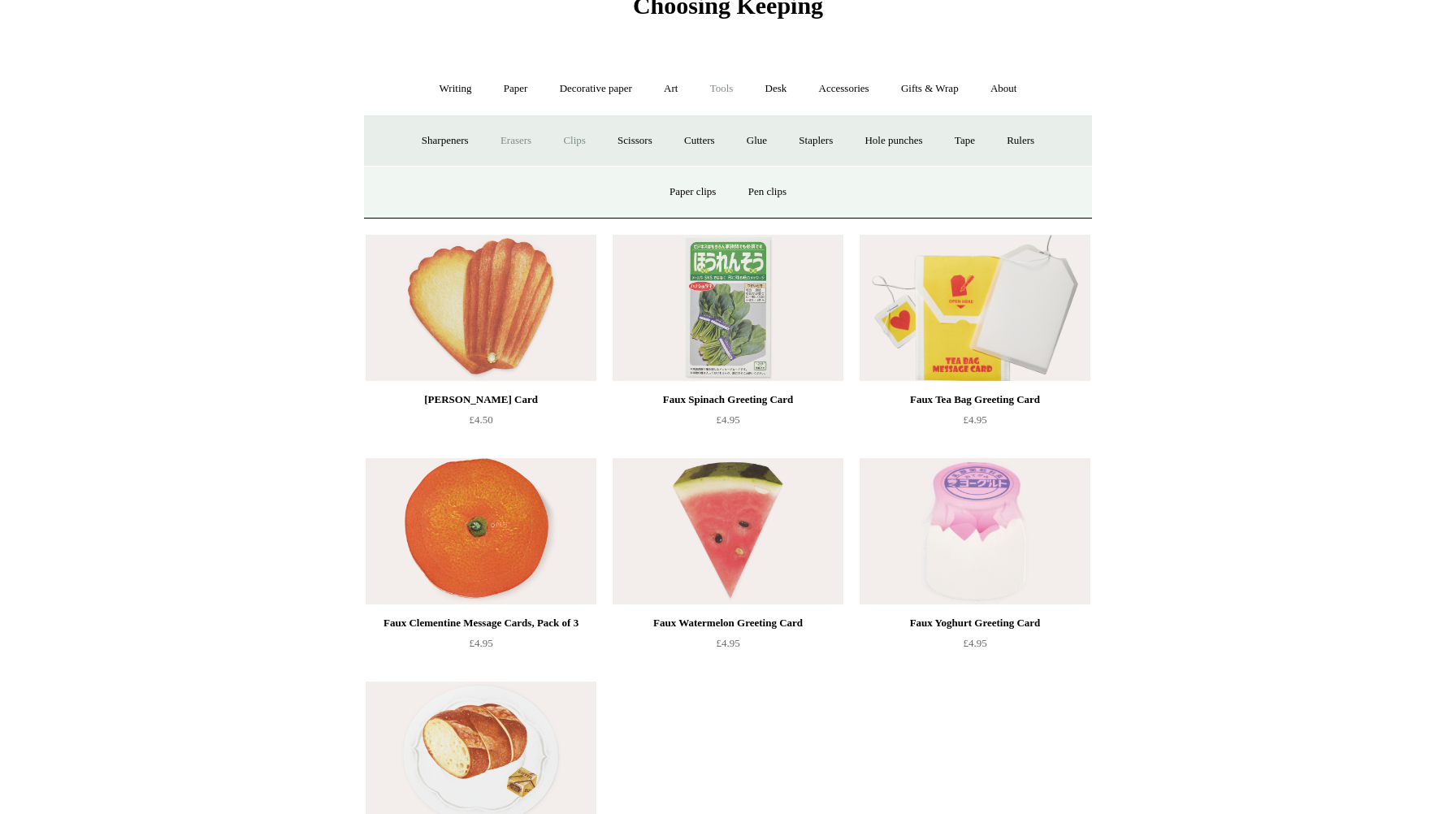
click at [511, 148] on link "Erasers" at bounding box center [515, 141] width 60 height 43
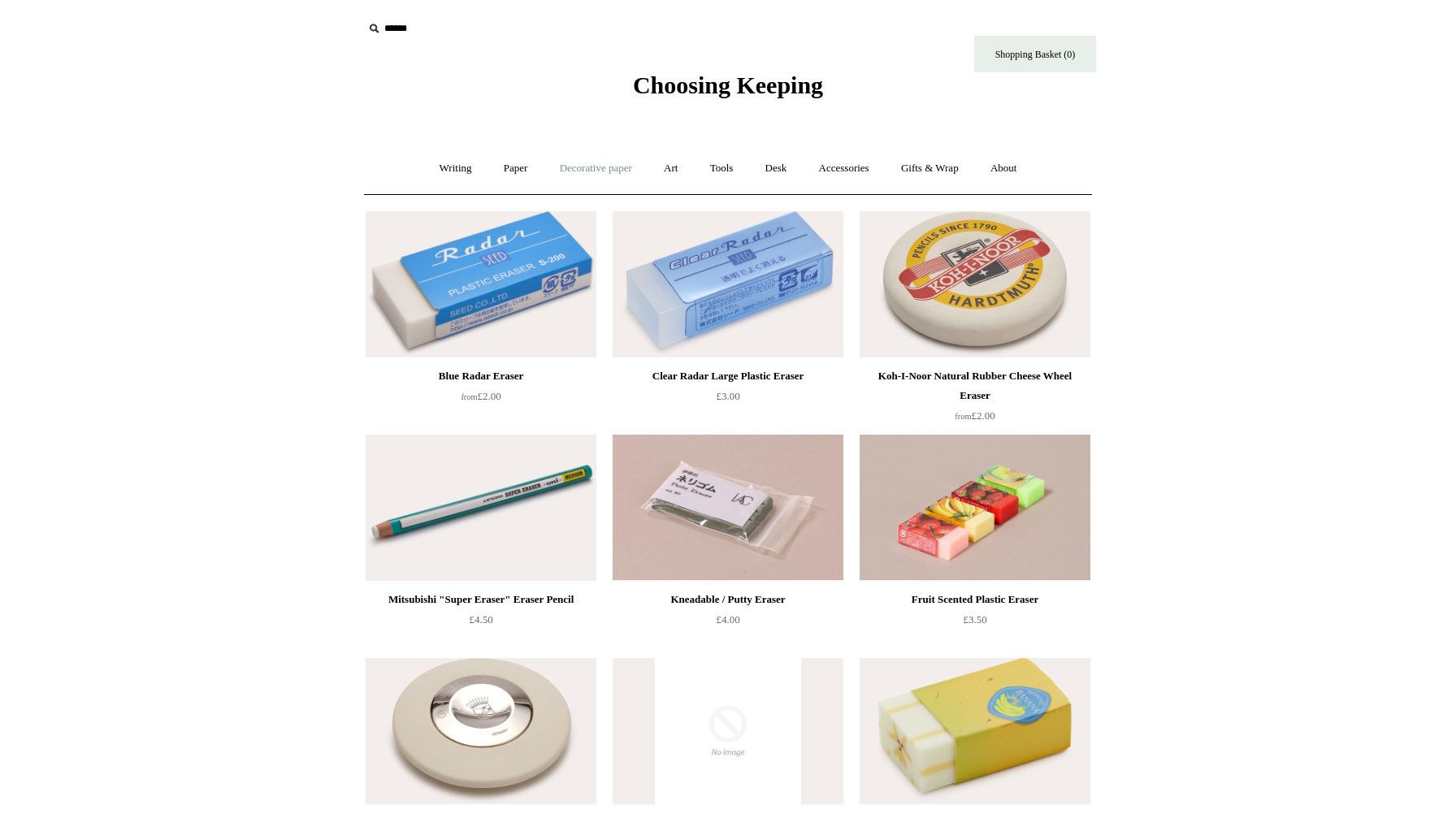
click at [619, 169] on link "Decorative paper +" at bounding box center [596, 169] width 101 height 43
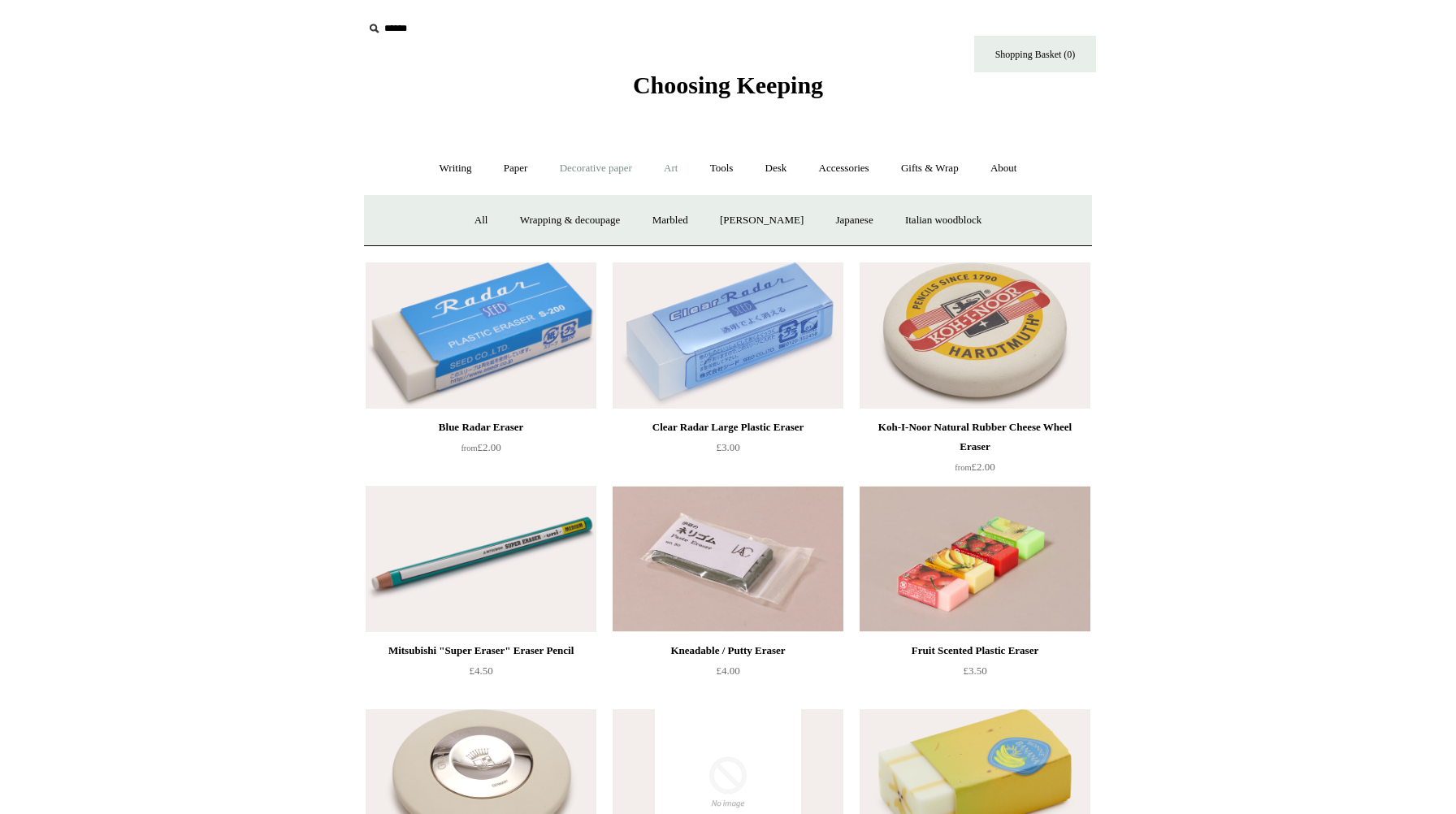
click at [661, 168] on link "Art +" at bounding box center [670, 169] width 43 height 43
click at [530, 165] on link "Paper +" at bounding box center [516, 169] width 54 height 43
click at [578, 165] on link "Decorative paper +" at bounding box center [596, 169] width 101 height 43
click at [721, 176] on link "Tools +" at bounding box center [721, 169] width 53 height 43
click at [549, 224] on link "Clips +" at bounding box center [573, 221] width 51 height 43
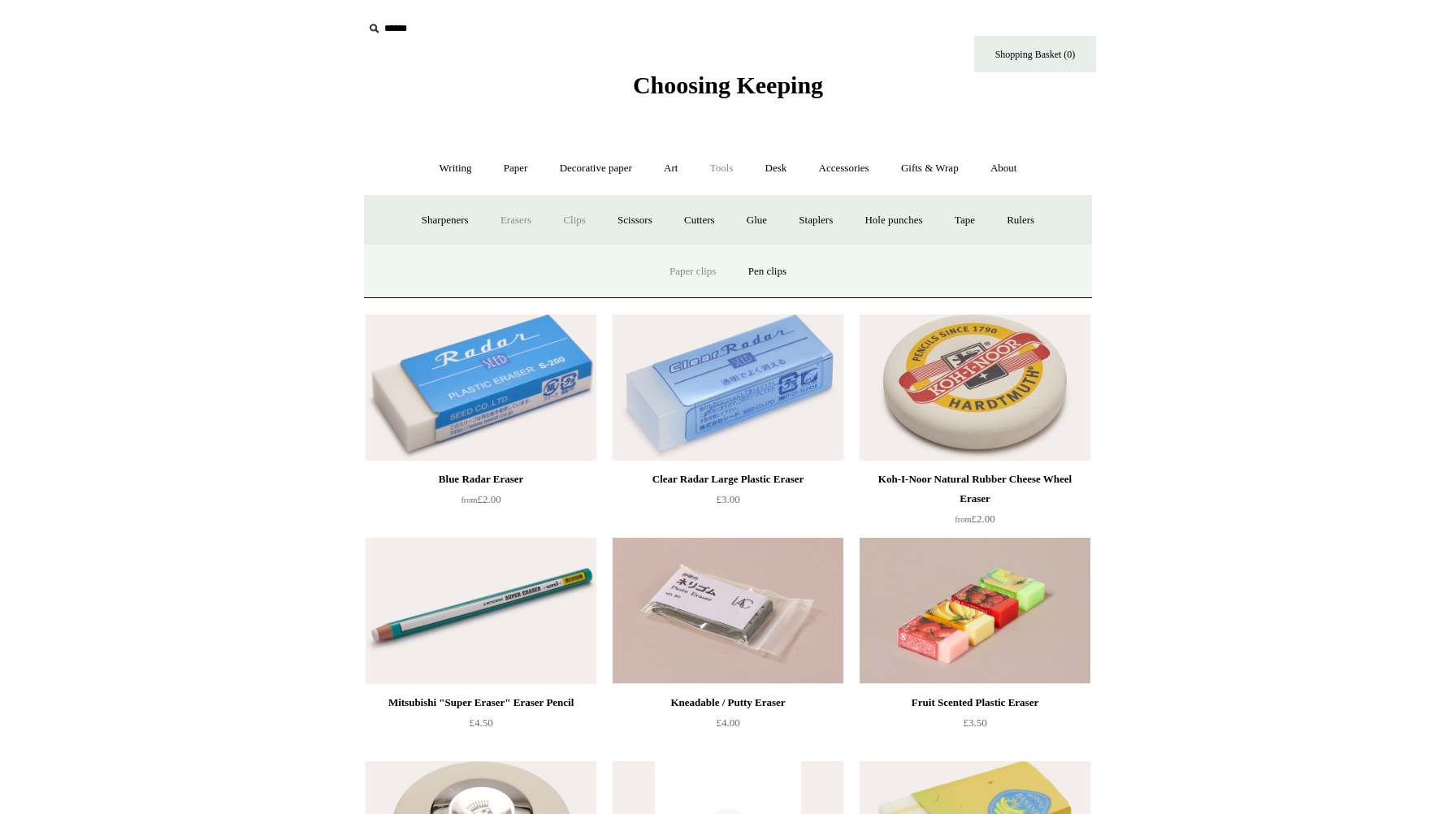
click at [676, 272] on link "Paper clips" at bounding box center [693, 272] width 75 height 43
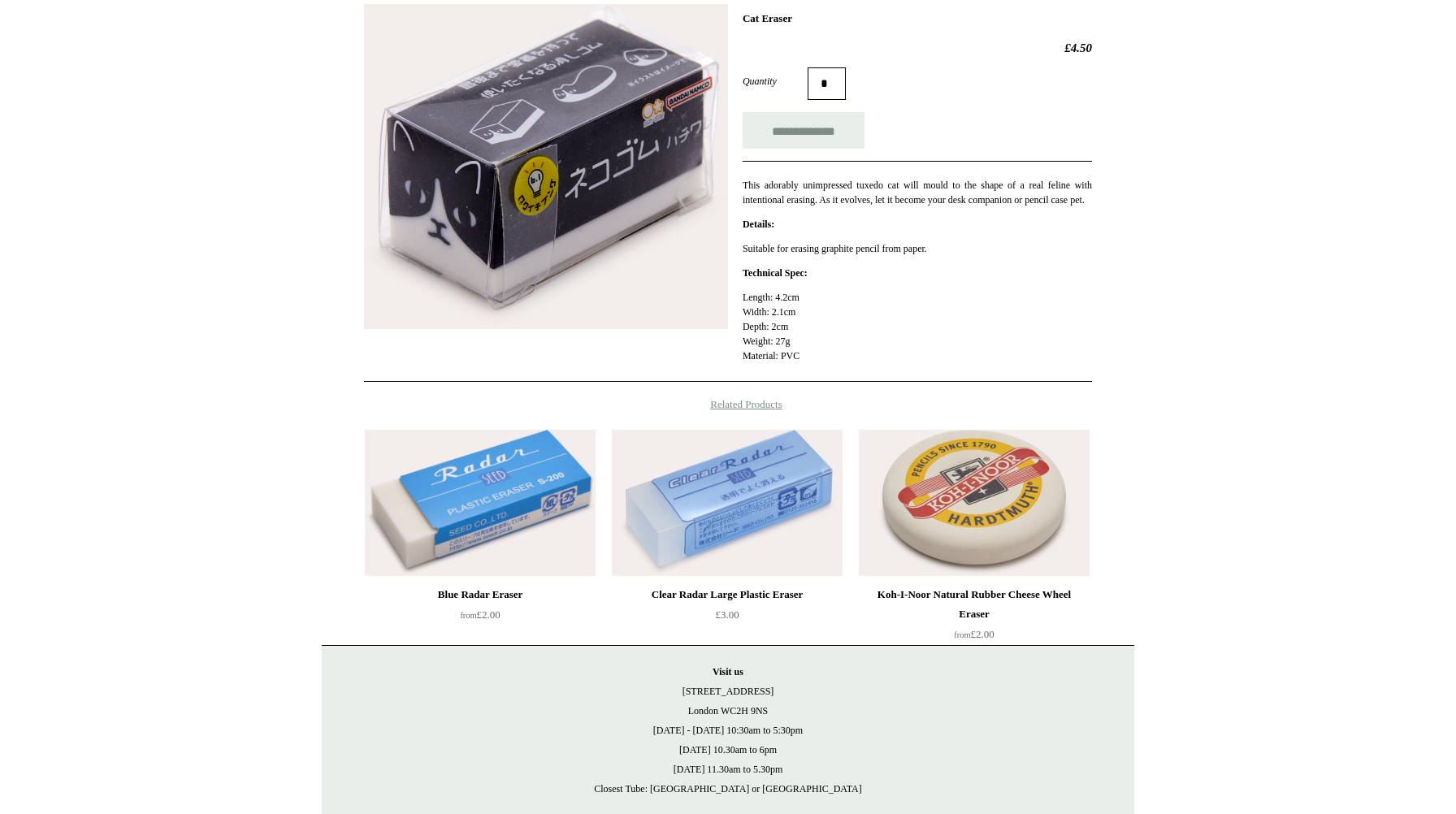
scroll to position [245, 0]
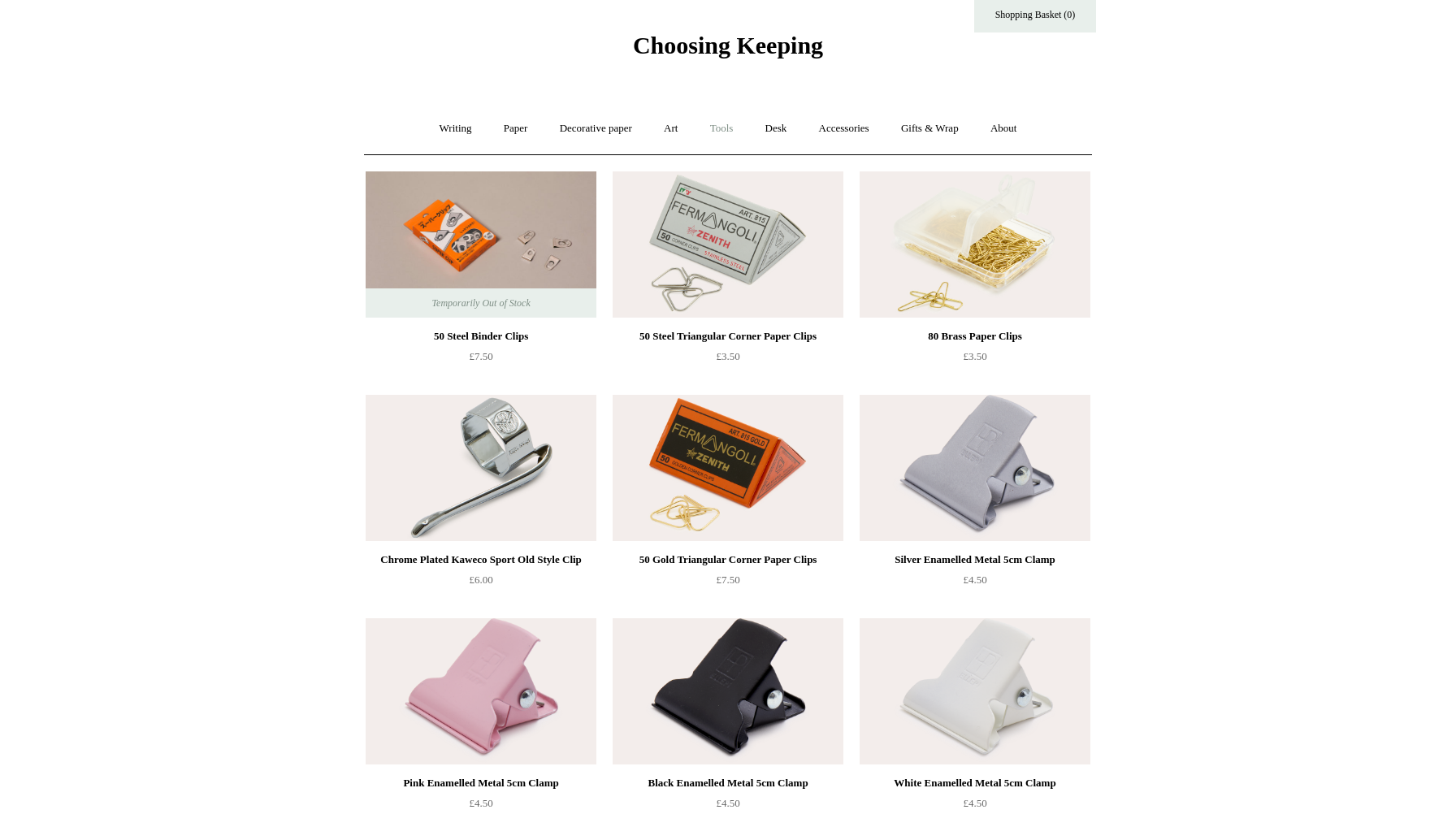
scroll to position [56, 0]
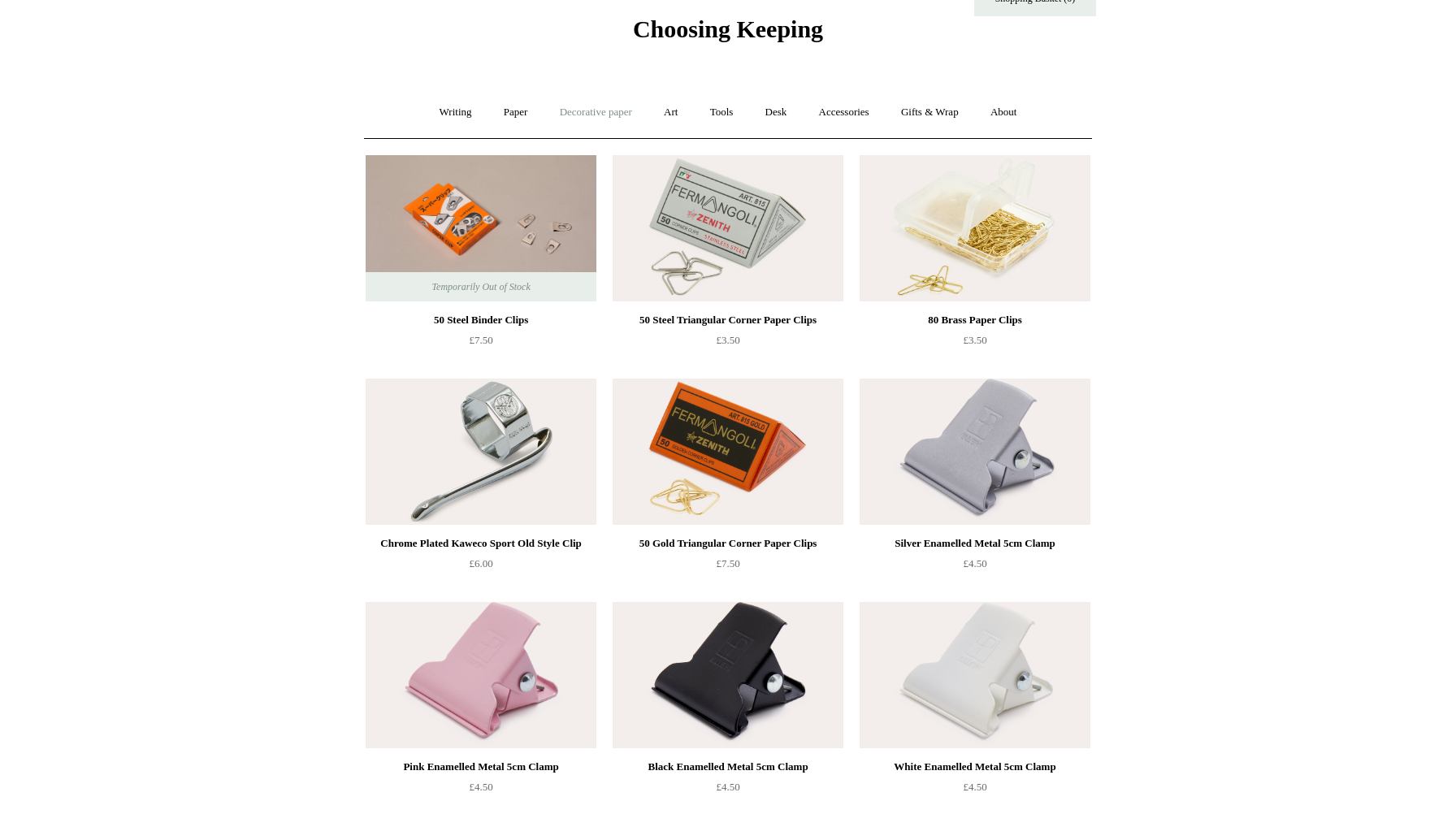
click at [597, 119] on link "Decorative paper +" at bounding box center [596, 112] width 101 height 43
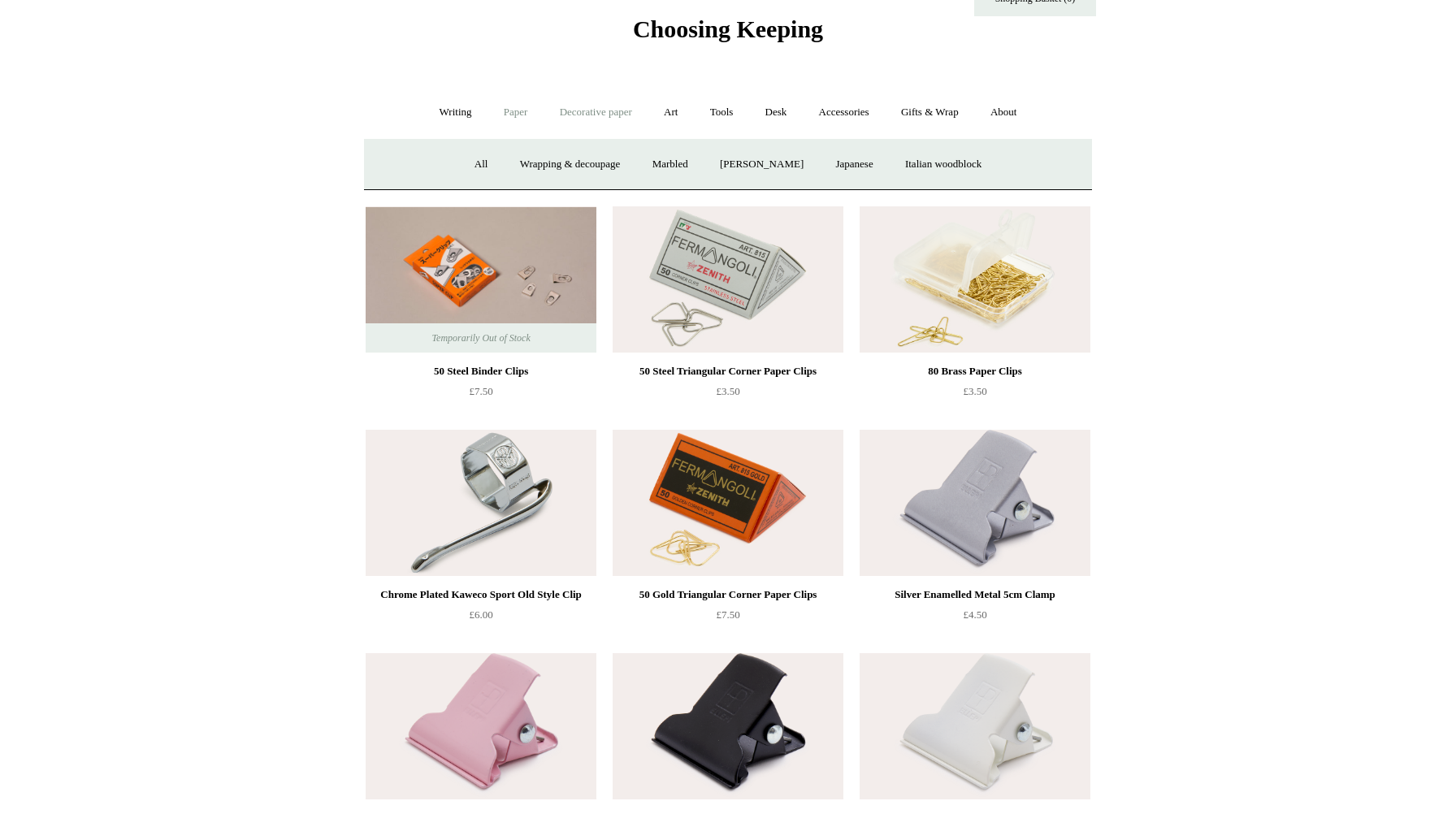
click at [523, 108] on link "Paper +" at bounding box center [516, 112] width 54 height 43
click at [719, 111] on link "Tools +" at bounding box center [721, 112] width 53 height 43
click at [893, 163] on link "Hole punches" at bounding box center [893, 164] width 87 height 43
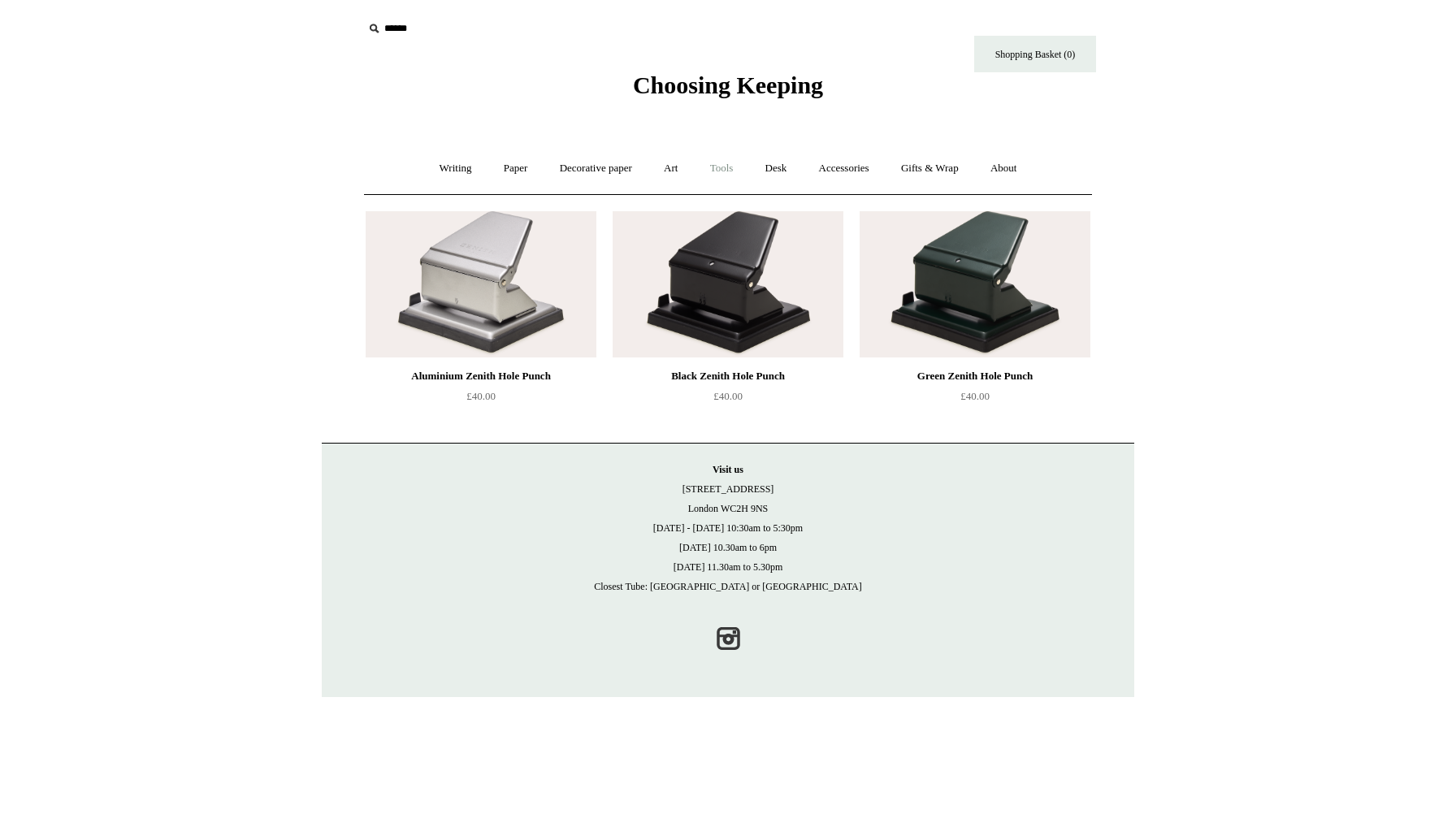
click at [735, 172] on link "Tools +" at bounding box center [721, 169] width 53 height 43
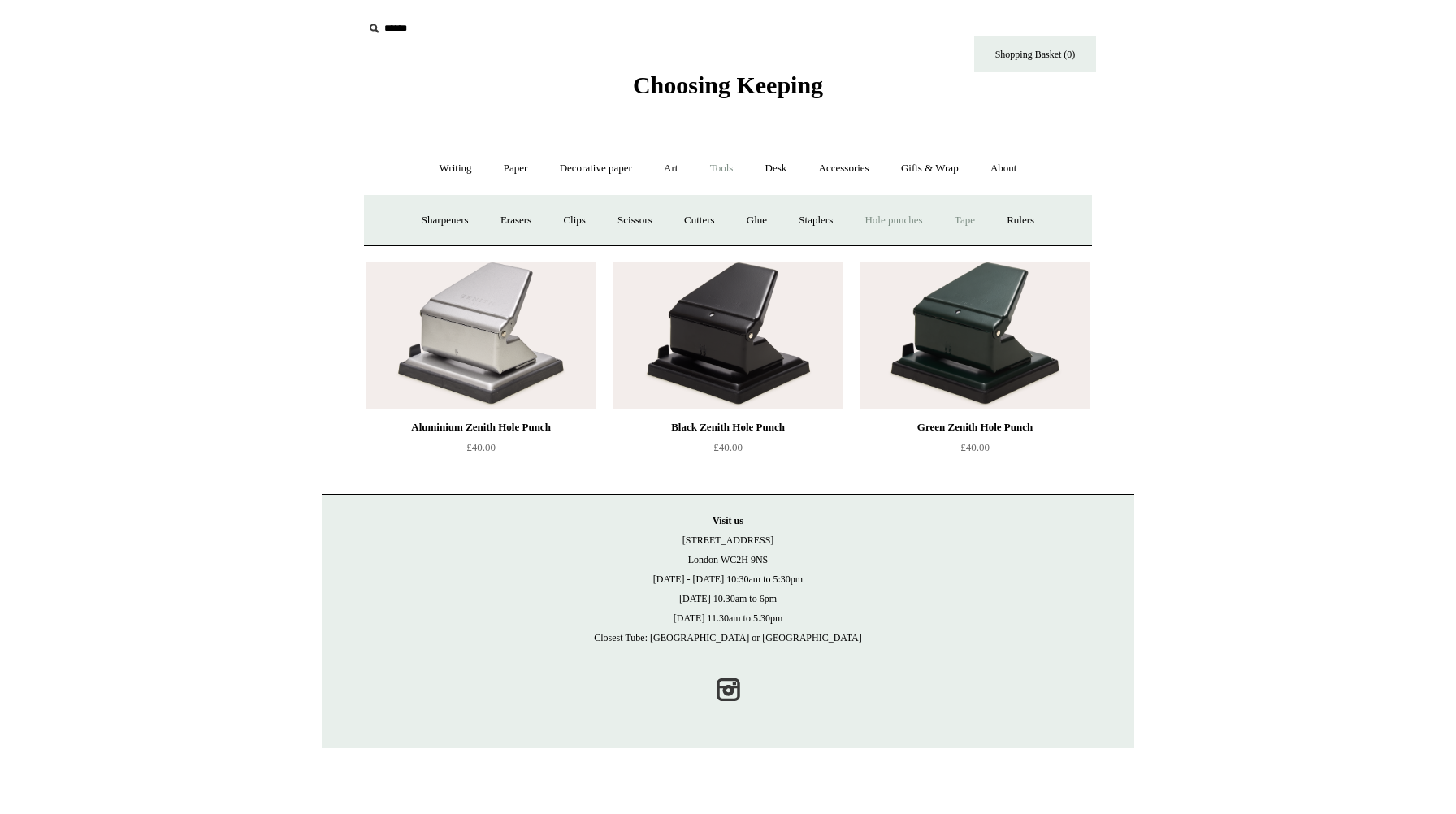
click at [971, 224] on link "Tape +" at bounding box center [964, 221] width 49 height 43
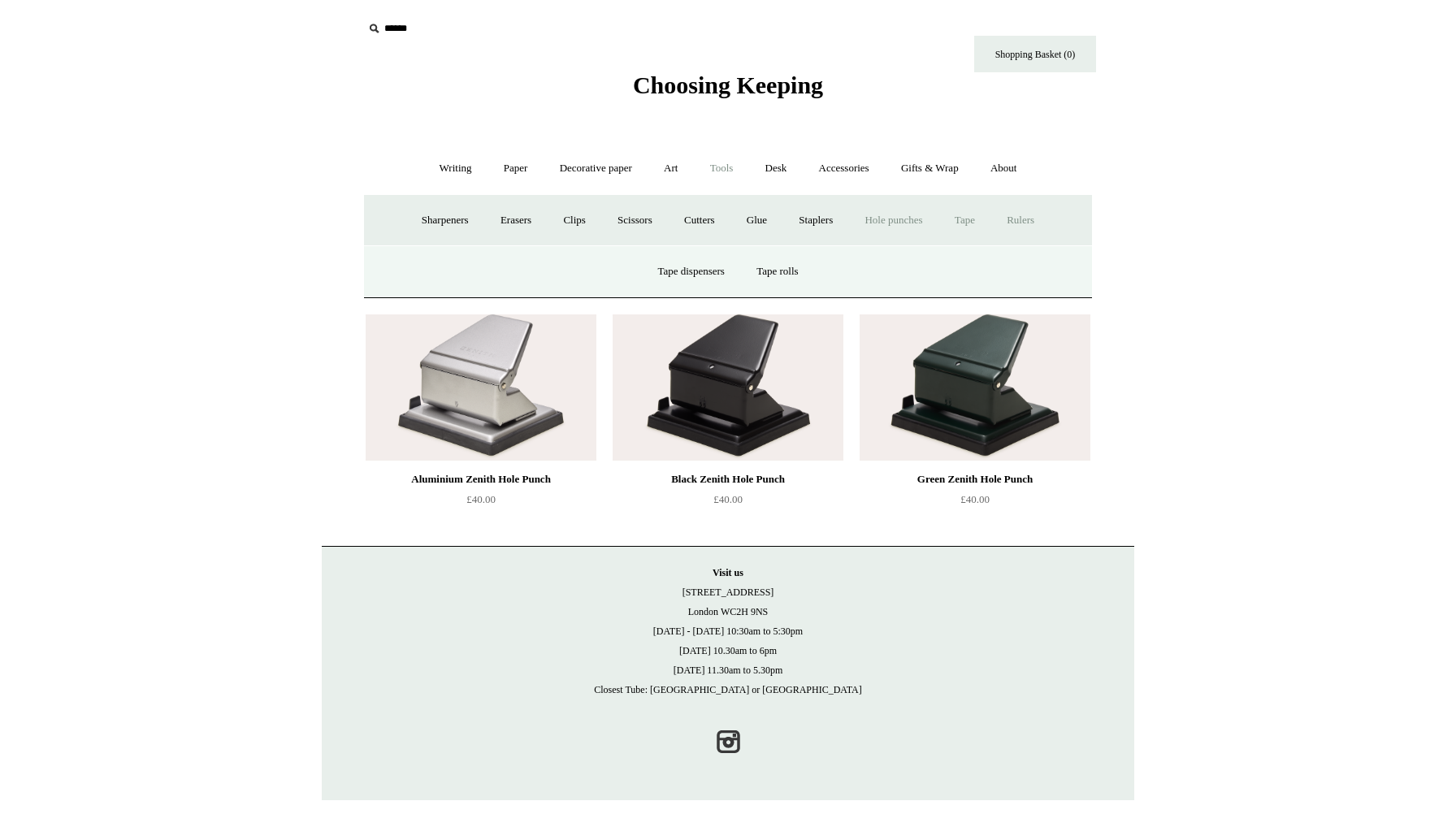
click at [1041, 221] on link "Rulers" at bounding box center [1020, 221] width 57 height 43
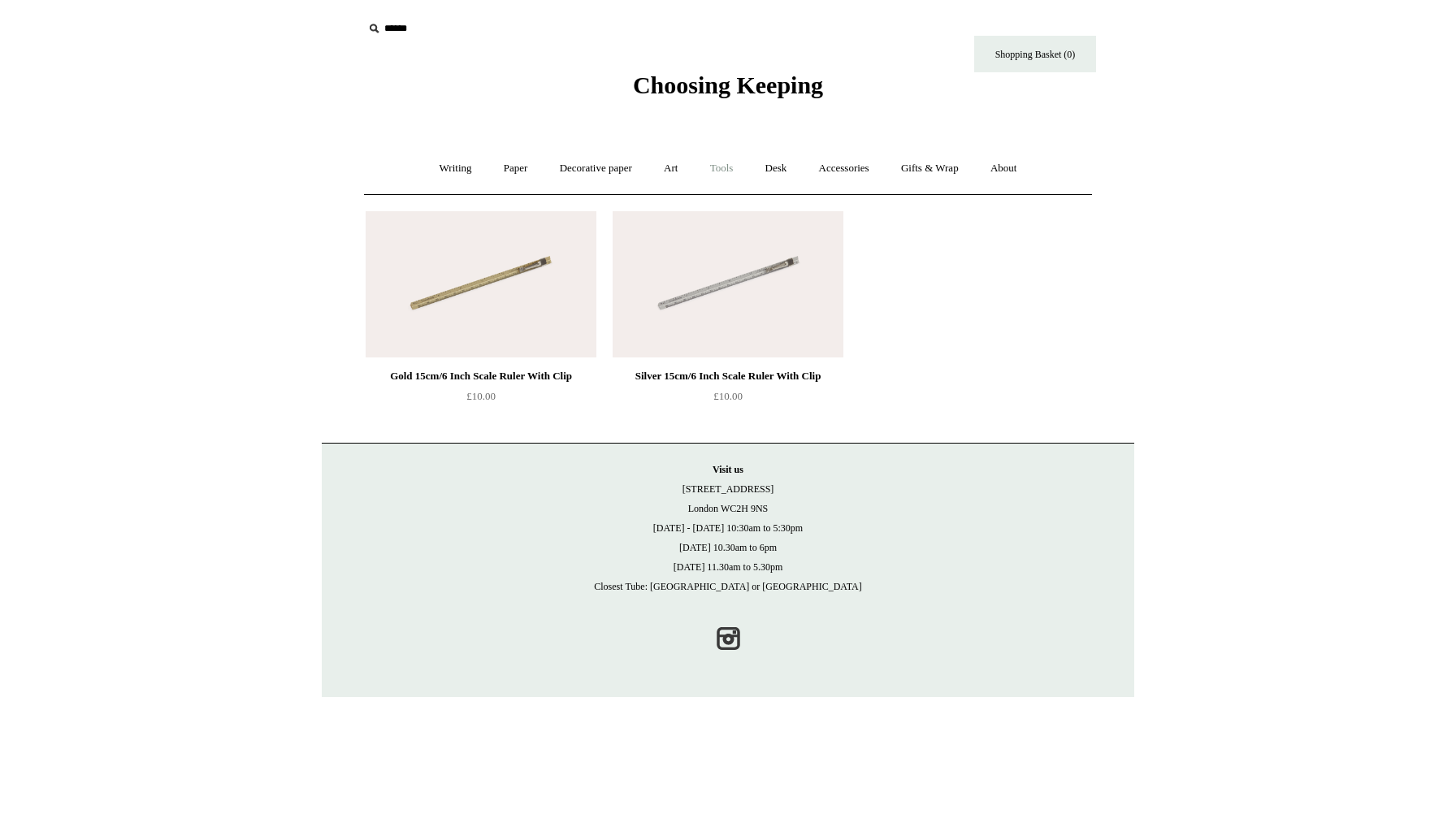
click at [712, 170] on link "Tools +" at bounding box center [721, 169] width 53 height 43
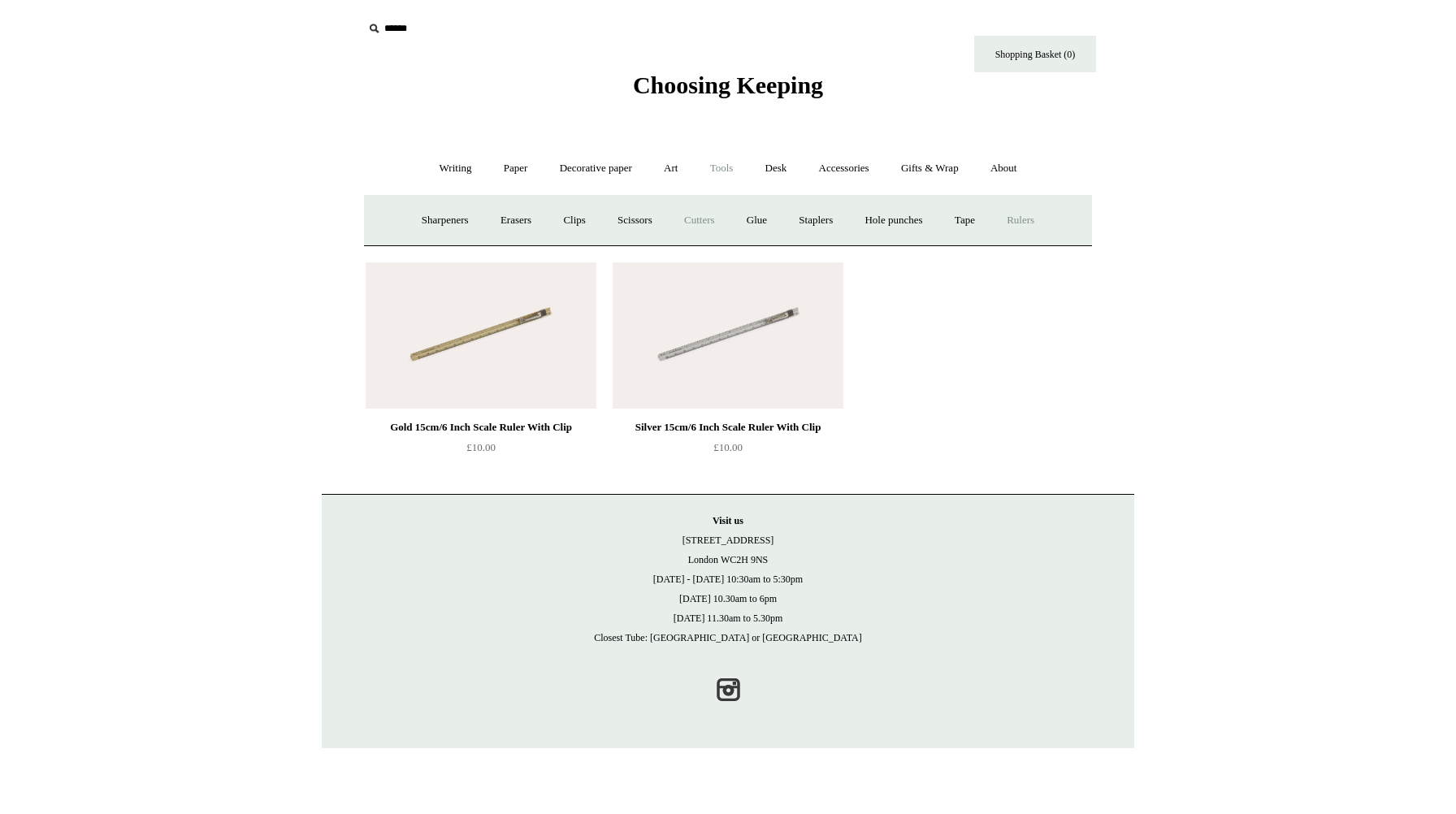
click at [678, 218] on link "Cutters" at bounding box center [699, 221] width 60 height 43
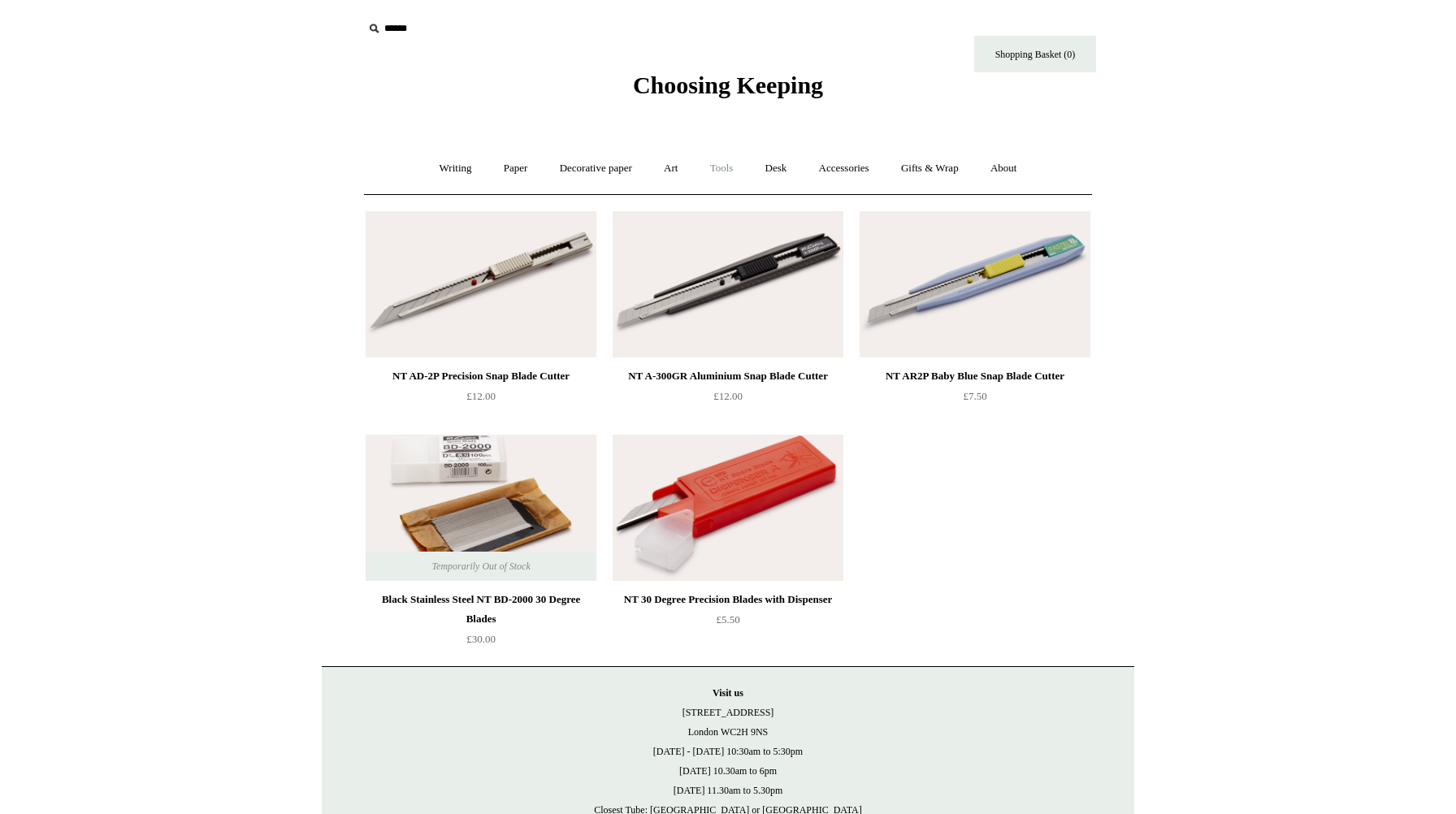
click at [708, 171] on link "Tools +" at bounding box center [721, 169] width 53 height 43
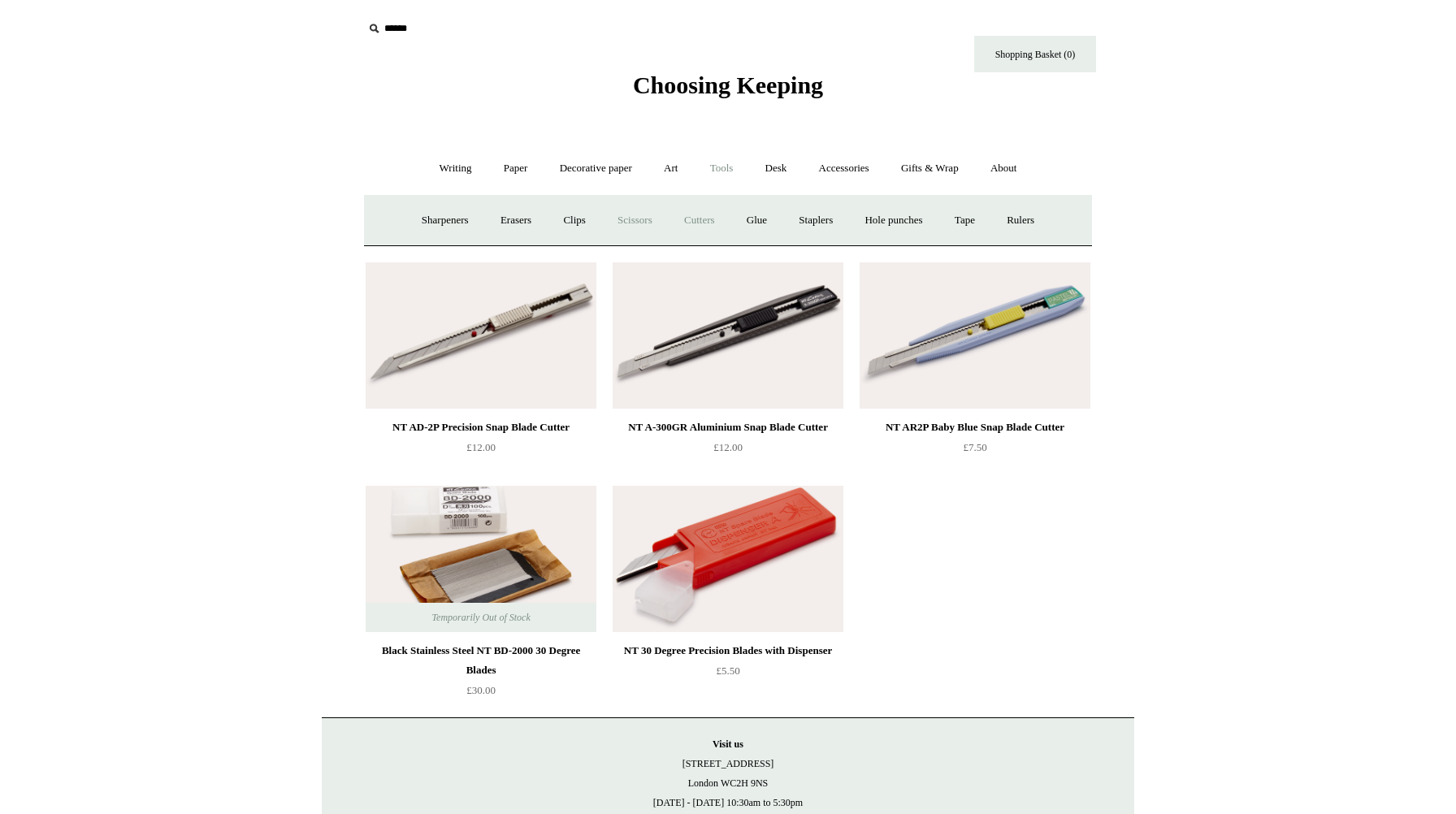
click at [622, 228] on link "Scissors" at bounding box center [635, 221] width 65 height 43
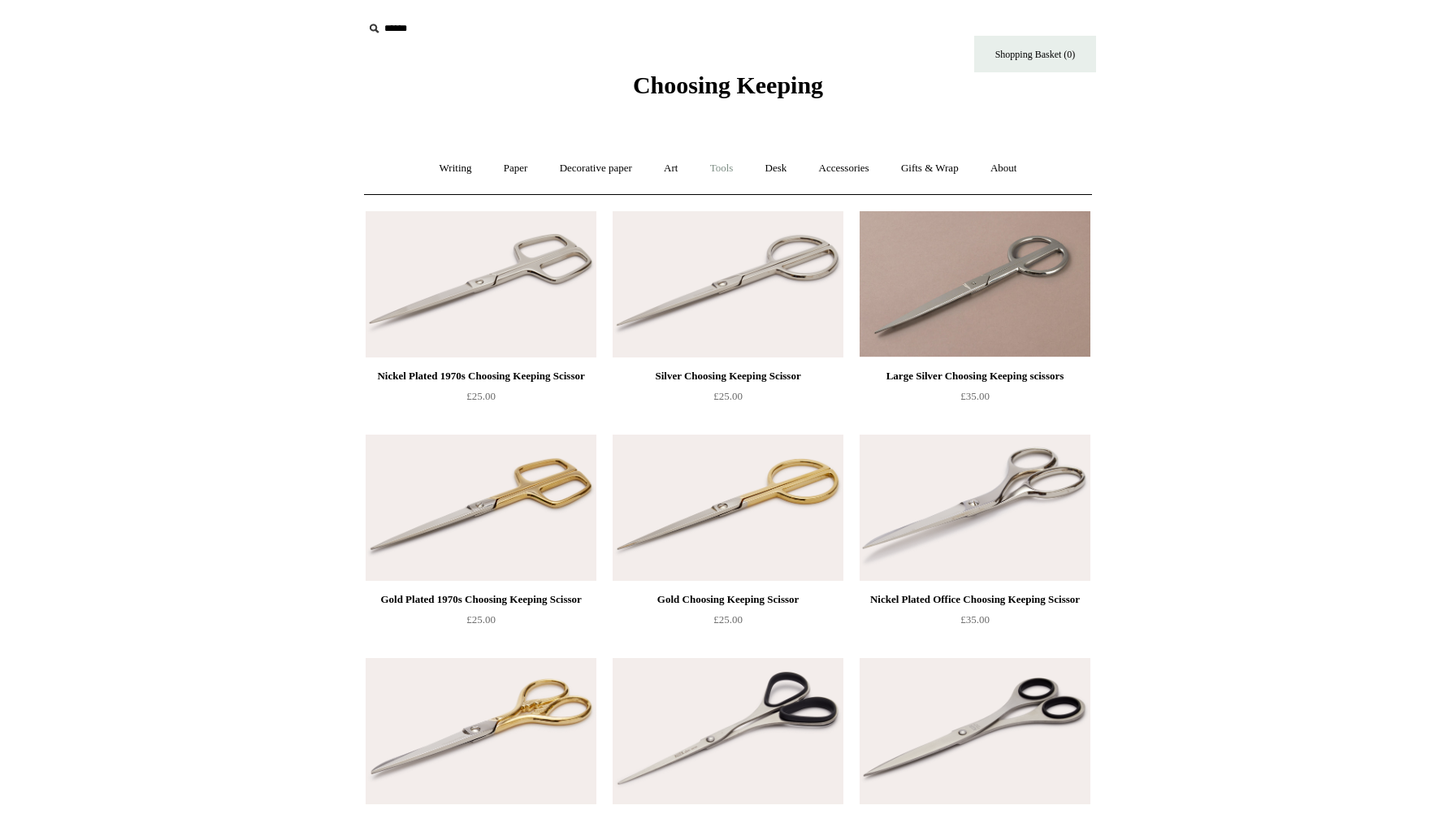
click at [732, 167] on link "Tools +" at bounding box center [721, 169] width 53 height 43
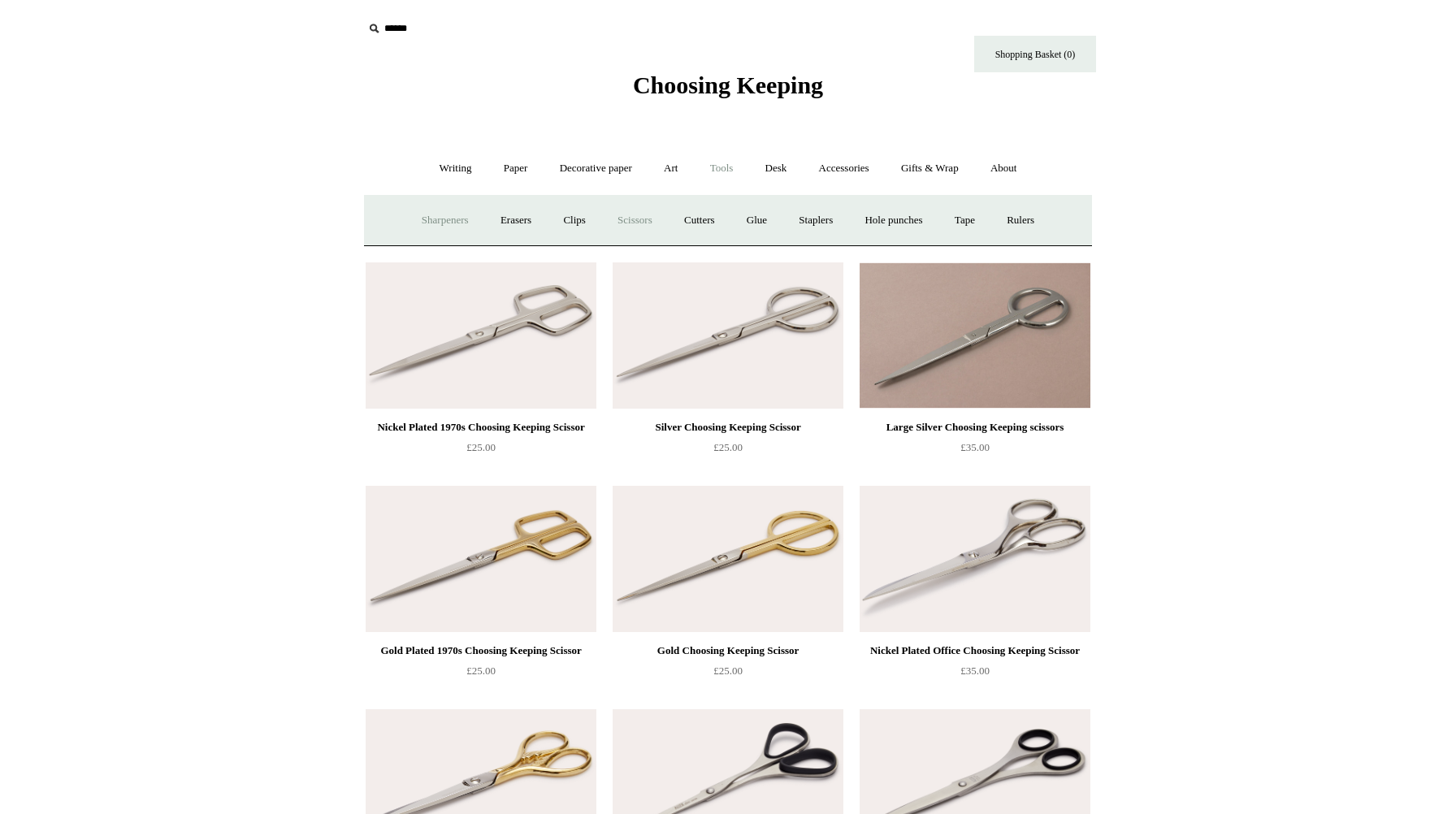
click at [444, 221] on link "Sharpeners" at bounding box center [445, 221] width 76 height 43
